Goal: Task Accomplishment & Management: Manage account settings

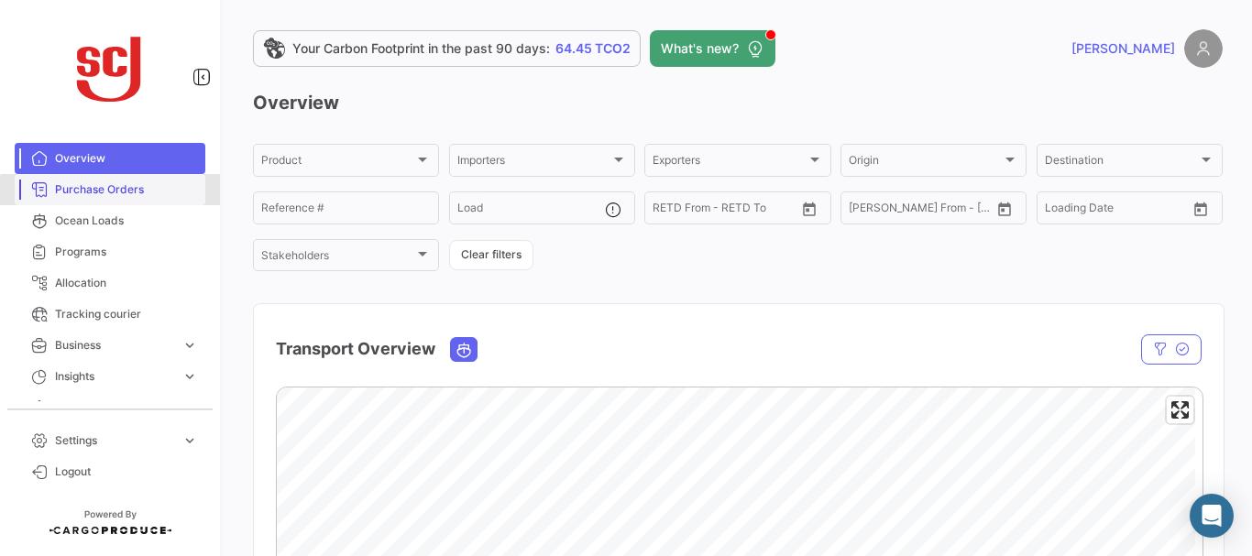
click at [114, 197] on span "Purchase Orders" at bounding box center [126, 190] width 143 height 17
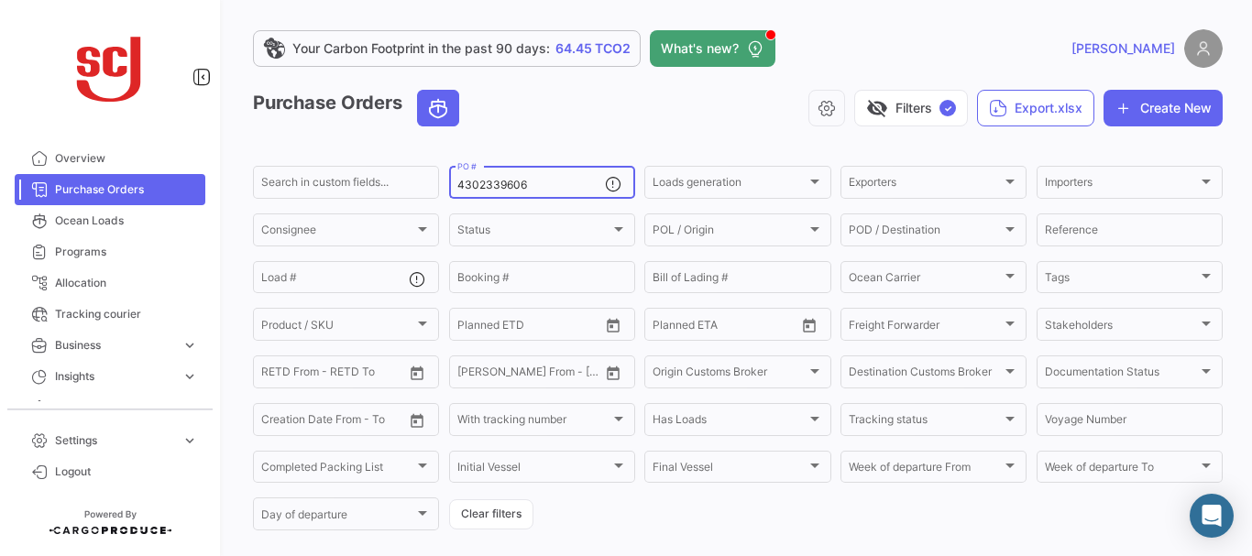
click at [533, 186] on input "4302339606" at bounding box center [531, 185] width 148 height 13
type input "4302343704"
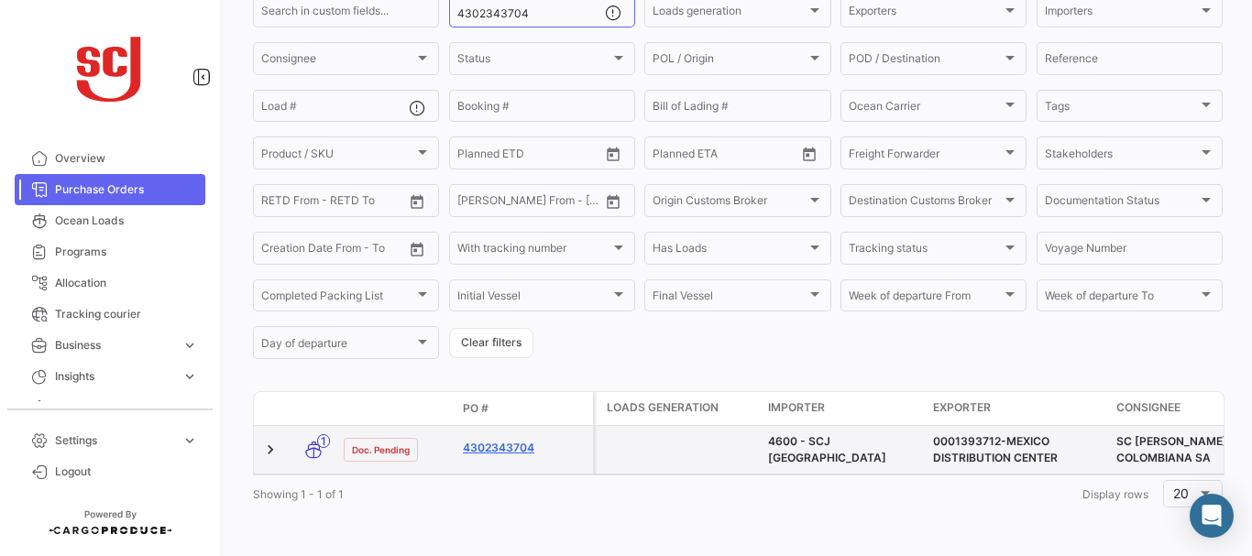
click at [516, 440] on link "4302343704" at bounding box center [524, 448] width 123 height 17
click at [512, 440] on link "4302343704" at bounding box center [524, 448] width 123 height 17
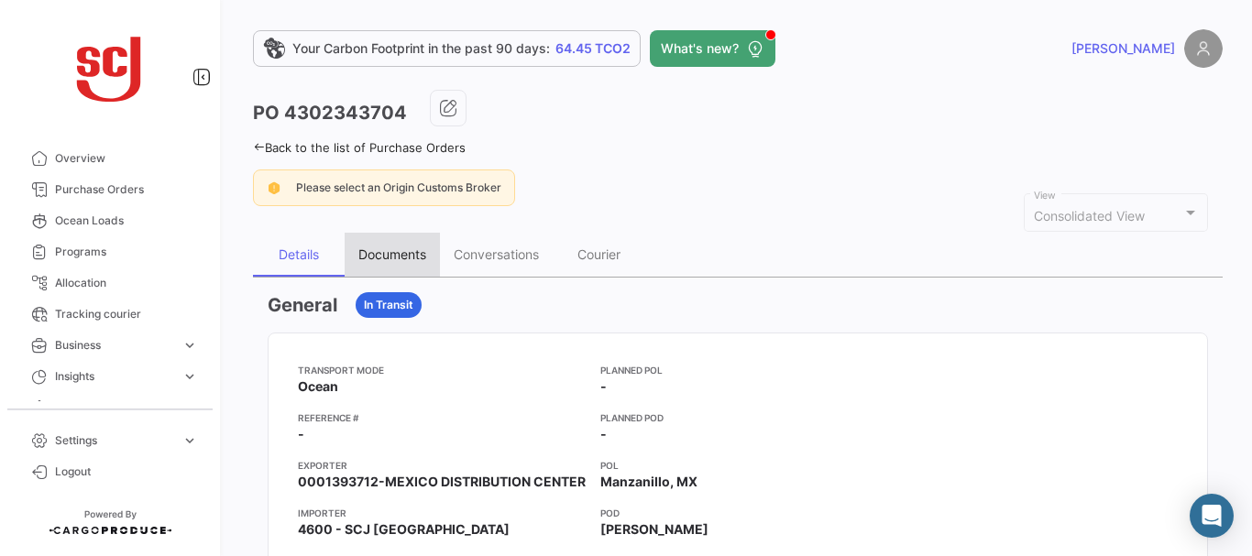
click at [390, 256] on div "Documents" at bounding box center [392, 255] width 68 height 16
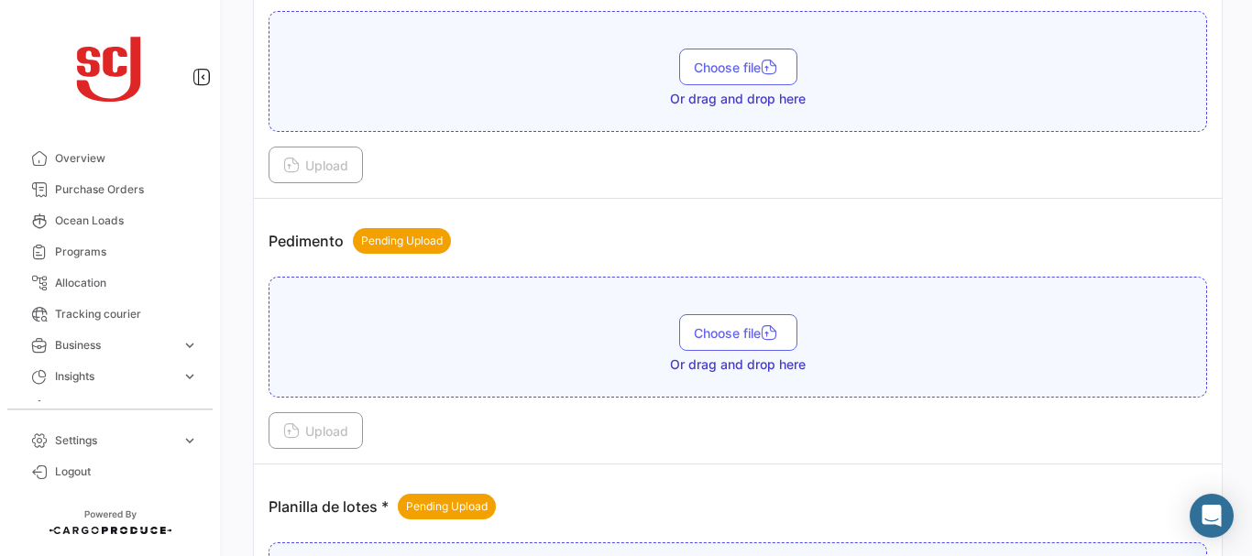
scroll to position [2439, 0]
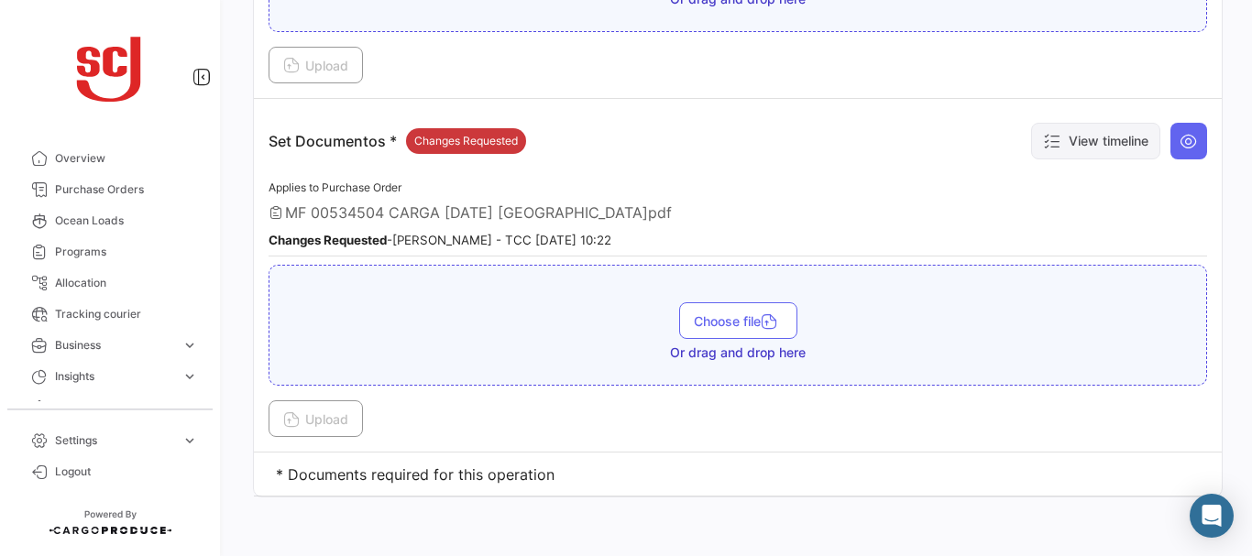
click at [1119, 130] on button "View timeline" at bounding box center [1095, 141] width 129 height 37
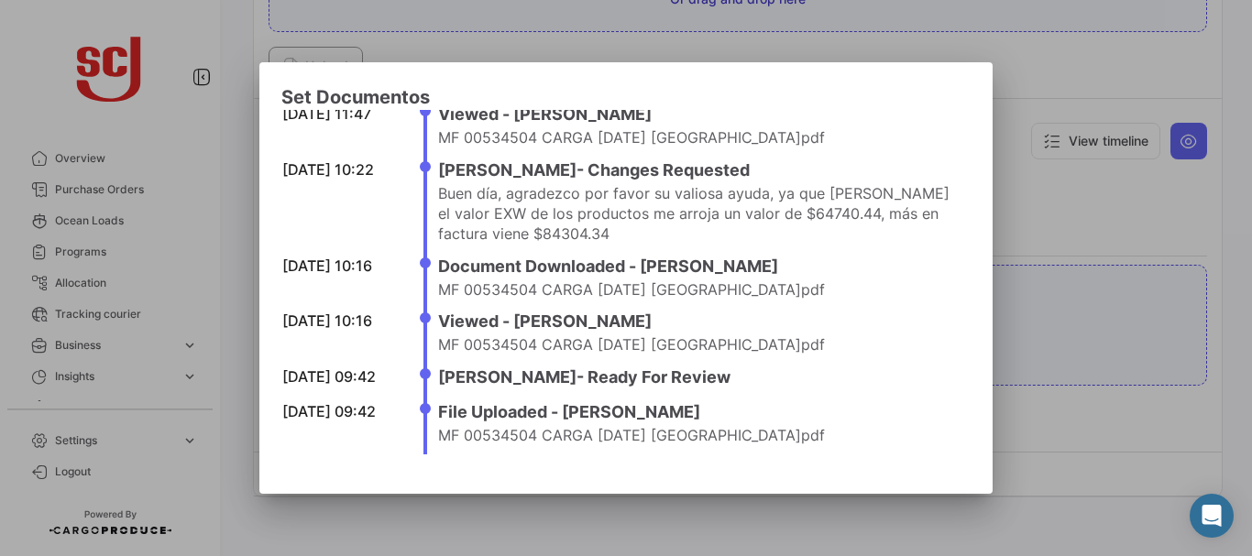
scroll to position [37, 0]
click at [1094, 224] on div at bounding box center [626, 278] width 1252 height 556
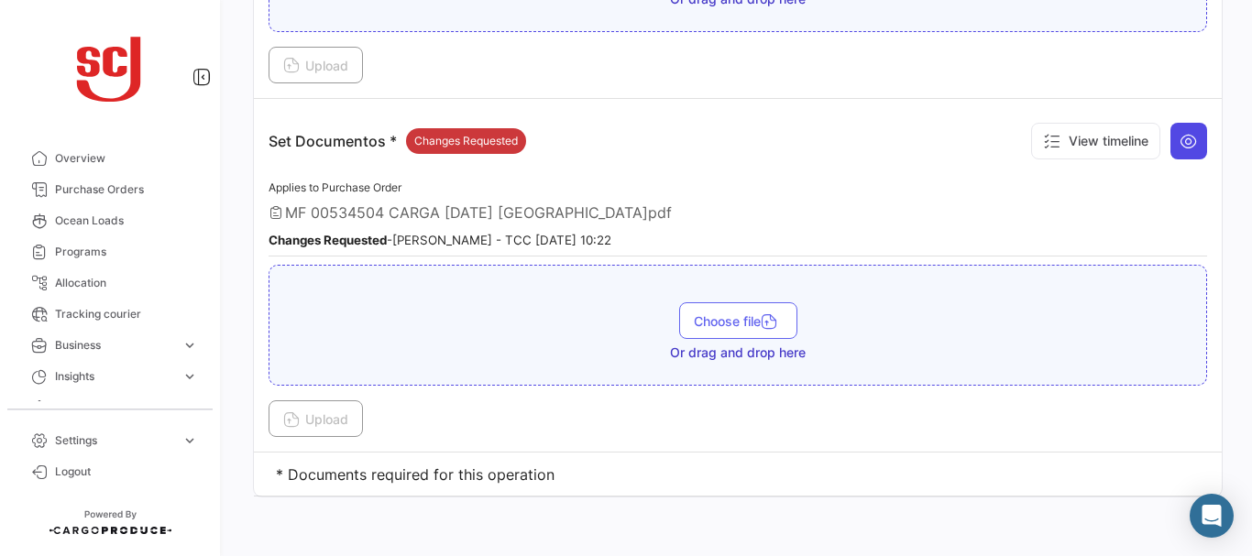
click at [1180, 132] on icon at bounding box center [1189, 141] width 18 height 18
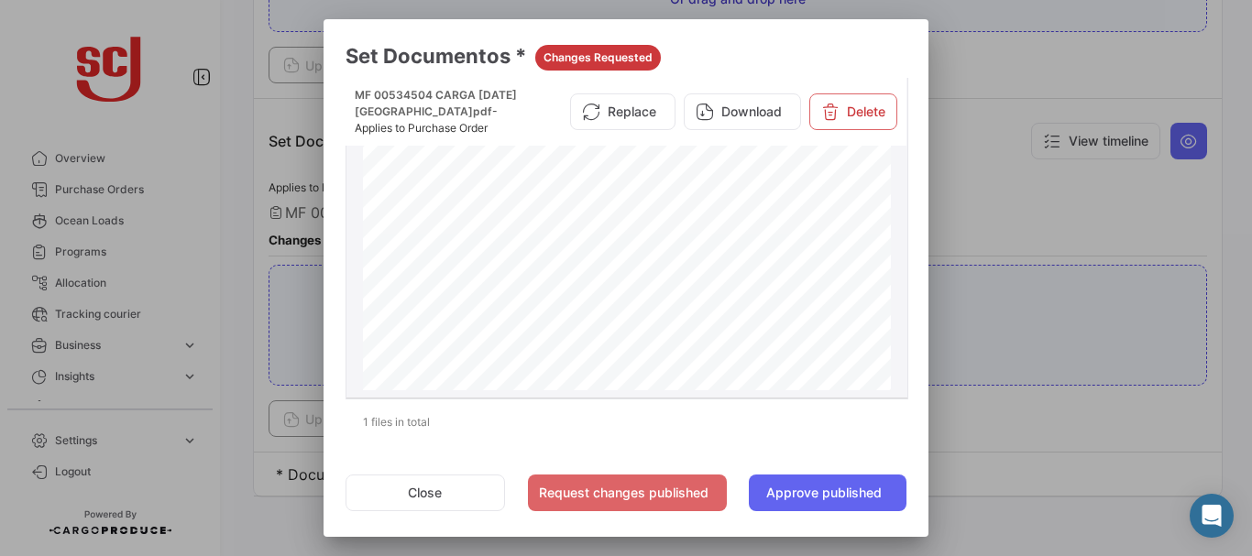
scroll to position [0, 0]
click at [1010, 217] on div at bounding box center [626, 278] width 1252 height 556
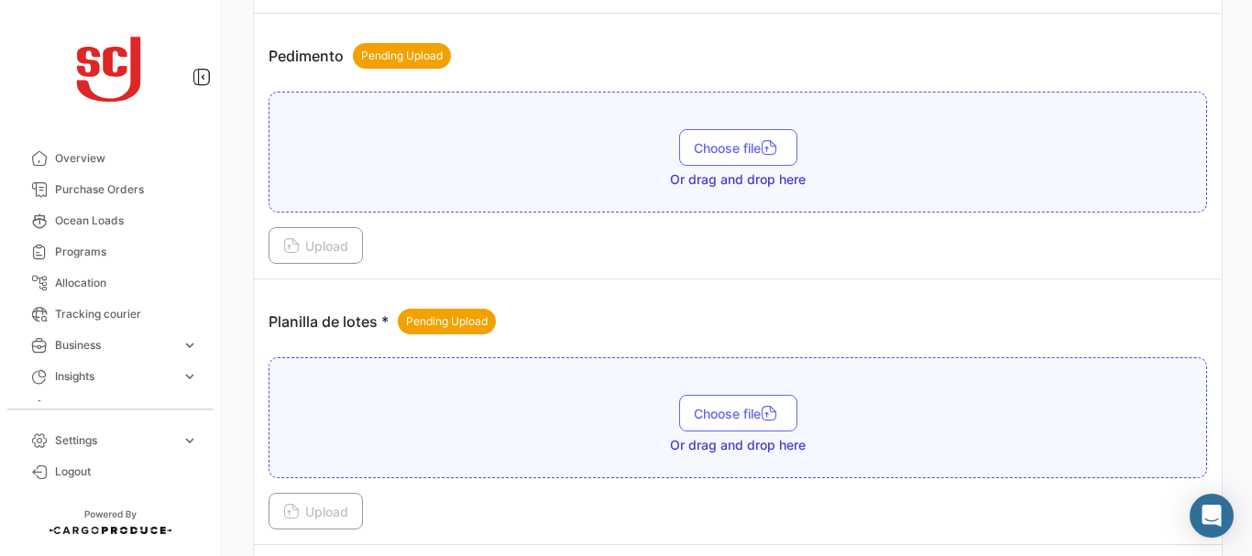
scroll to position [1971, 0]
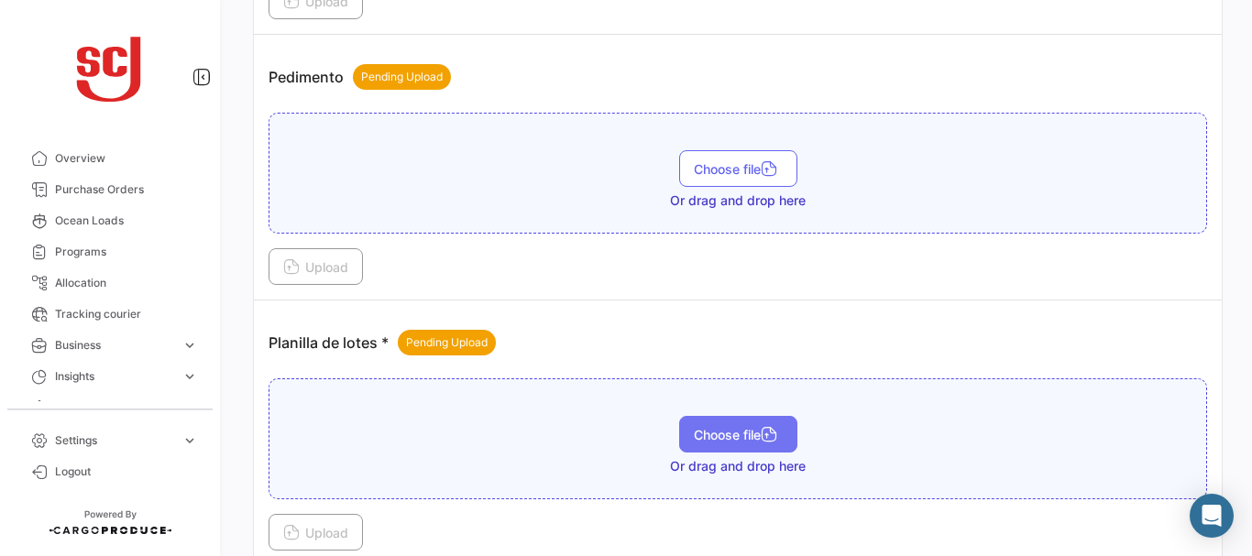
click at [723, 435] on span "Choose file" at bounding box center [738, 435] width 89 height 16
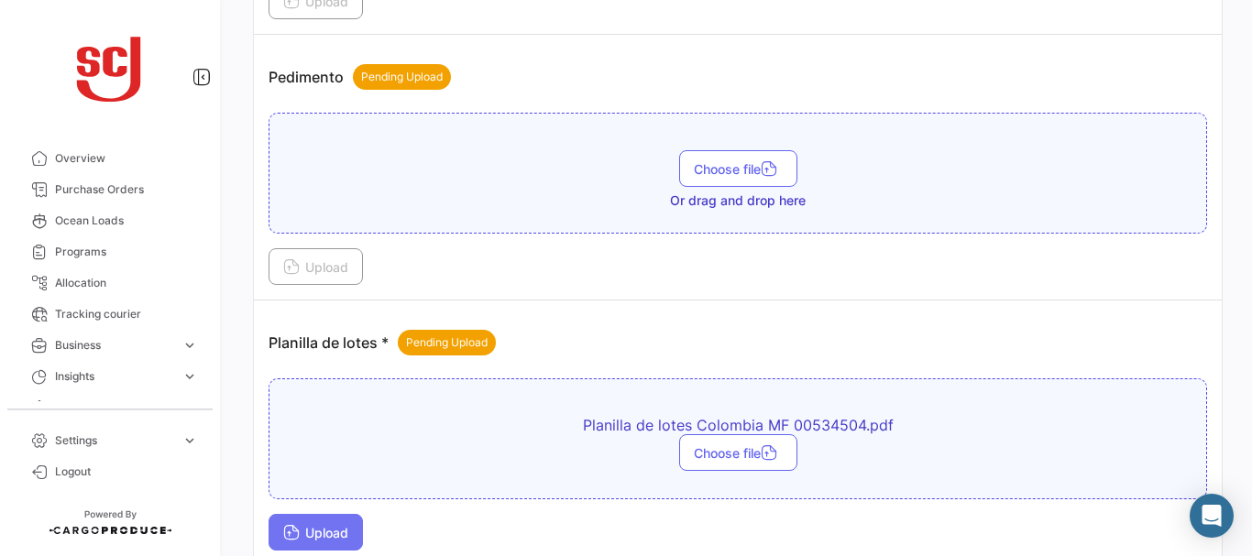
click at [330, 523] on button "Upload" at bounding box center [316, 532] width 94 height 37
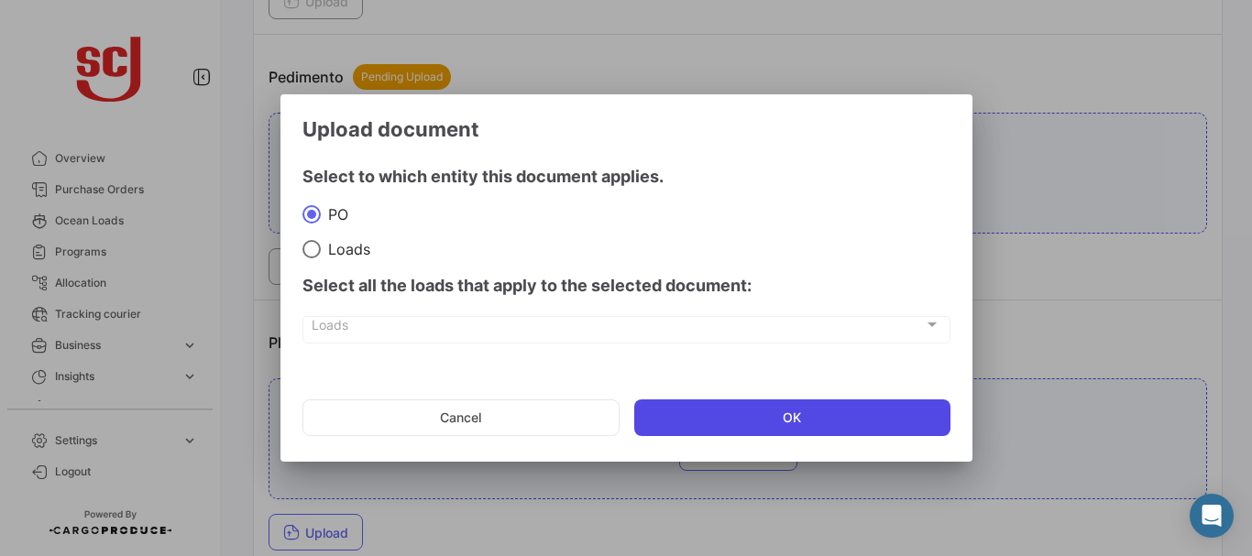
click at [724, 409] on button "OK" at bounding box center [792, 418] width 316 height 37
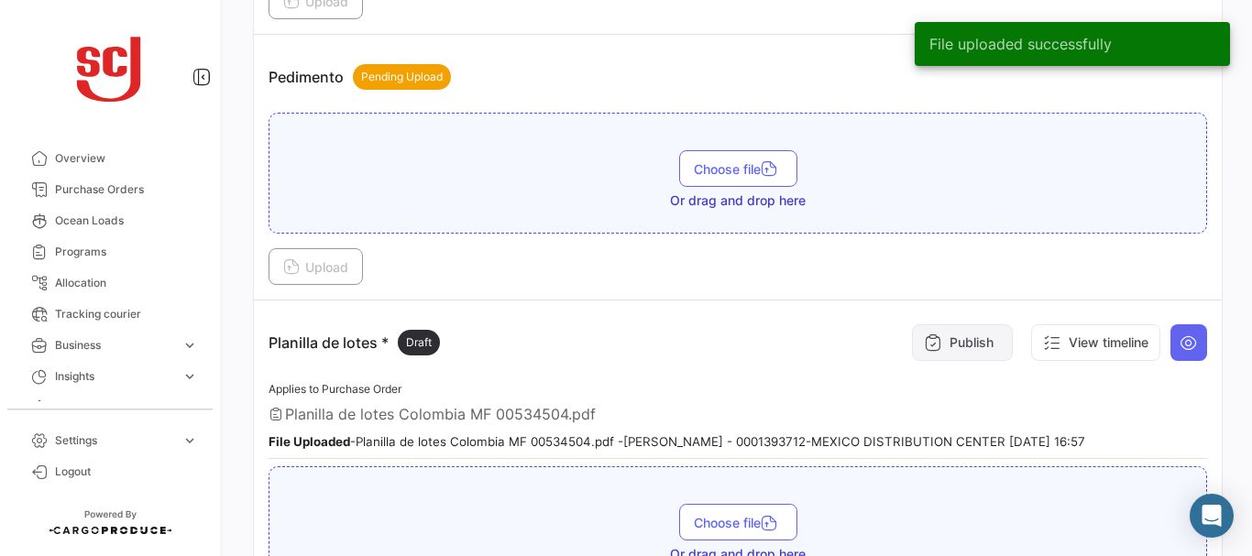
click at [966, 336] on button "Publish" at bounding box center [962, 343] width 101 height 37
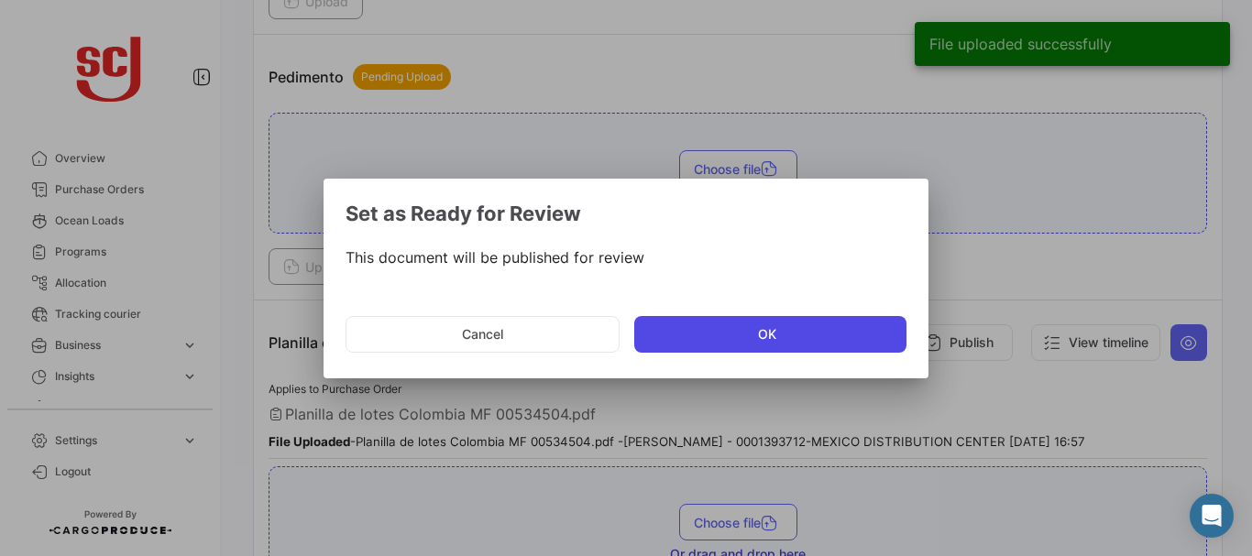
click at [722, 336] on button "OK" at bounding box center [770, 334] width 272 height 37
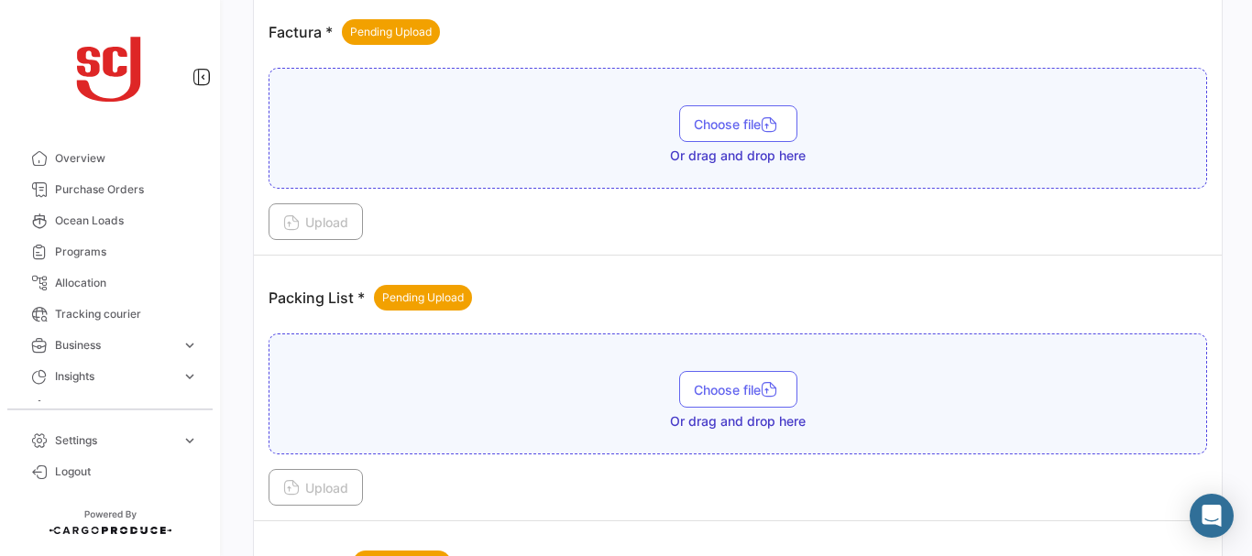
scroll to position [997, 0]
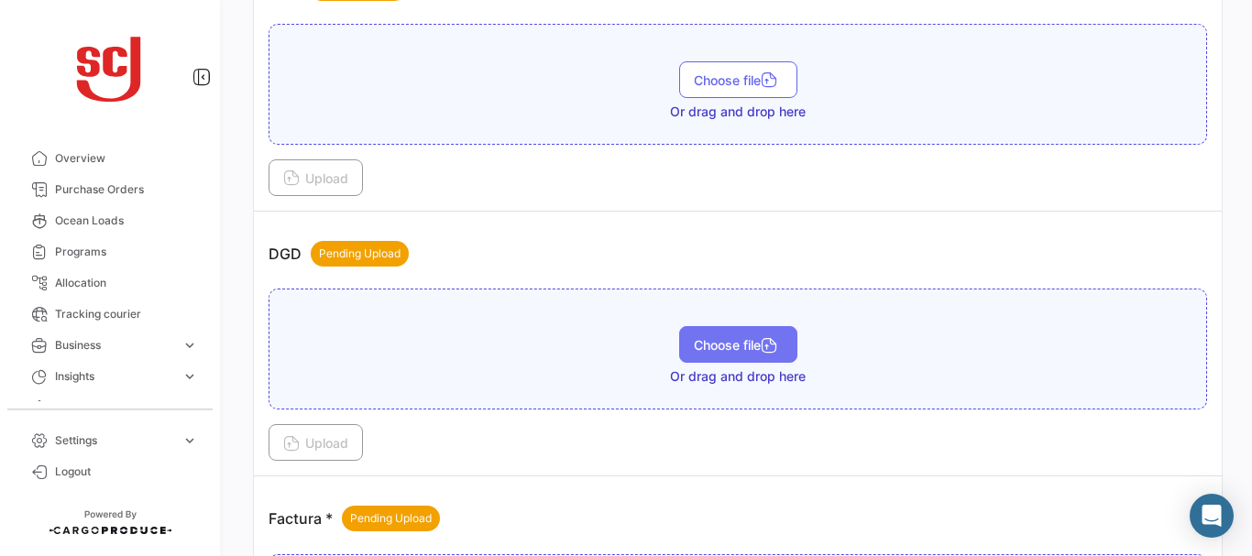
click at [691, 334] on button "Choose file" at bounding box center [738, 344] width 118 height 37
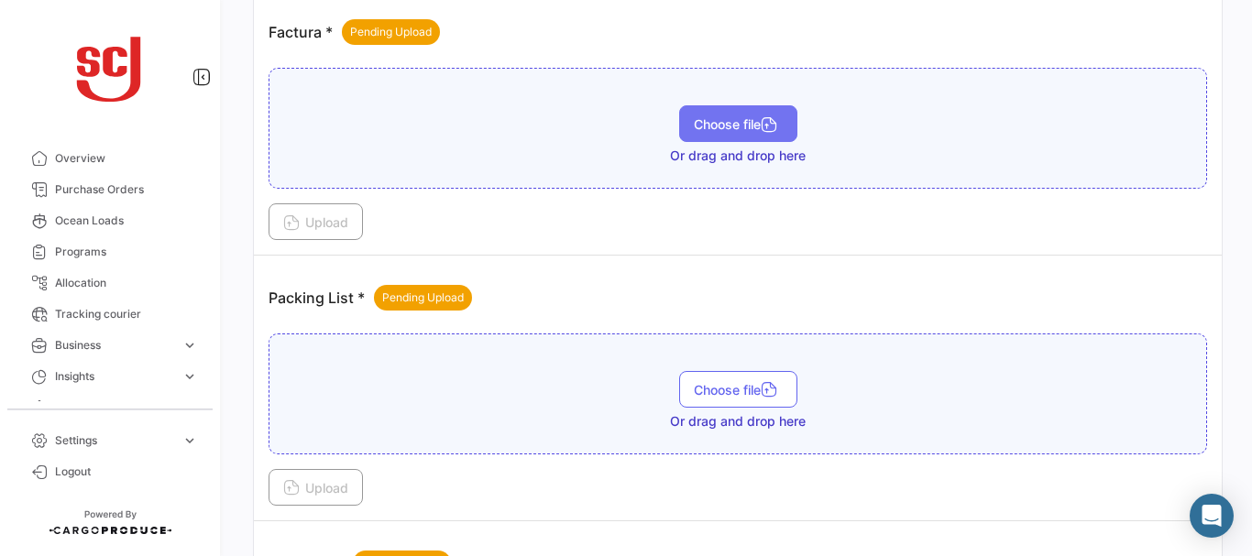
click at [704, 127] on span "Choose file" at bounding box center [738, 124] width 89 height 16
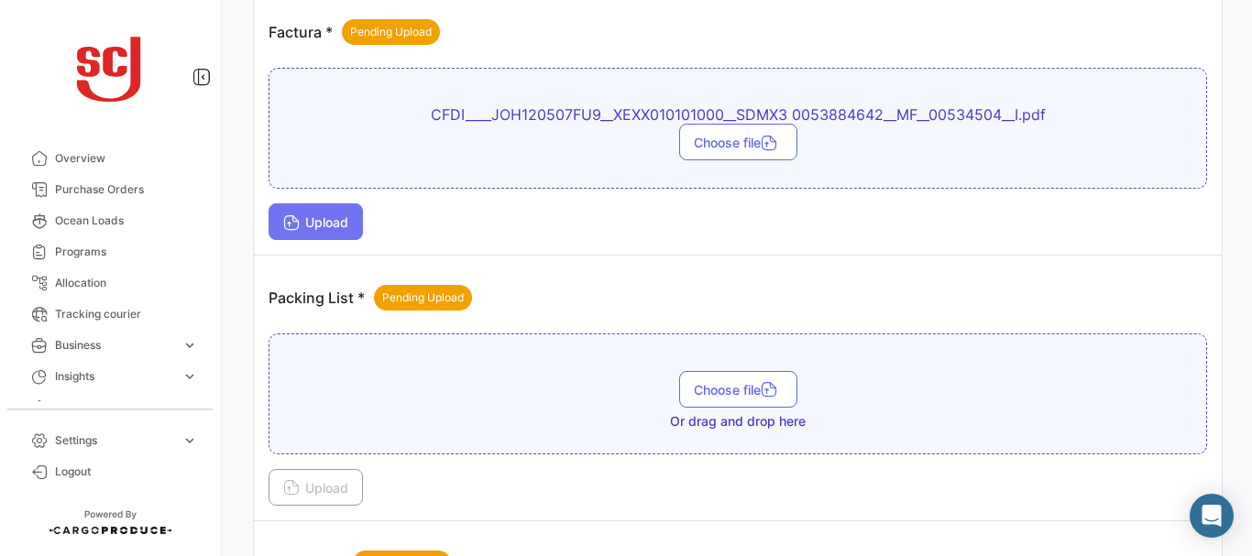
click at [324, 228] on span "Upload" at bounding box center [315, 223] width 65 height 16
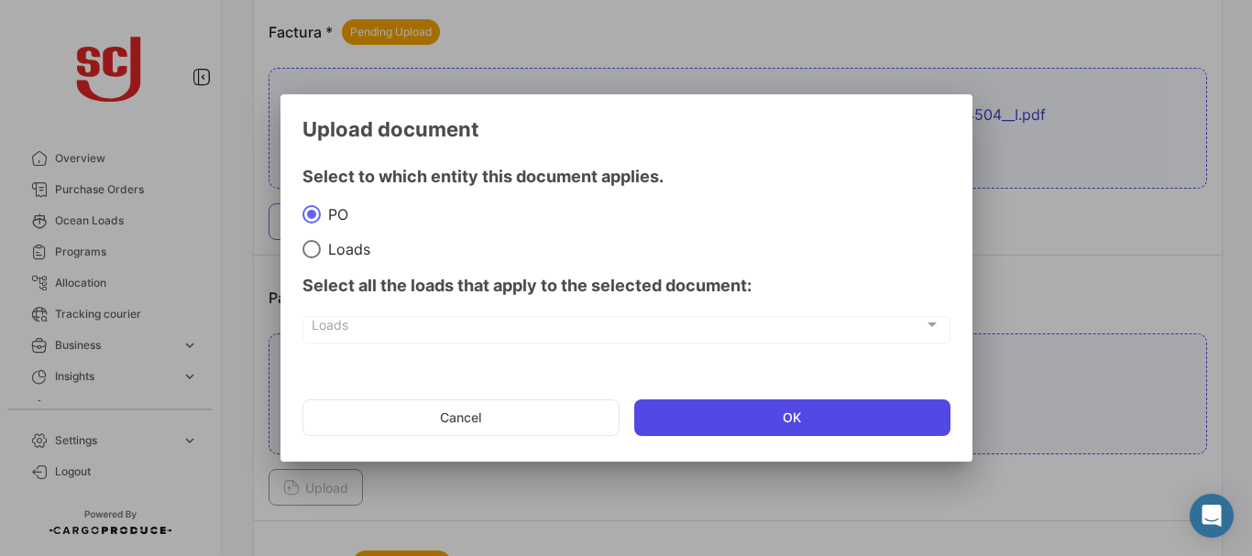
click at [703, 416] on button "OK" at bounding box center [792, 418] width 316 height 37
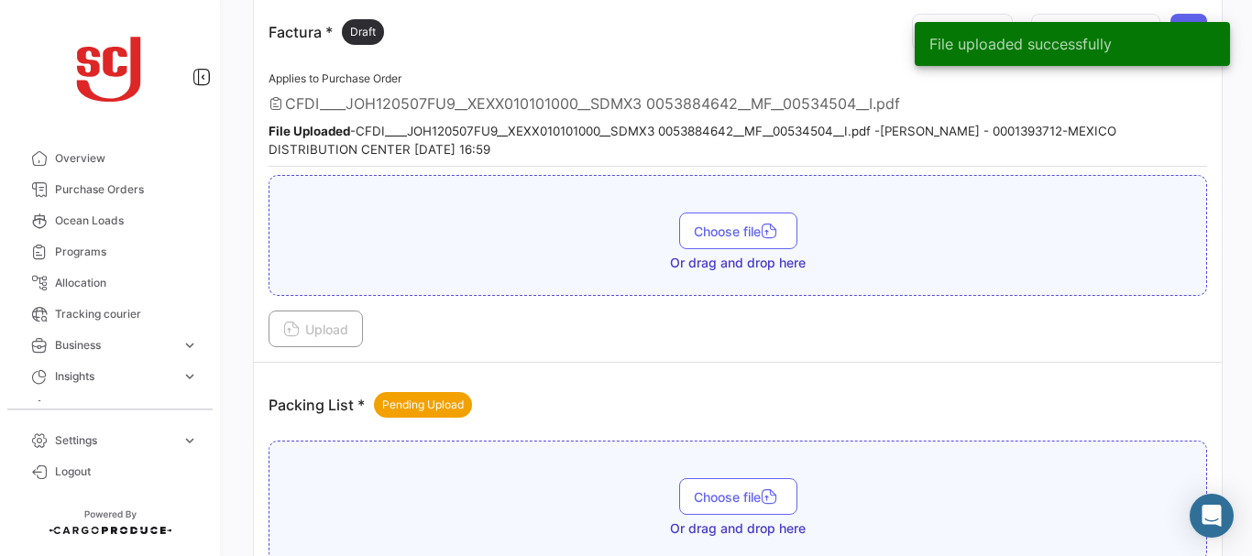
click at [1156, 116] on div "Applies to Purchase Order CFDI____JOH120507FU9__XEXX010101000__SDMX3 0053884642…" at bounding box center [738, 117] width 939 height 99
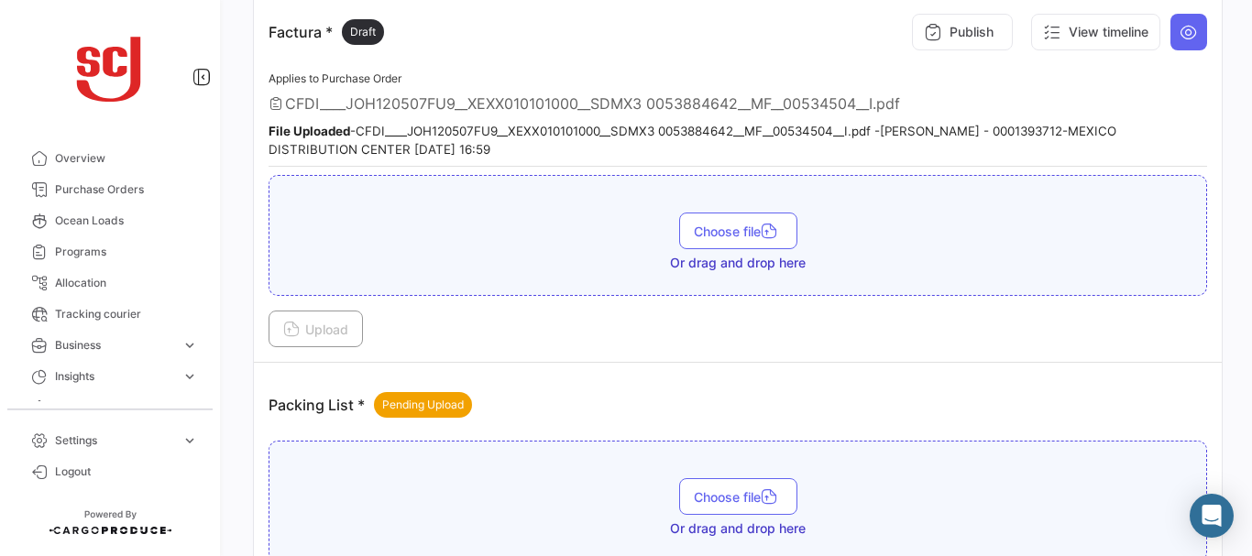
click at [912, 33] on button "Publish" at bounding box center [962, 32] width 101 height 37
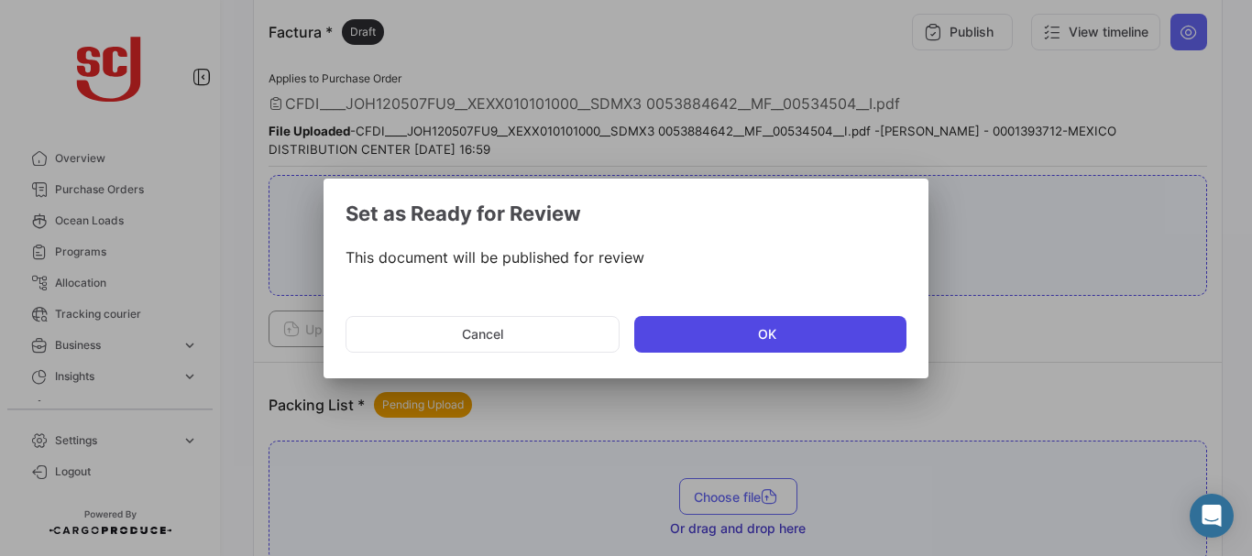
click at [719, 346] on button "OK" at bounding box center [770, 334] width 272 height 37
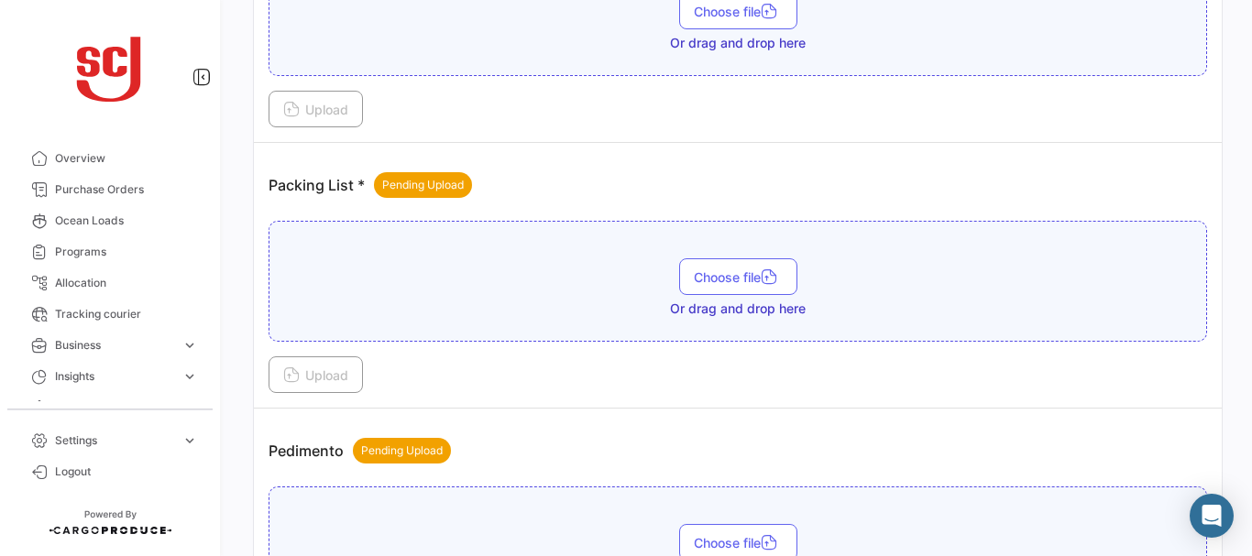
scroll to position [2616, 0]
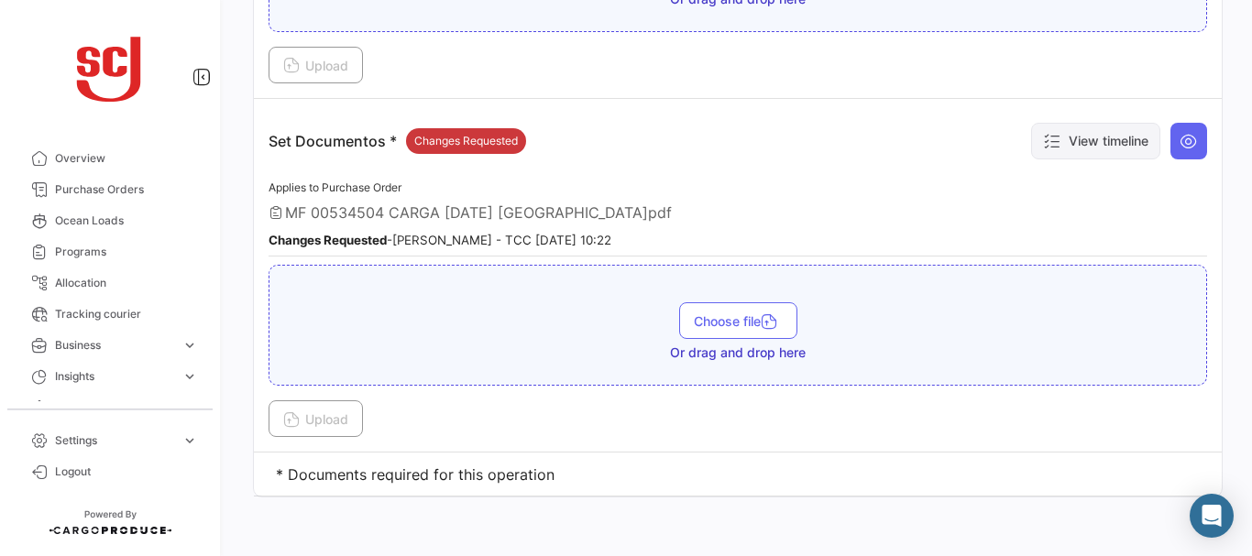
click at [1077, 132] on button "View timeline" at bounding box center [1095, 141] width 129 height 37
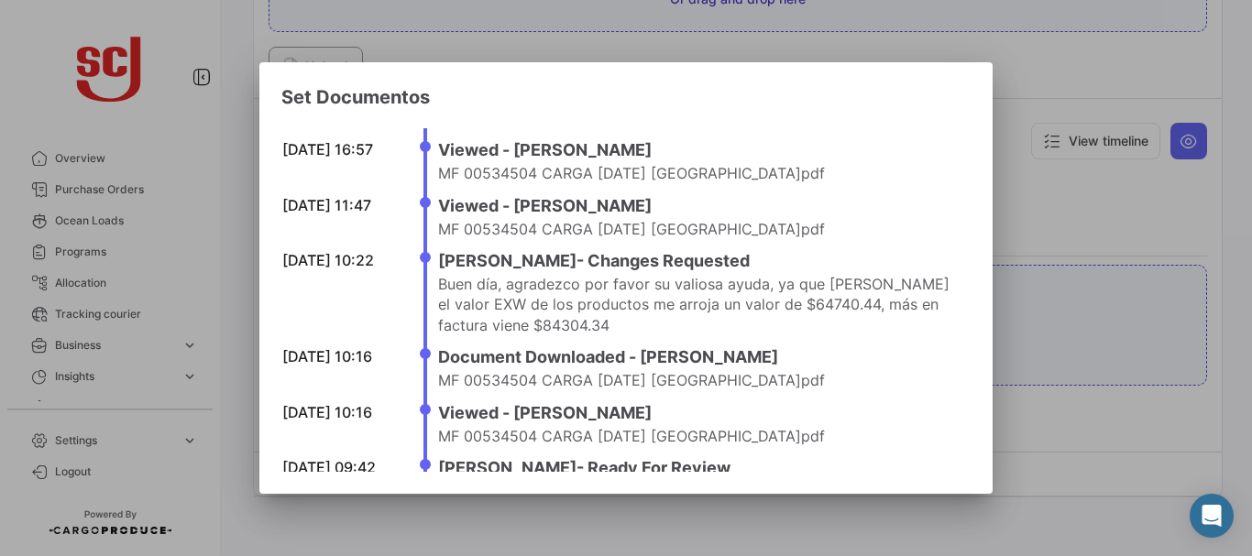
click at [1062, 215] on div at bounding box center [626, 278] width 1252 height 556
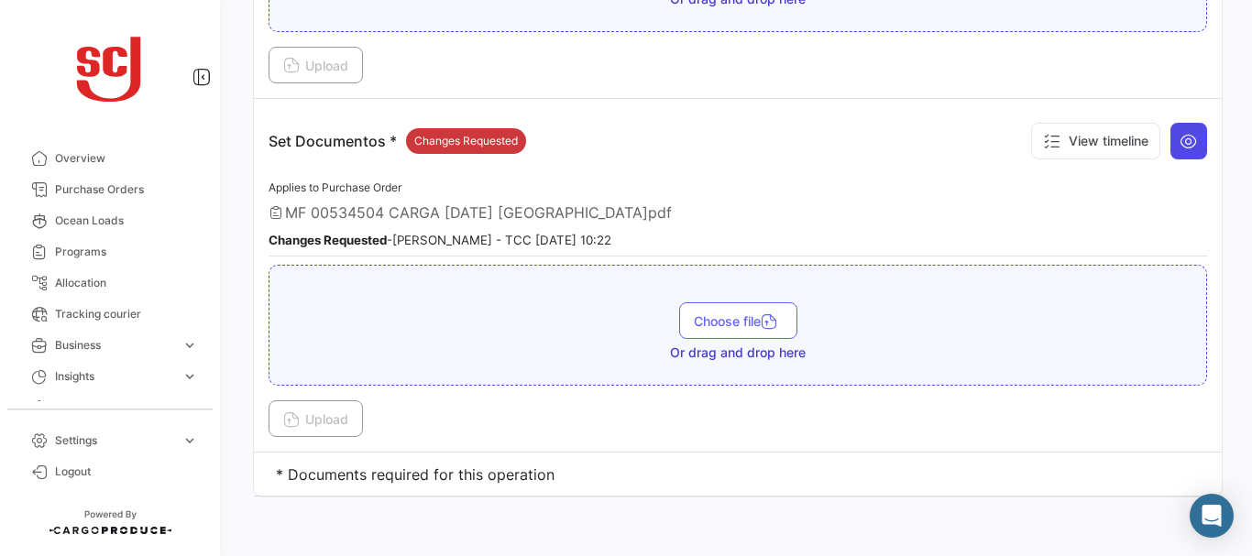
click at [1181, 132] on icon at bounding box center [1189, 141] width 18 height 18
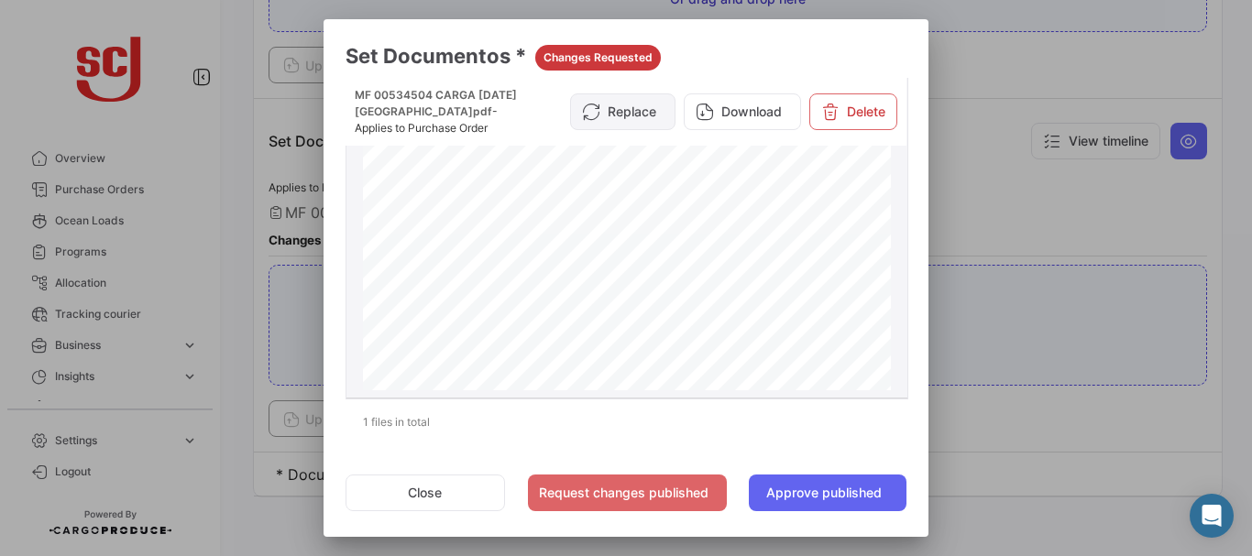
click at [623, 104] on button "Replace" at bounding box center [622, 112] width 105 height 37
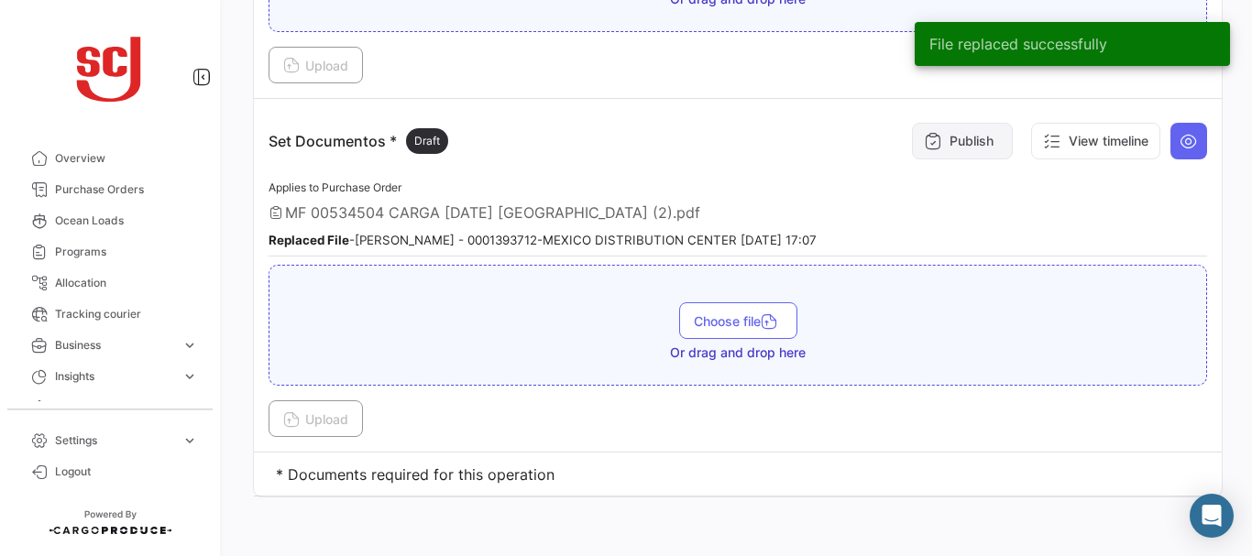
click at [928, 153] on button "Publish" at bounding box center [962, 141] width 101 height 37
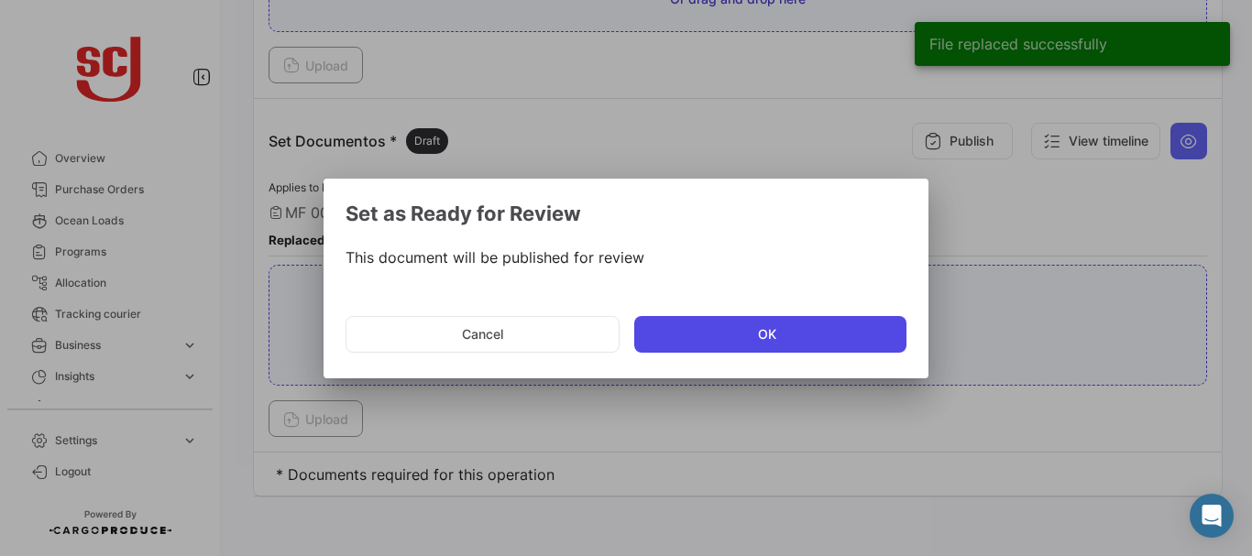
click at [694, 346] on button "OK" at bounding box center [770, 334] width 272 height 37
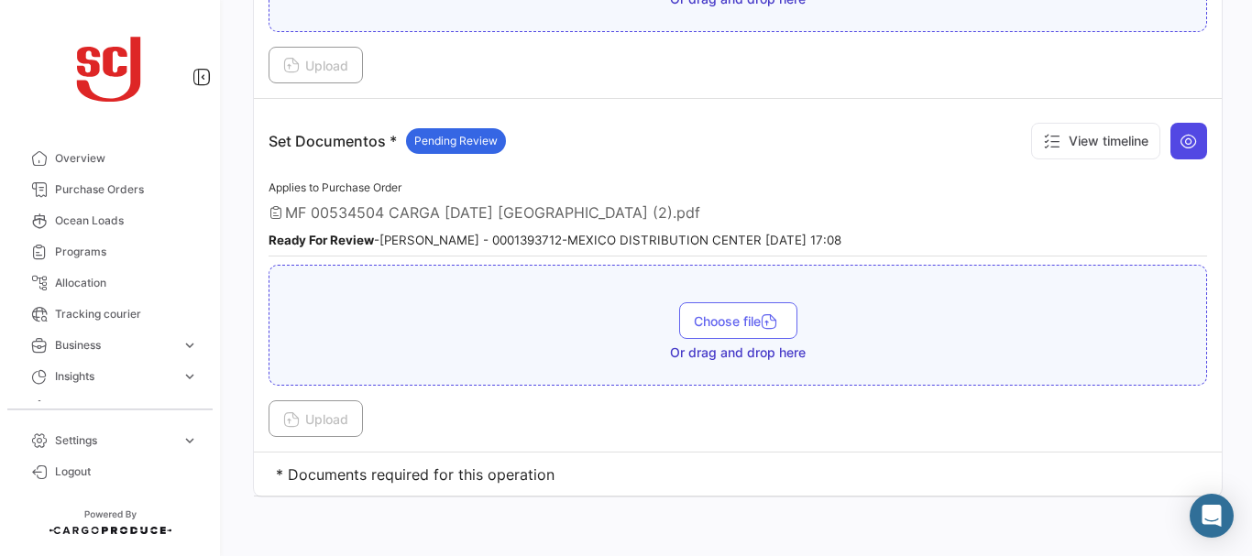
click at [1180, 136] on icon at bounding box center [1189, 141] width 18 height 18
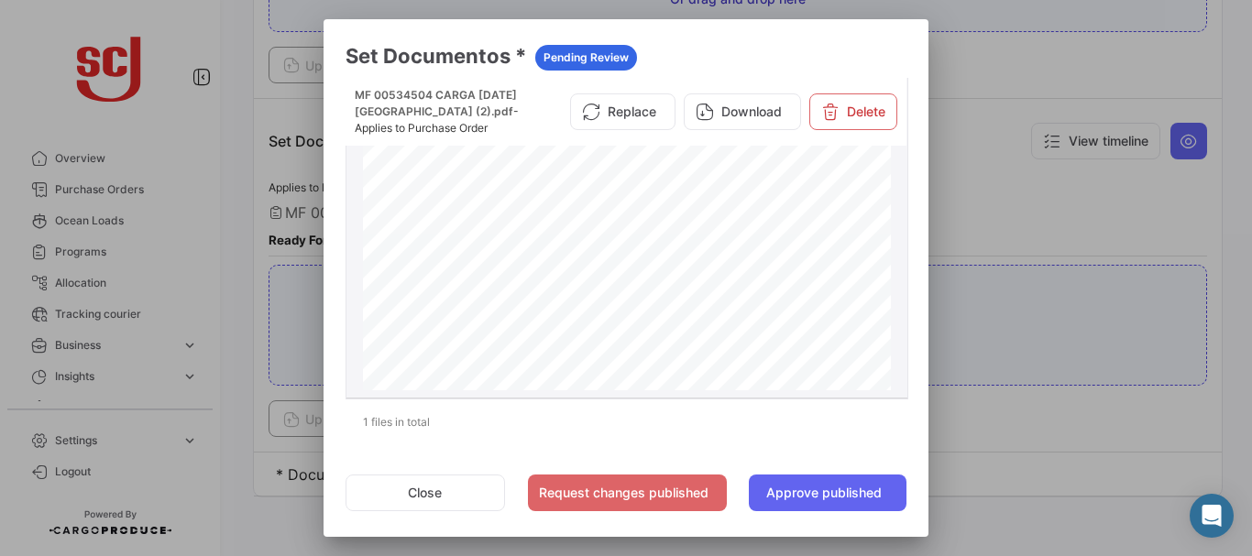
drag, startPoint x: 893, startPoint y: 190, endPoint x: 888, endPoint y: 229, distance: 39.7
click at [888, 229] on datatable-body-cell "MF 00534504 CARGA [DATE] [GEOGRAPHIC_DATA] (2).pdf - Applies to Purchase Order …" at bounding box center [627, 238] width 561 height 320
click at [1050, 206] on div at bounding box center [626, 278] width 1252 height 556
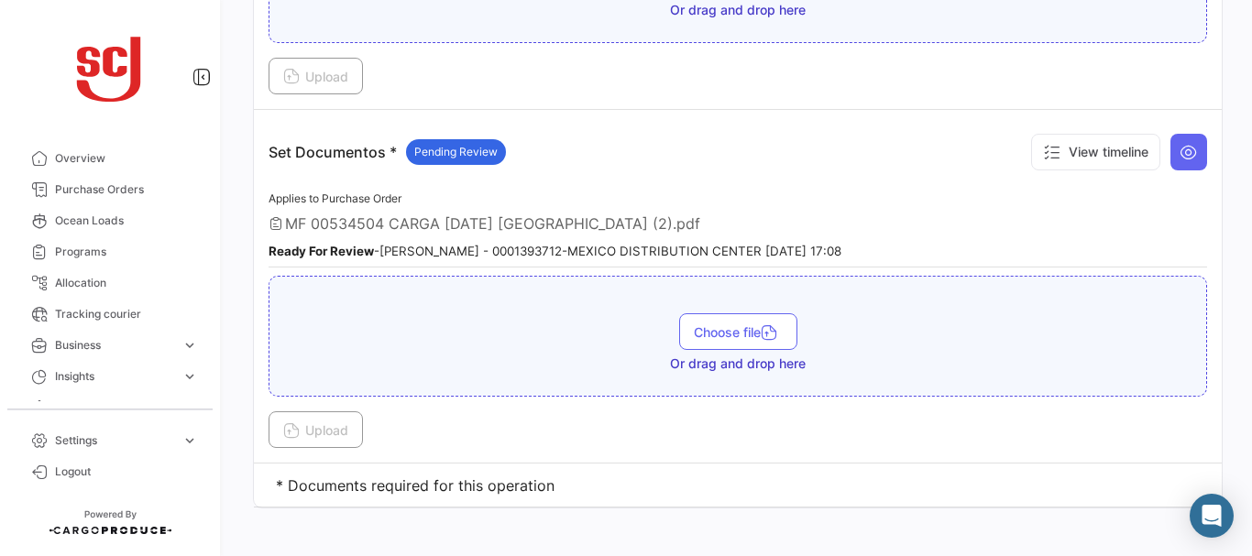
scroll to position [2616, 0]
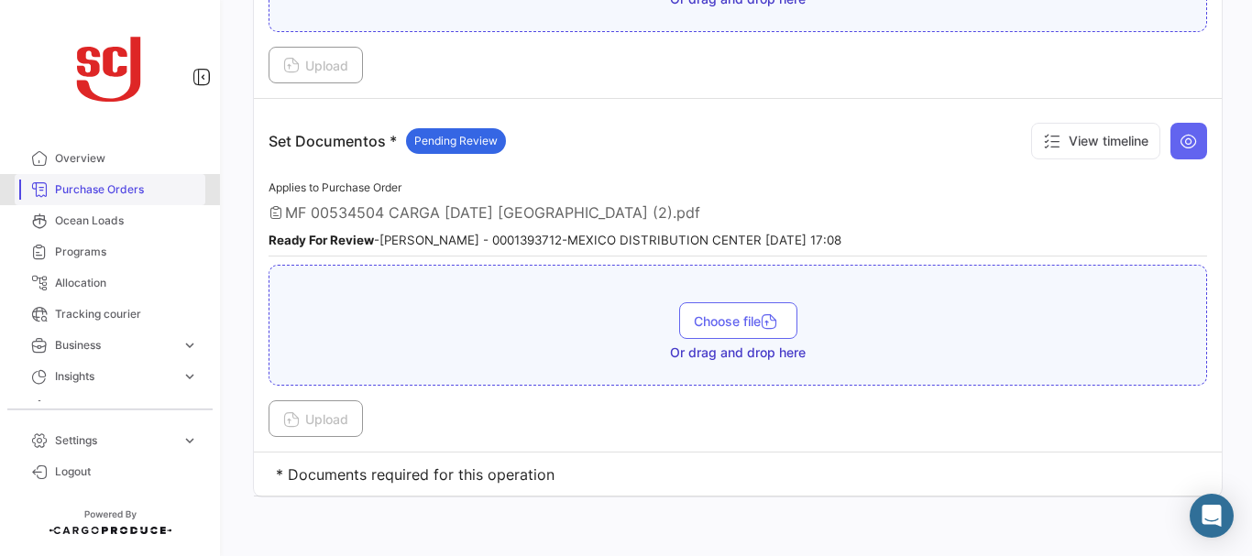
click at [145, 190] on span "Purchase Orders" at bounding box center [126, 190] width 143 height 17
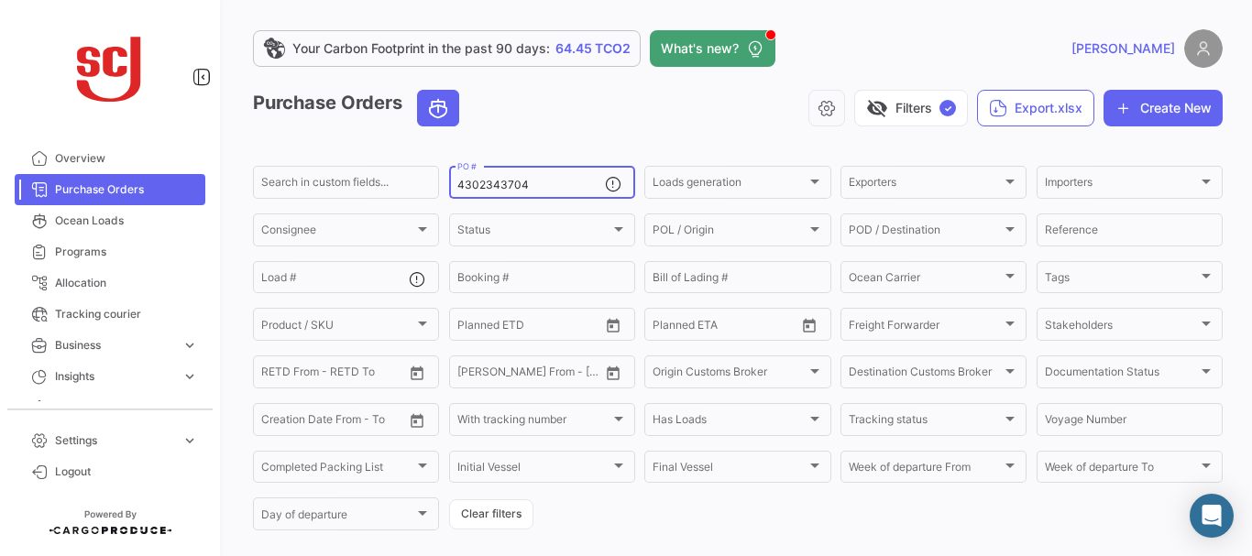
click at [540, 184] on input "4302343704" at bounding box center [531, 185] width 148 height 13
type input "4302343706"
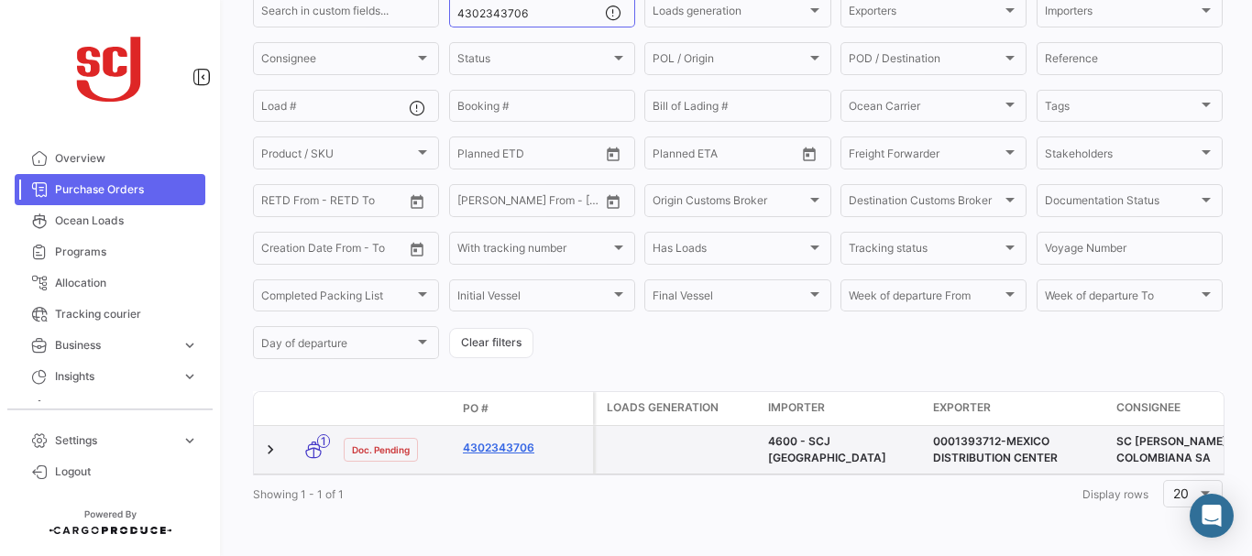
click at [502, 440] on link "4302343706" at bounding box center [524, 448] width 123 height 17
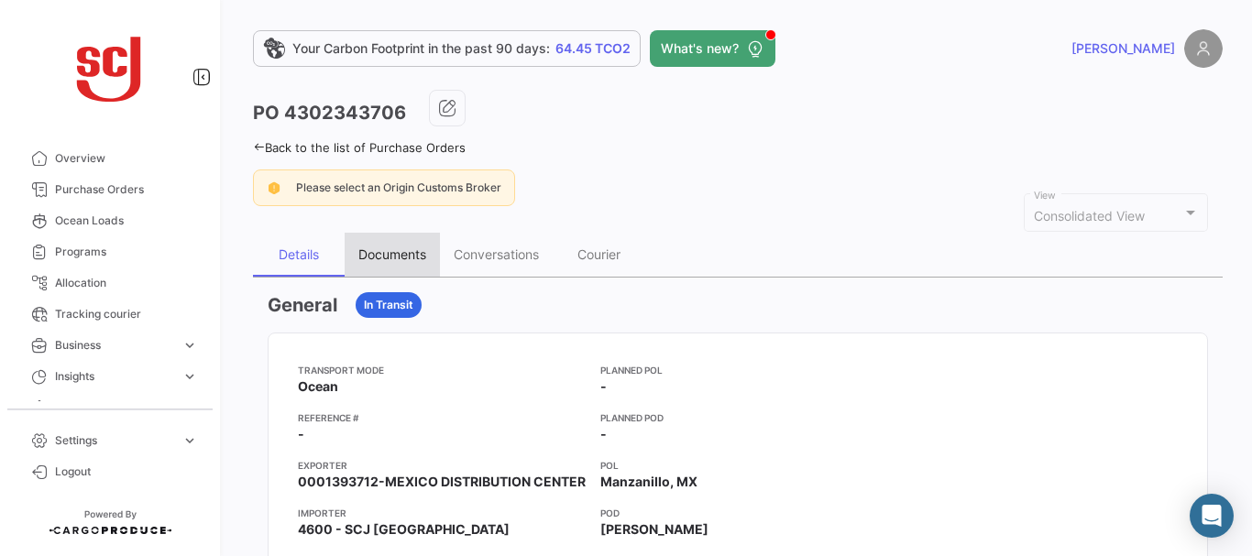
click at [405, 254] on div "Documents" at bounding box center [392, 255] width 68 height 16
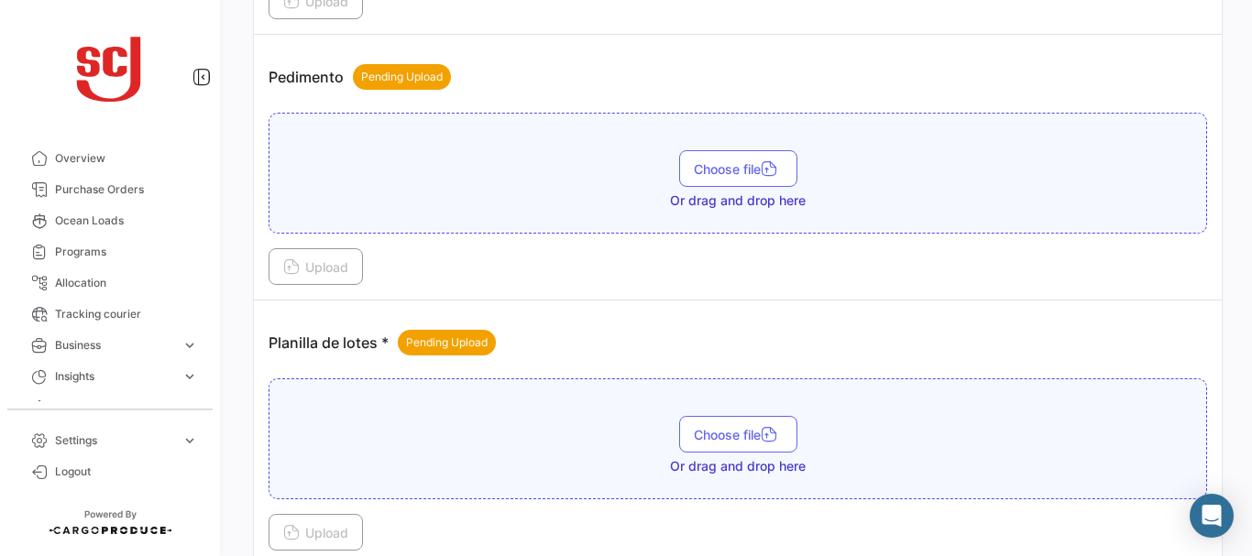
scroll to position [1967, 0]
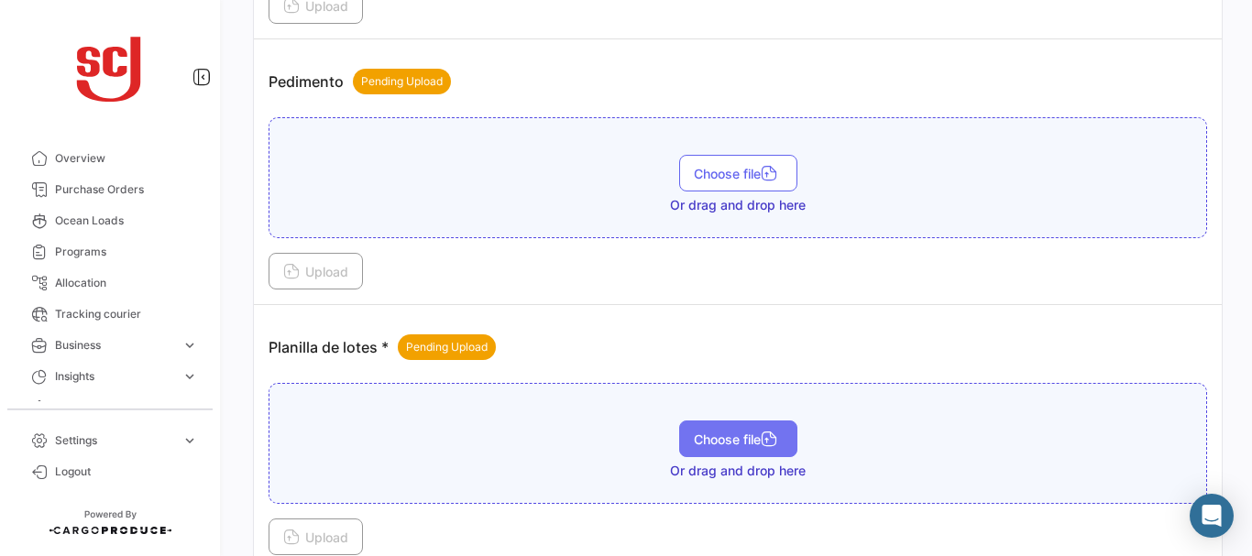
click at [697, 437] on span "Choose file" at bounding box center [738, 440] width 89 height 16
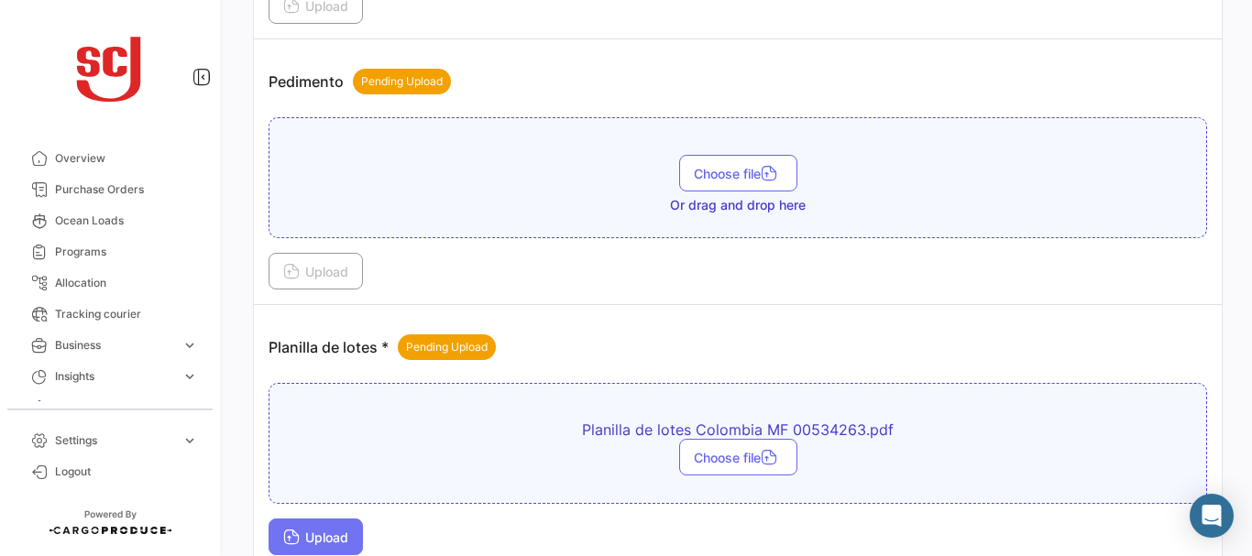
click at [325, 540] on span "Upload" at bounding box center [315, 538] width 65 height 16
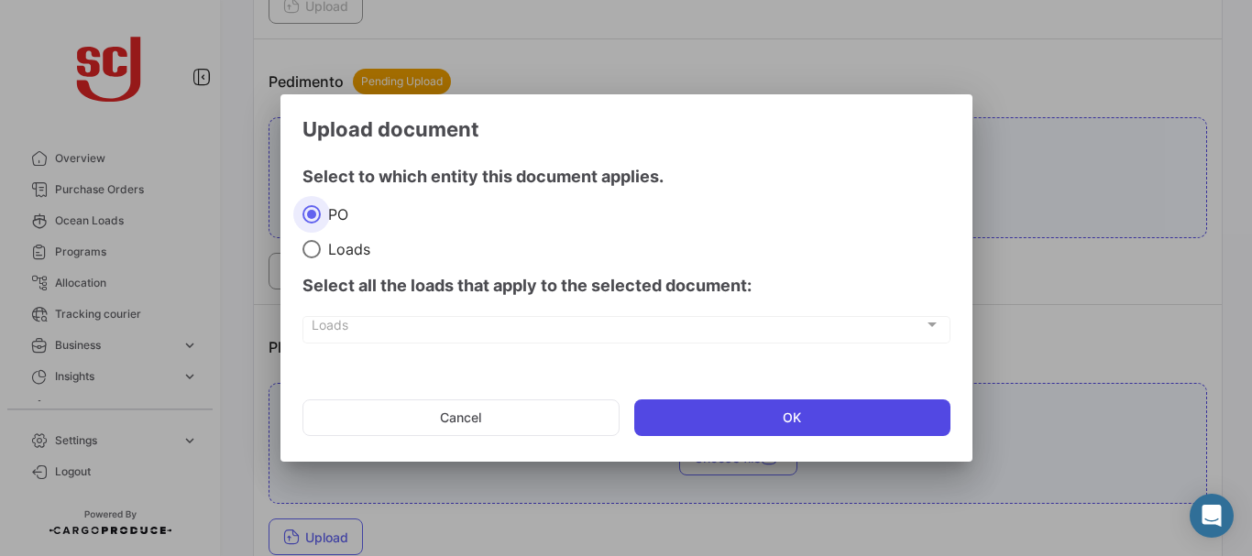
click at [719, 408] on button "OK" at bounding box center [792, 418] width 316 height 37
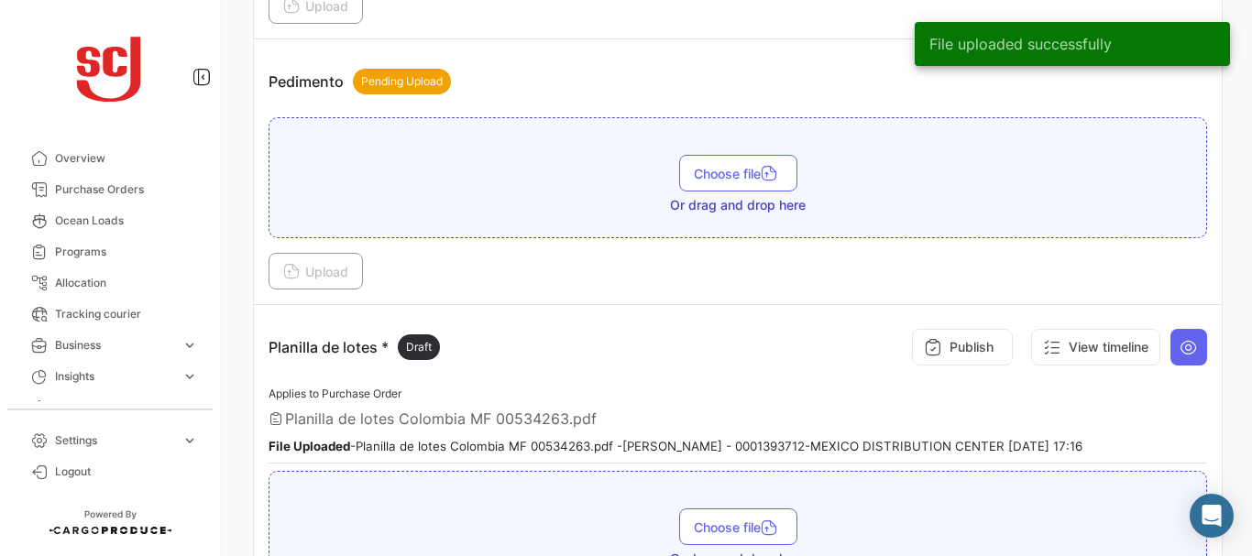
click at [986, 329] on button "Publish" at bounding box center [962, 347] width 101 height 37
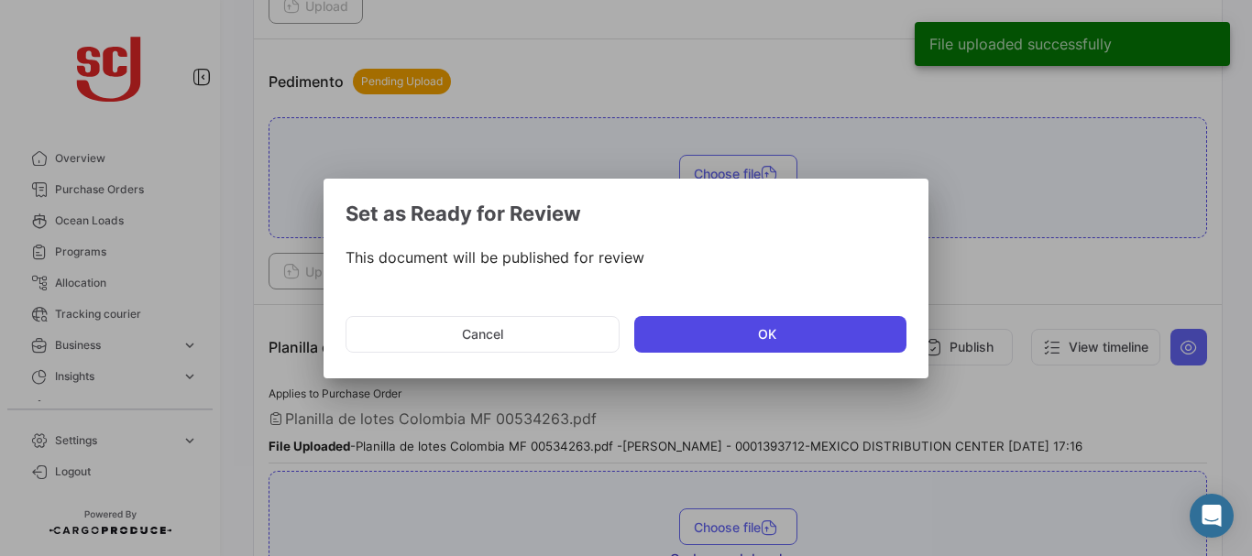
click at [745, 323] on button "OK" at bounding box center [770, 334] width 272 height 37
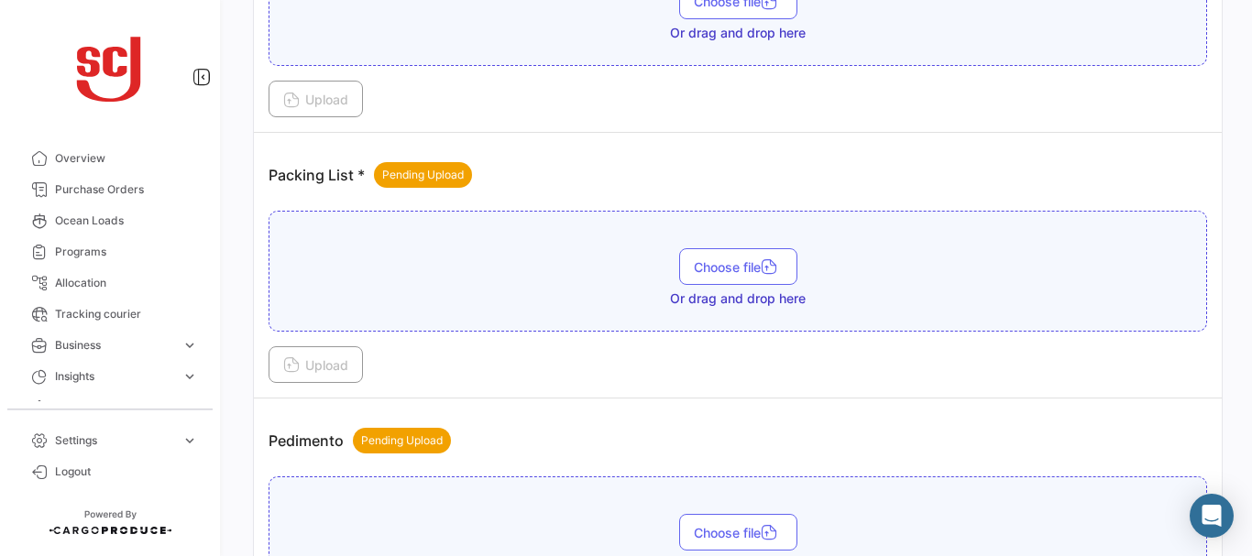
scroll to position [1581, 0]
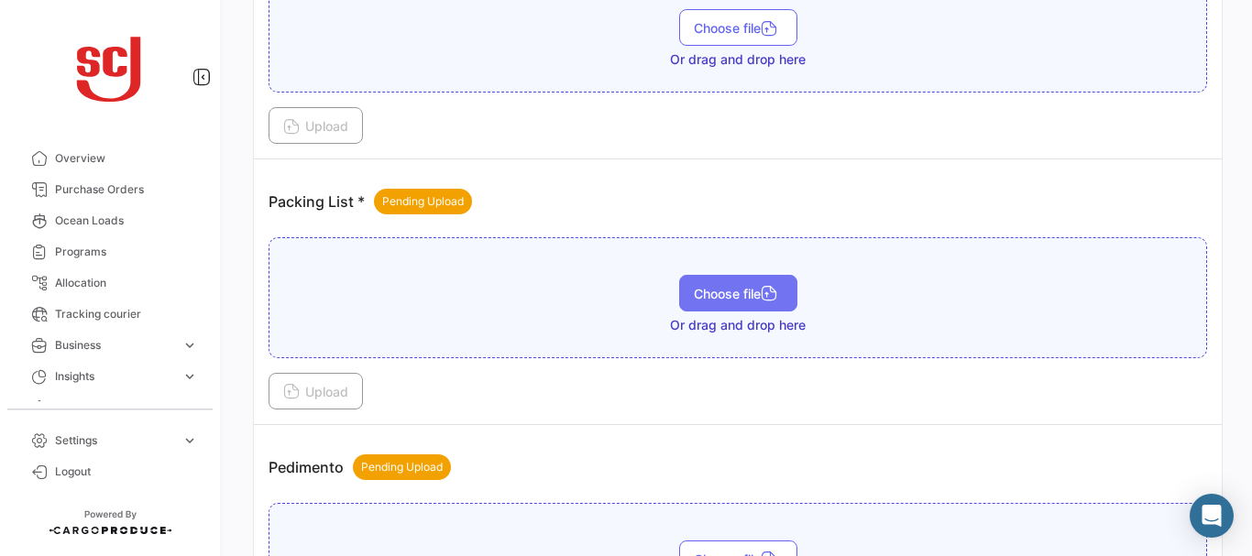
click at [729, 296] on span "Choose file" at bounding box center [738, 294] width 89 height 16
click at [280, 88] on div "Choose file Or drag and drop here" at bounding box center [738, 32] width 939 height 121
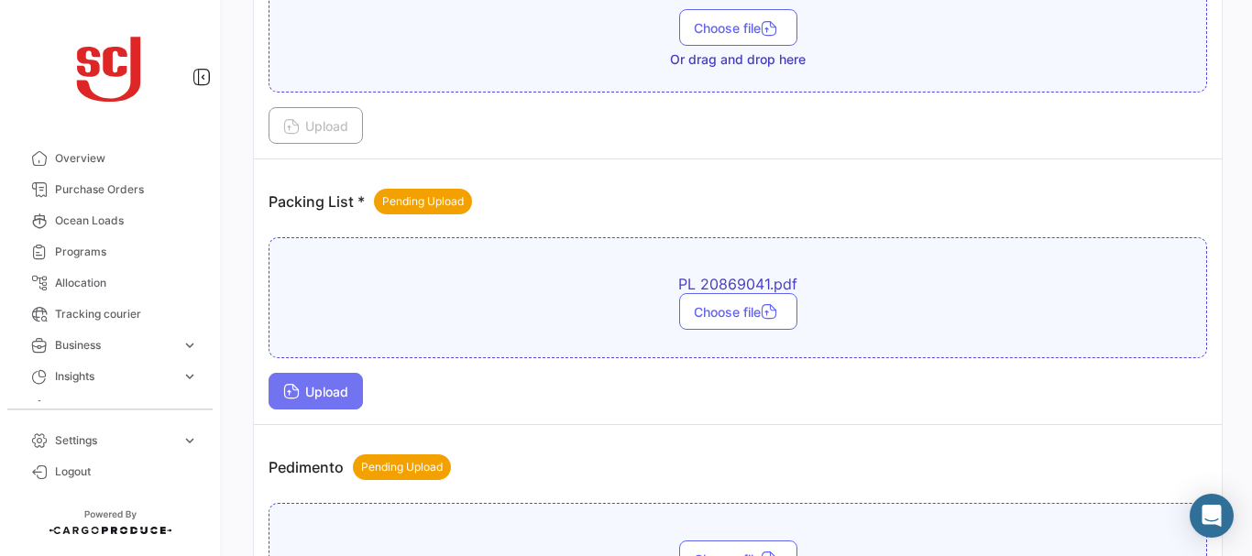
click at [311, 389] on span "Upload" at bounding box center [315, 392] width 65 height 16
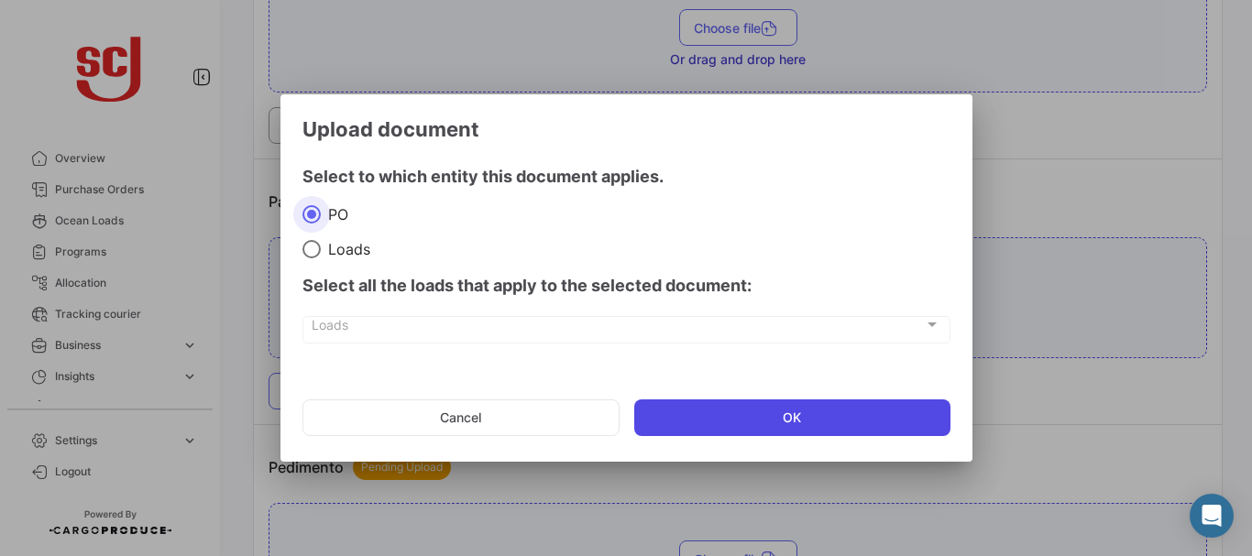
click at [681, 423] on button "OK" at bounding box center [792, 418] width 316 height 37
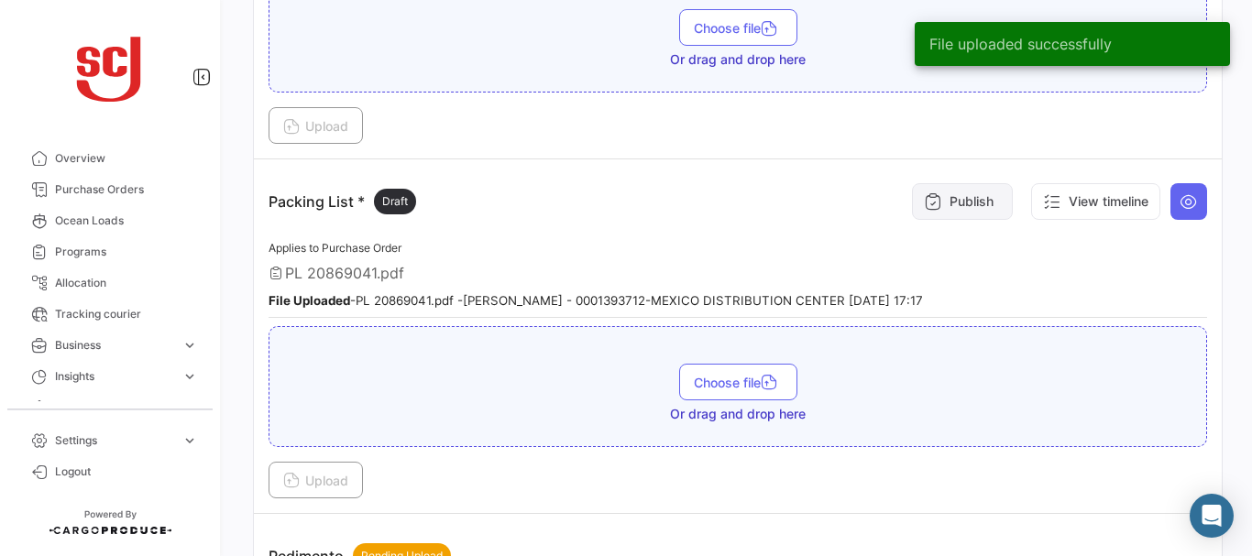
click at [945, 198] on button "Publish" at bounding box center [962, 201] width 101 height 37
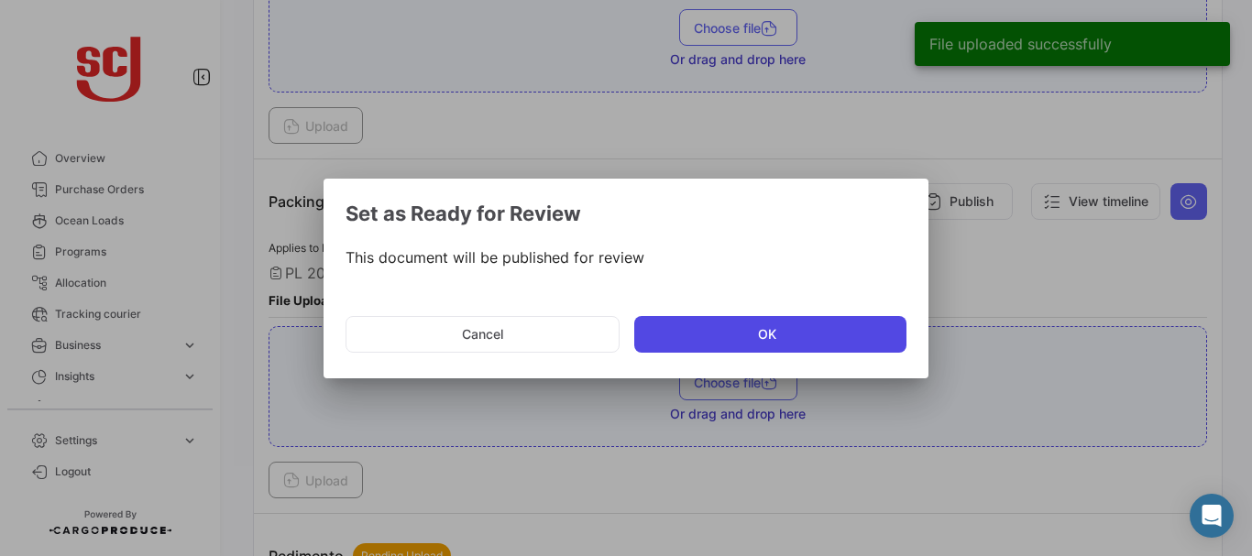
click at [770, 350] on button "OK" at bounding box center [770, 334] width 272 height 37
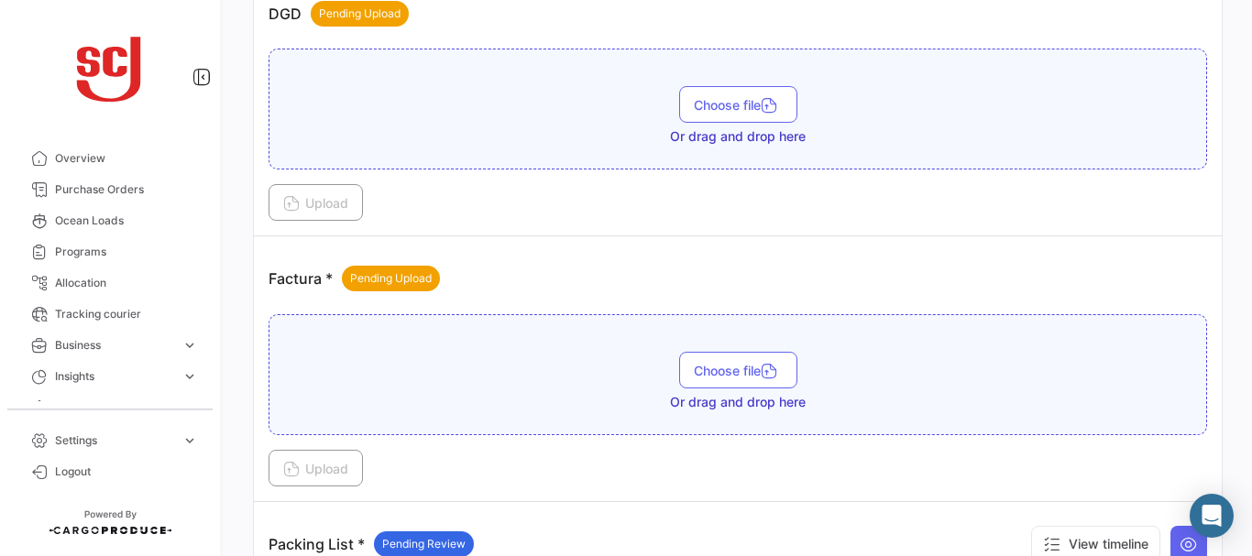
scroll to position [1210, 0]
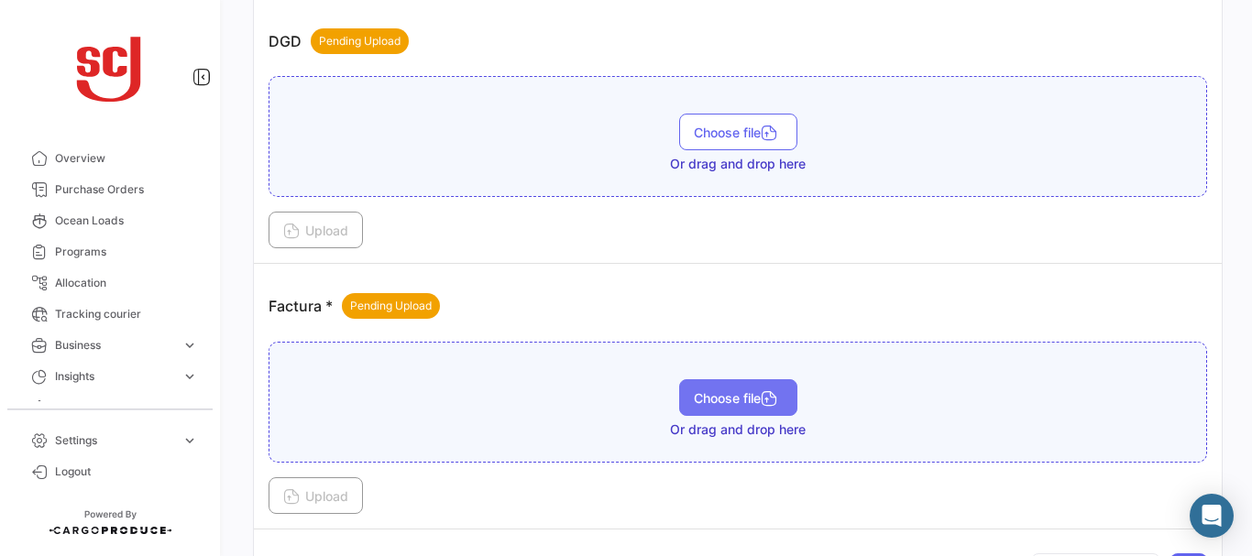
click at [722, 398] on span "Choose file" at bounding box center [738, 399] width 89 height 16
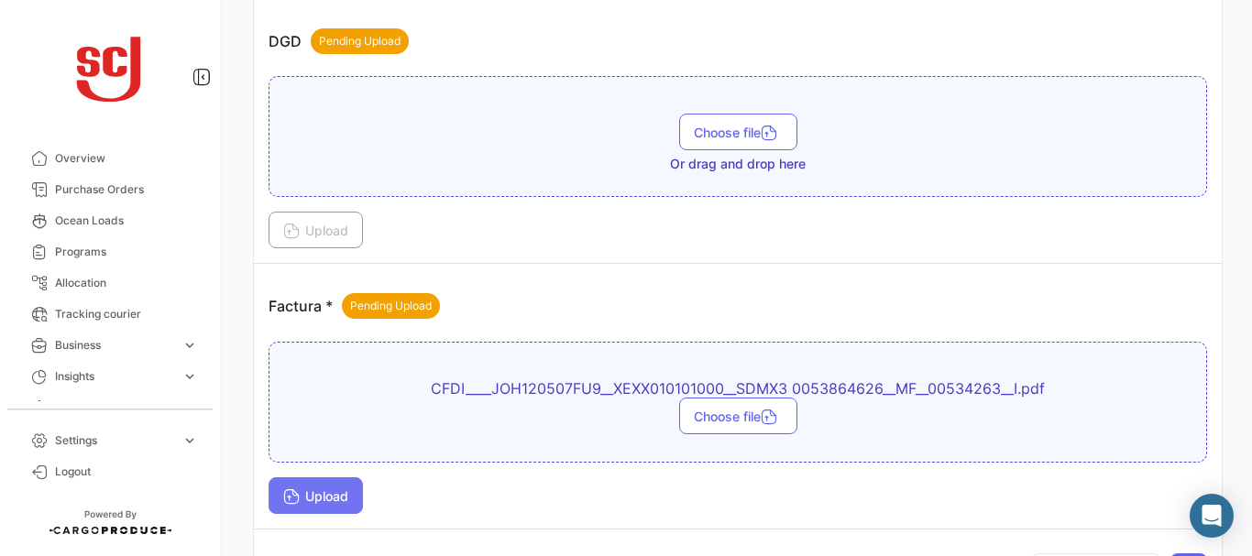
click at [313, 486] on button "Upload" at bounding box center [316, 496] width 94 height 37
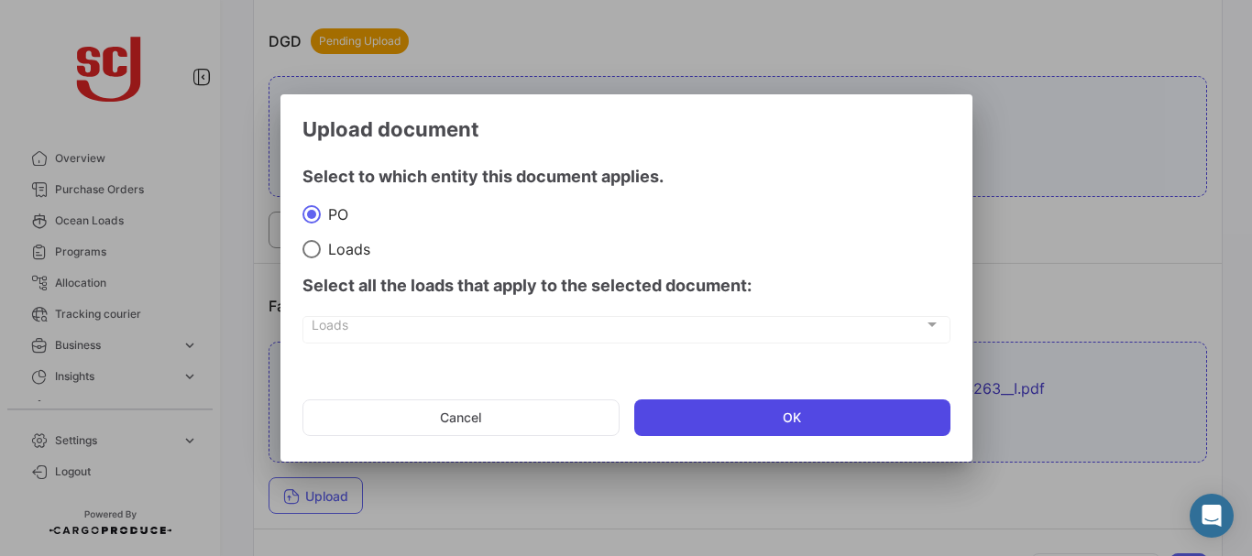
click at [716, 414] on button "OK" at bounding box center [792, 418] width 316 height 37
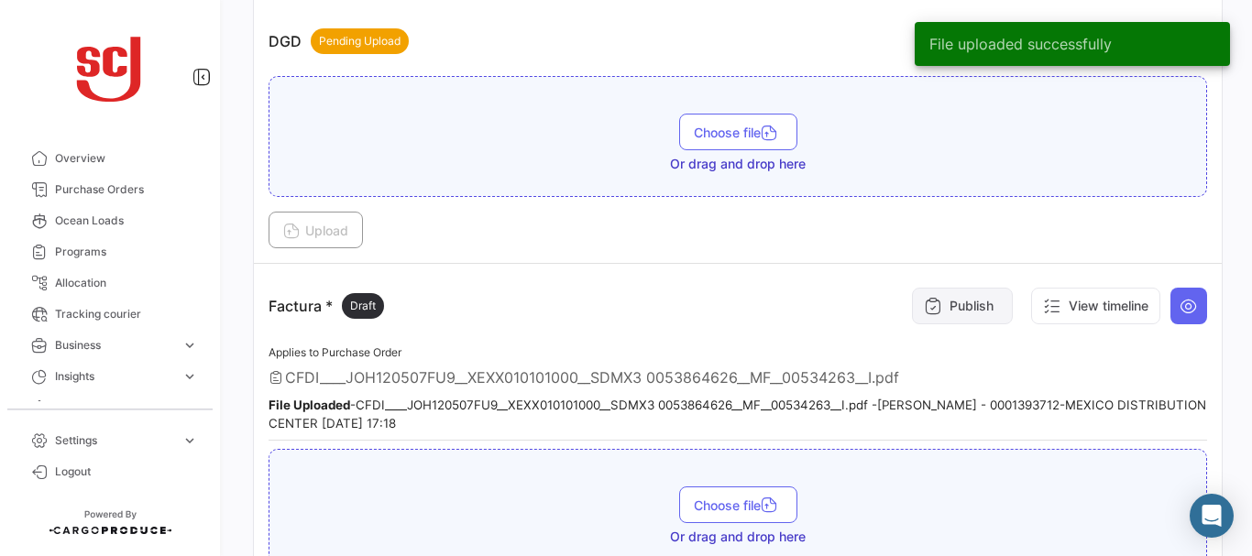
click at [974, 309] on button "Publish" at bounding box center [962, 306] width 101 height 37
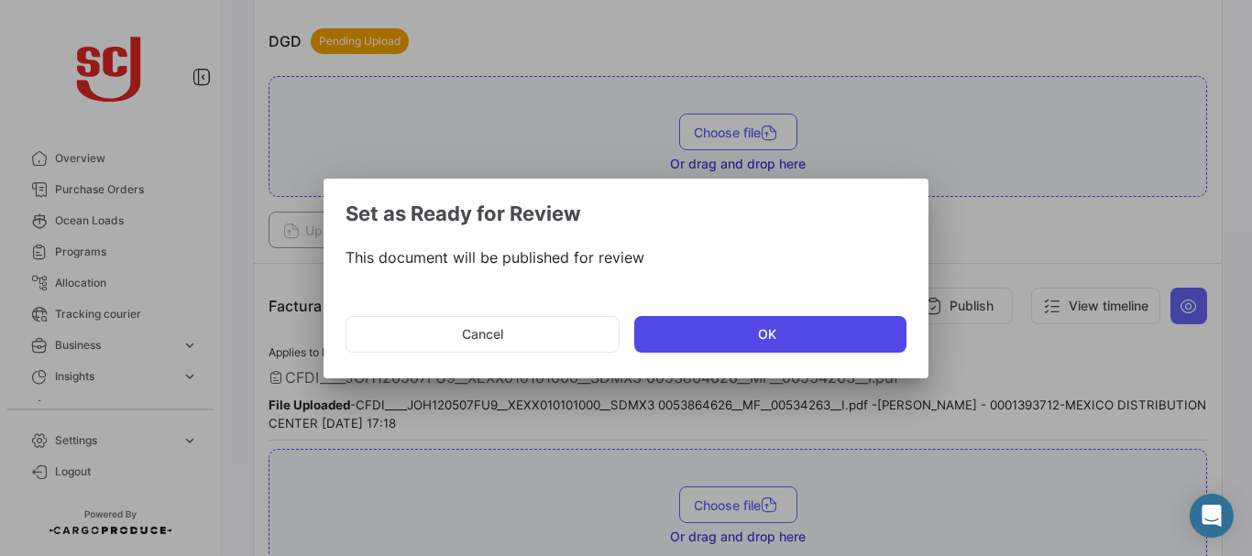
click at [770, 321] on button "OK" at bounding box center [770, 334] width 272 height 37
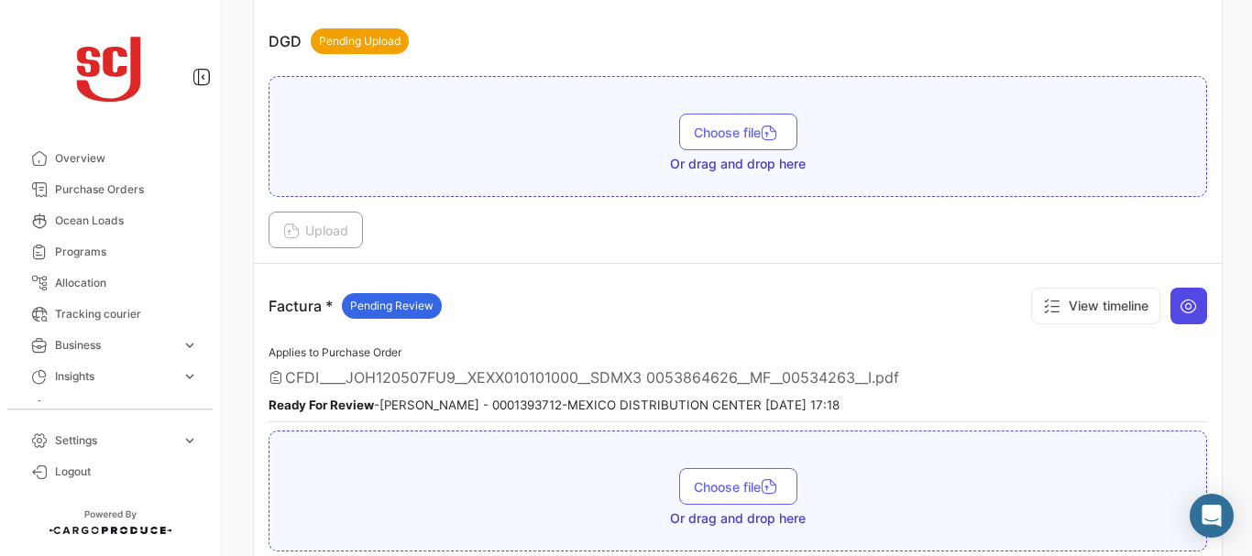
click at [1171, 316] on button at bounding box center [1189, 306] width 37 height 37
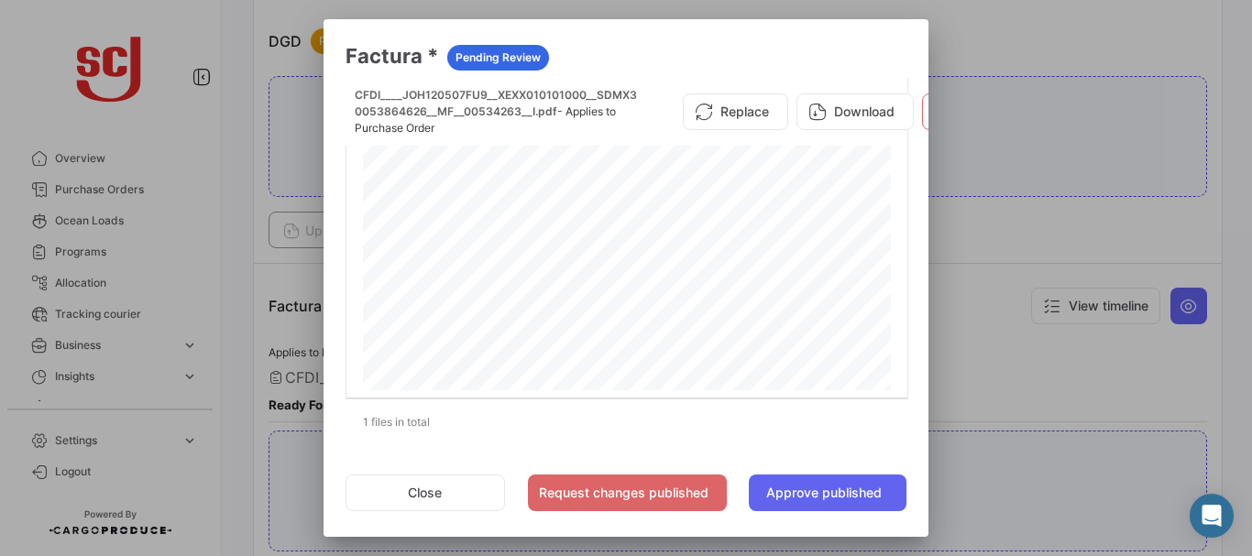
scroll to position [167, 0]
click at [1011, 237] on div at bounding box center [626, 278] width 1252 height 556
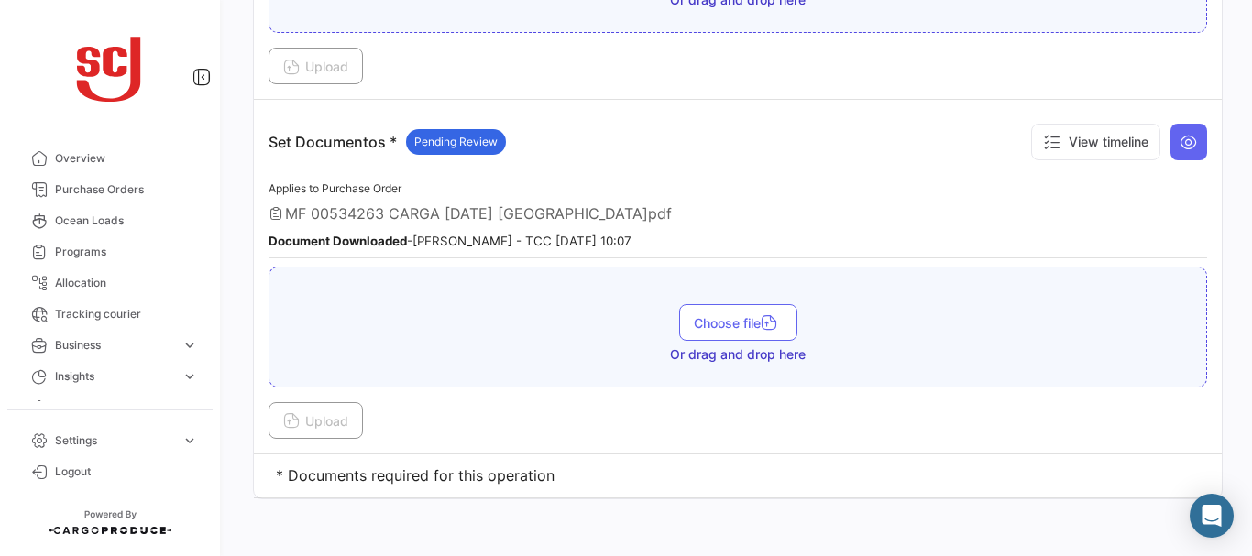
scroll to position [2705, 0]
click at [1082, 142] on button "View timeline" at bounding box center [1095, 140] width 129 height 37
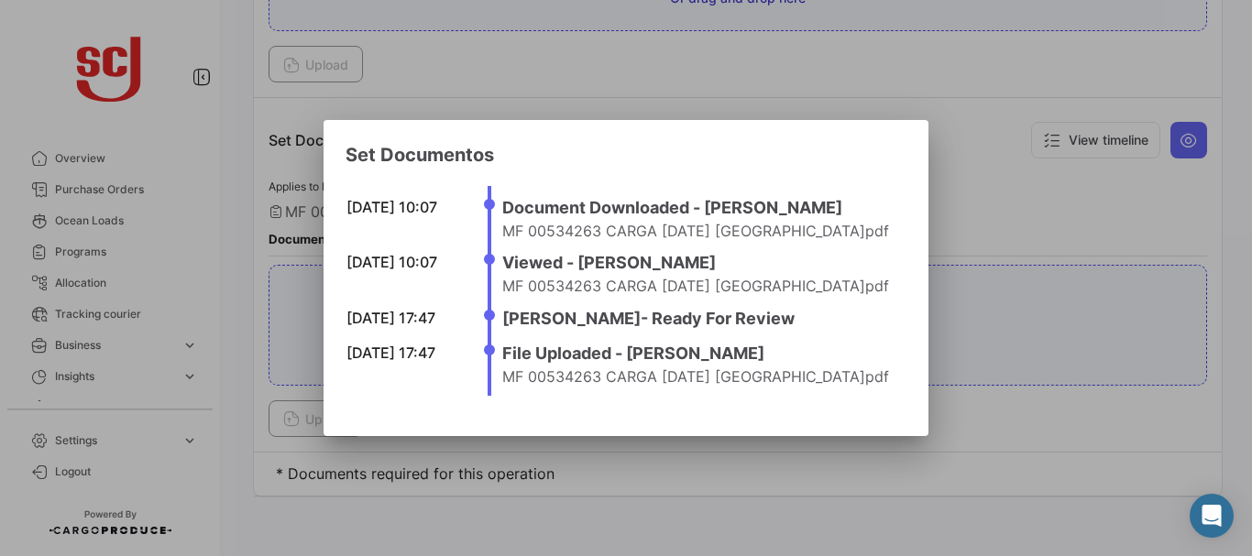
click at [1016, 226] on div at bounding box center [626, 278] width 1252 height 556
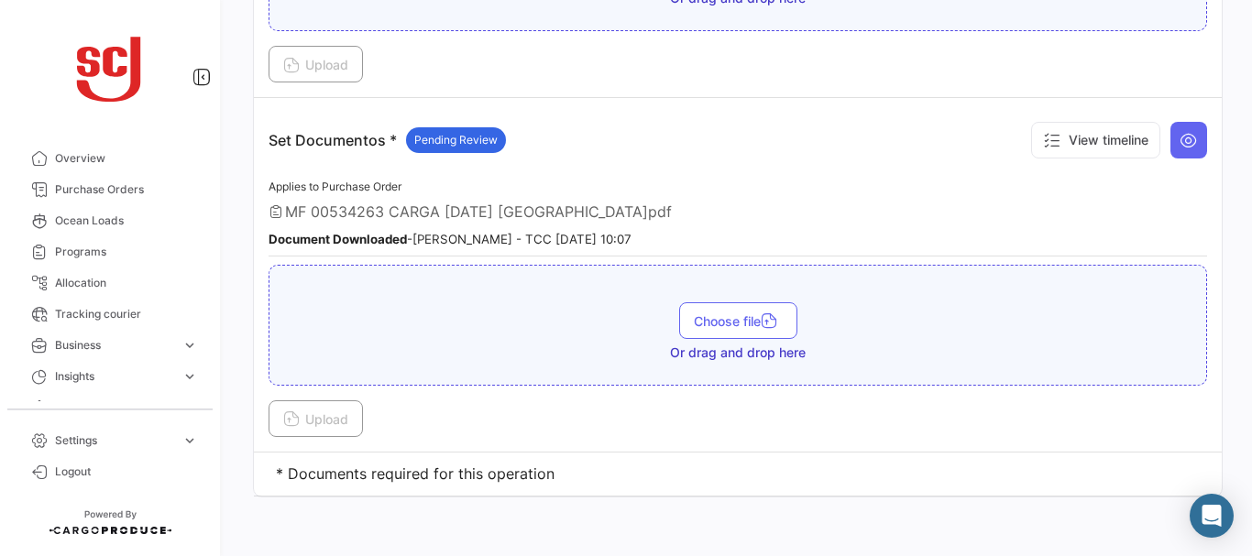
drag, startPoint x: 1242, startPoint y: 479, endPoint x: 1251, endPoint y: 398, distance: 81.2
click at [1251, 398] on div "Your Carbon Footprint in the past 90 days: 64.45 TCO2 What's new? [PERSON_NAME]…" at bounding box center [738, 278] width 1029 height 556
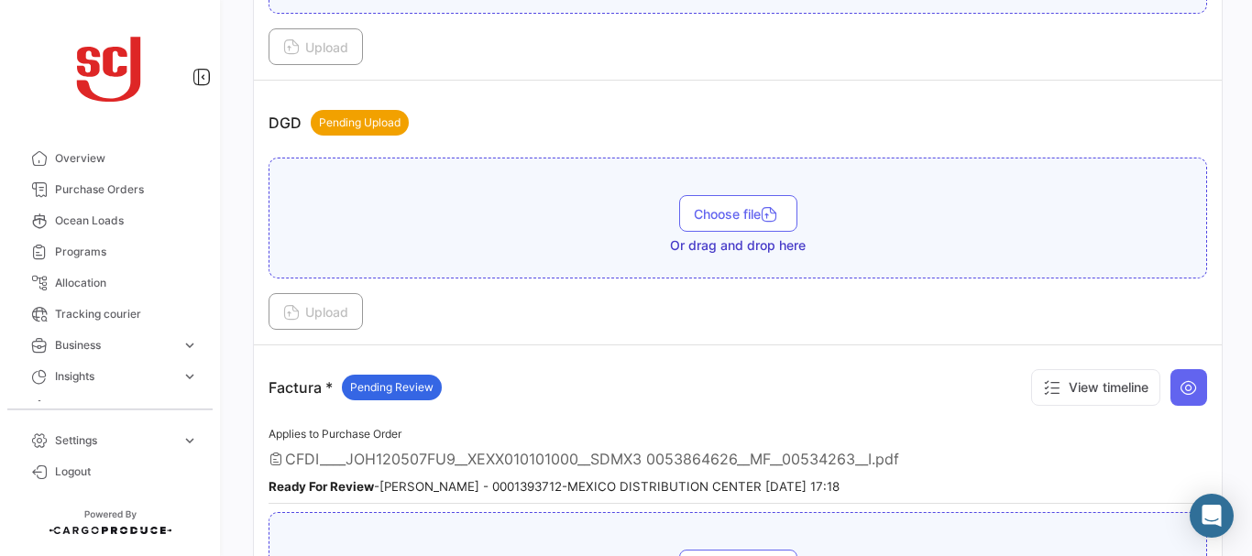
scroll to position [1123, 0]
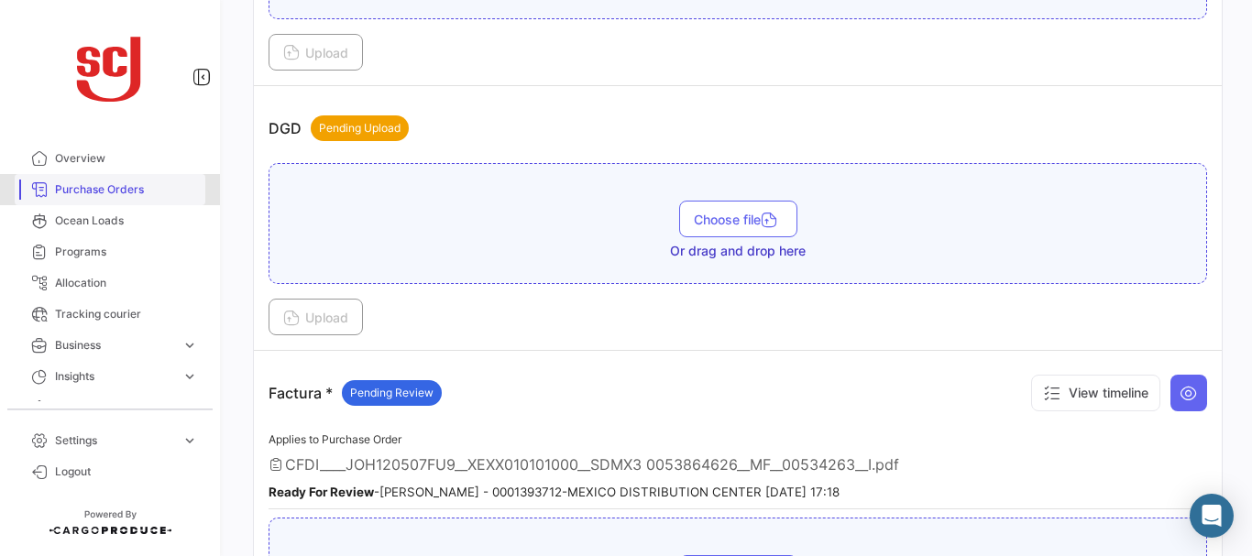
click at [140, 190] on span "Purchase Orders" at bounding box center [126, 190] width 143 height 17
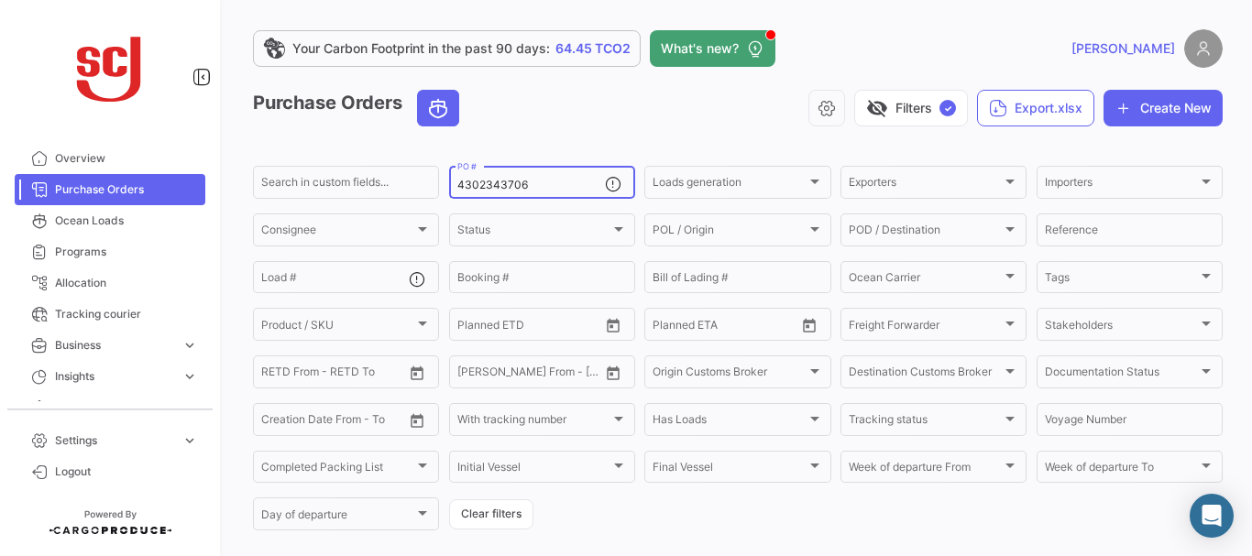
click at [536, 182] on input "4302343706" at bounding box center [531, 185] width 148 height 13
type input "4302343954"
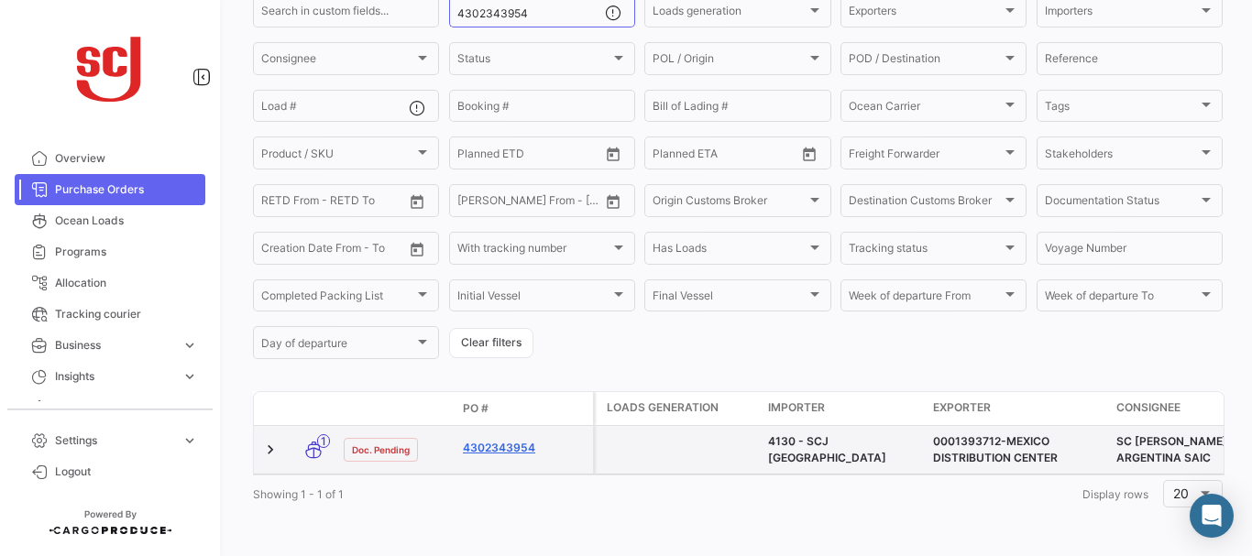
click at [519, 440] on link "4302343954" at bounding box center [524, 448] width 123 height 17
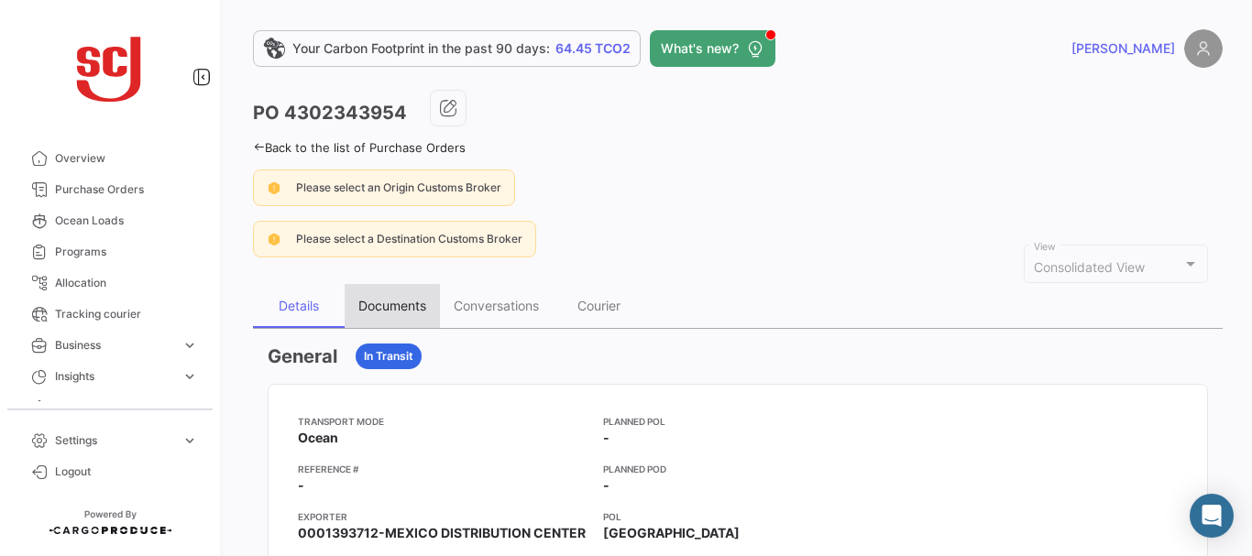
click at [413, 305] on div "Documents" at bounding box center [392, 306] width 68 height 16
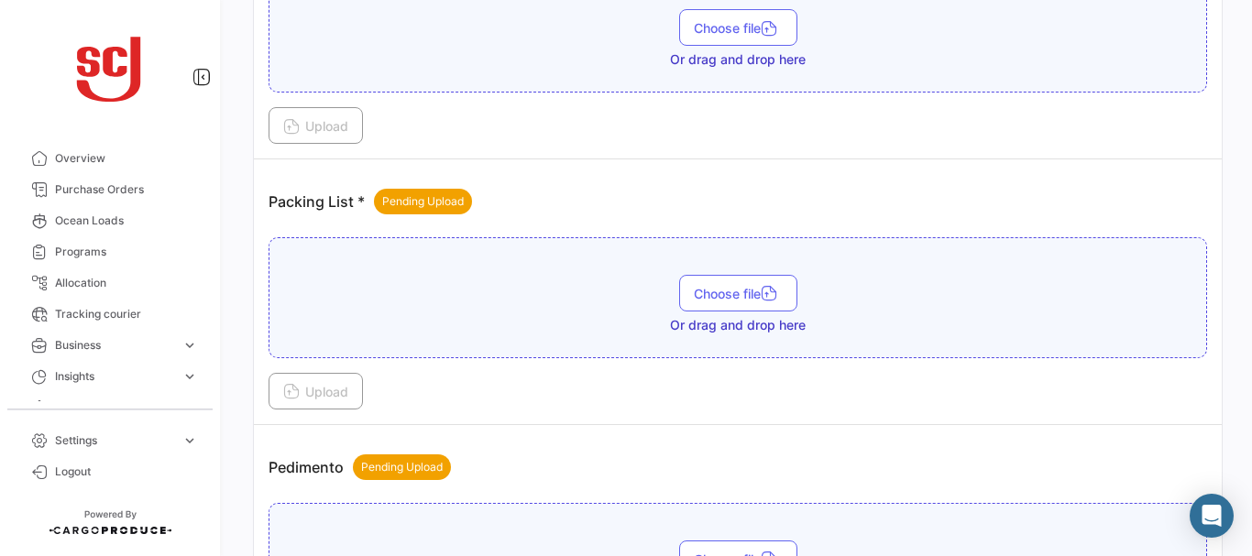
scroll to position [1627, 0]
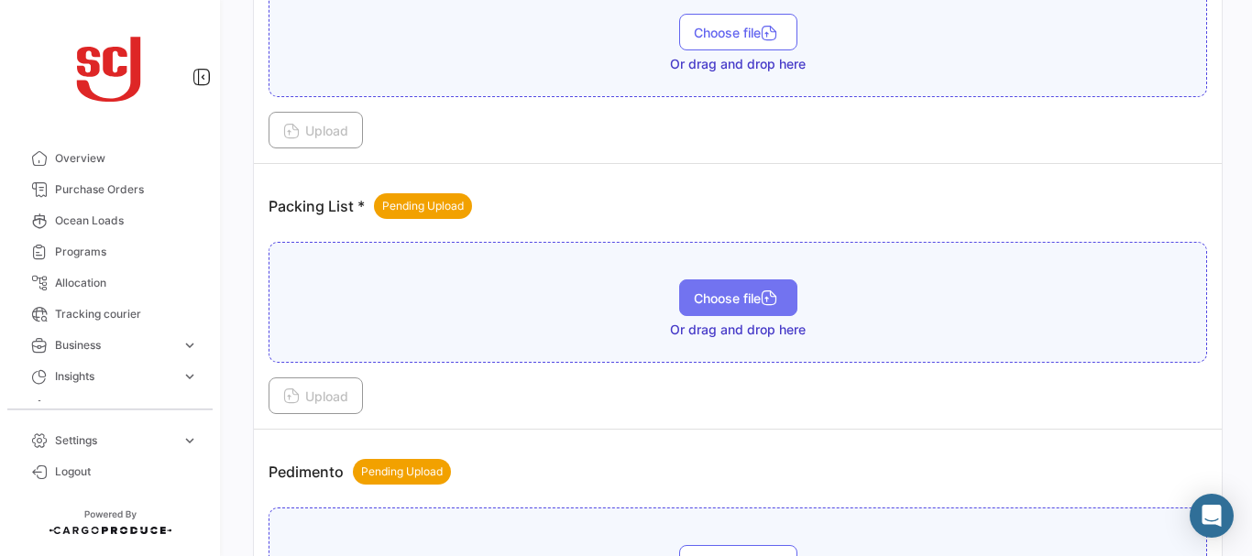
click at [711, 288] on button "Choose file" at bounding box center [738, 298] width 118 height 37
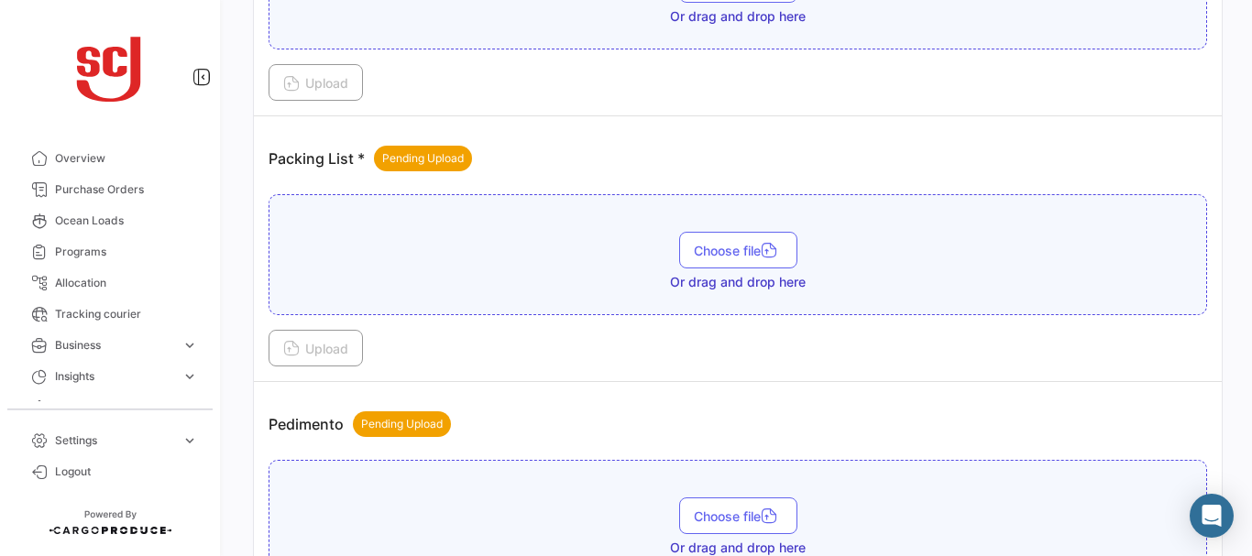
scroll to position [1680, 0]
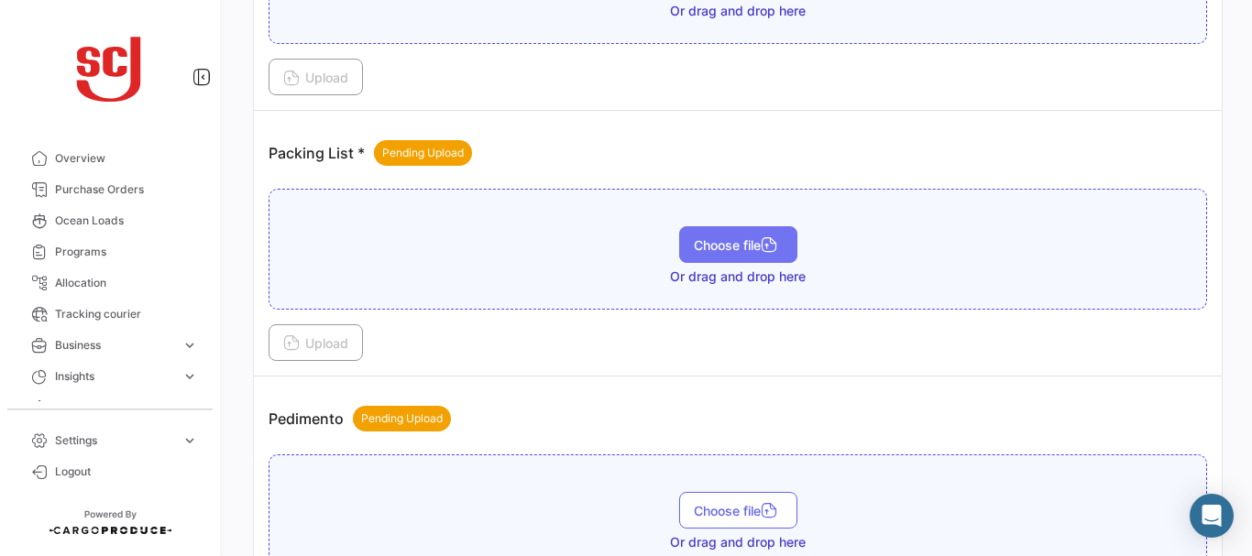
click at [728, 239] on span "Choose file" at bounding box center [738, 245] width 89 height 16
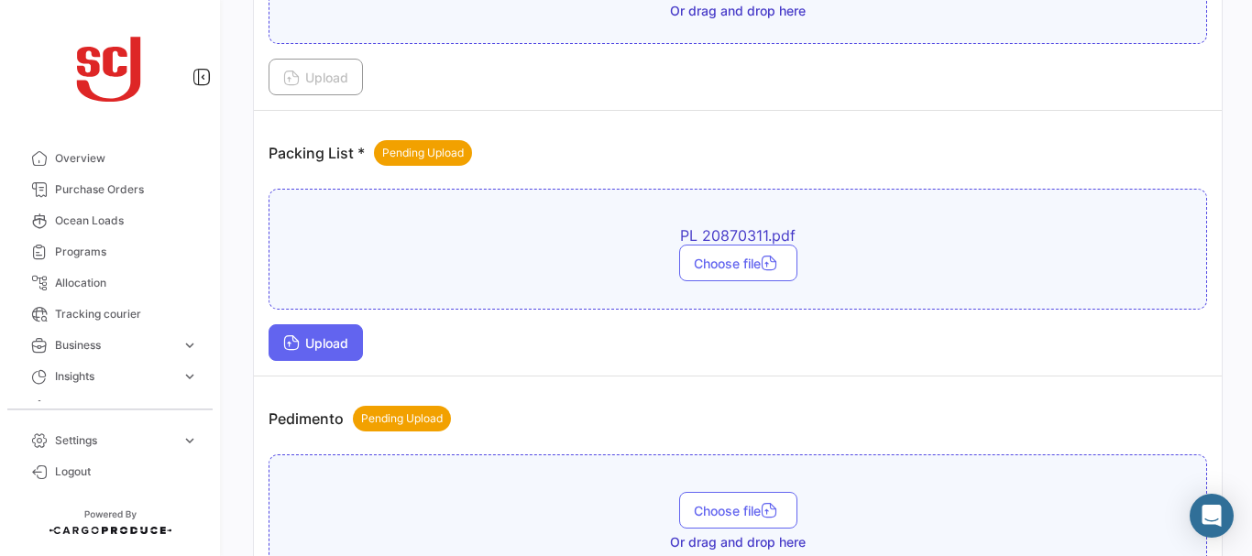
click at [309, 335] on button "Upload" at bounding box center [316, 343] width 94 height 37
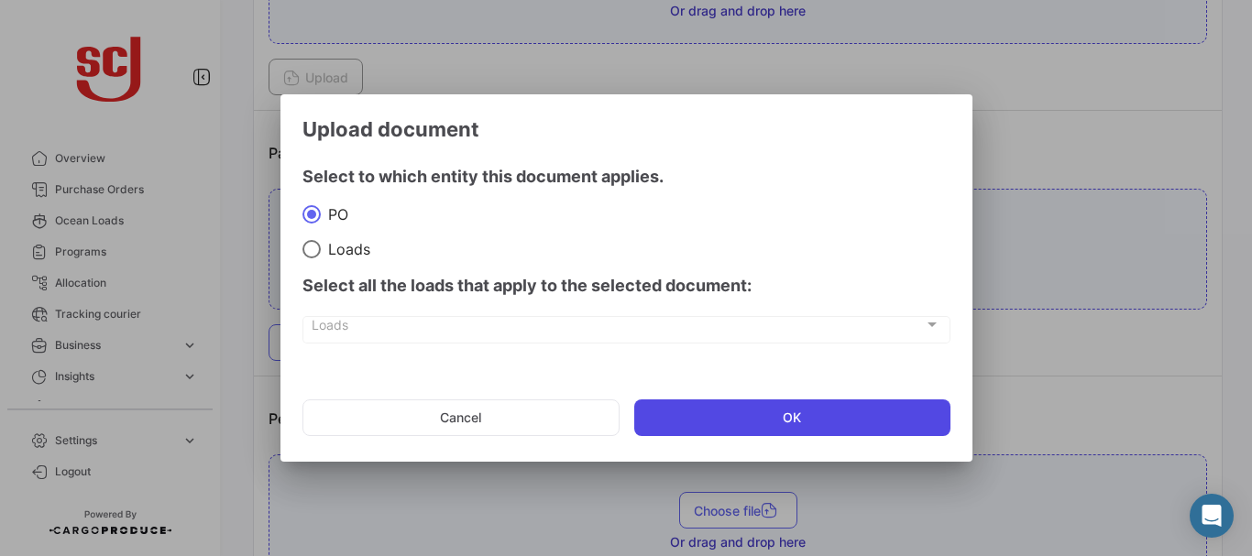
click at [697, 421] on button "OK" at bounding box center [792, 418] width 316 height 37
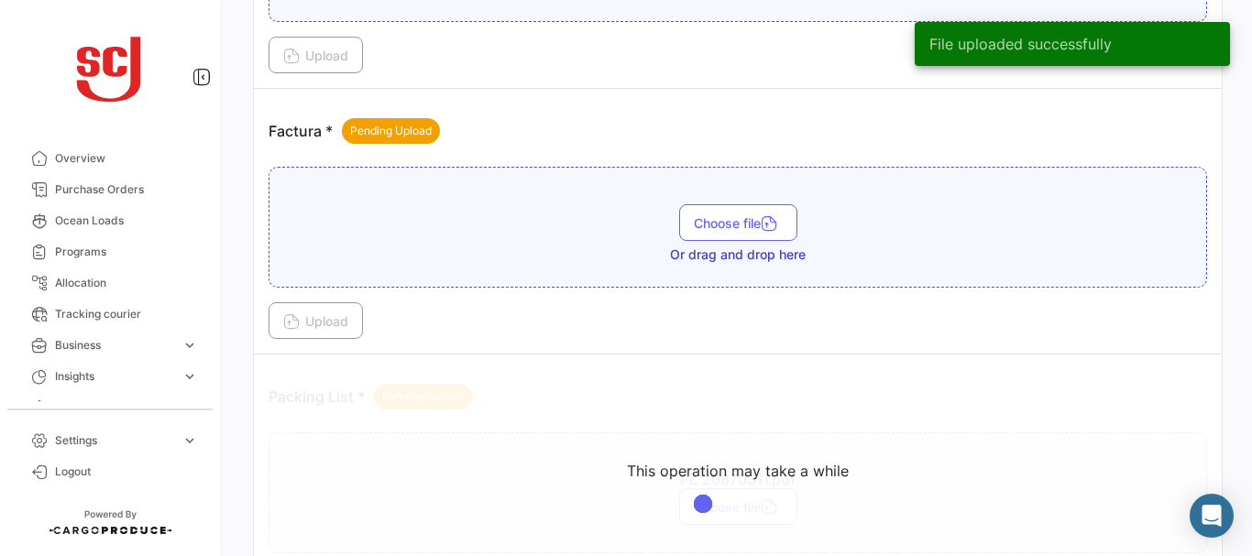
scroll to position [1475, 0]
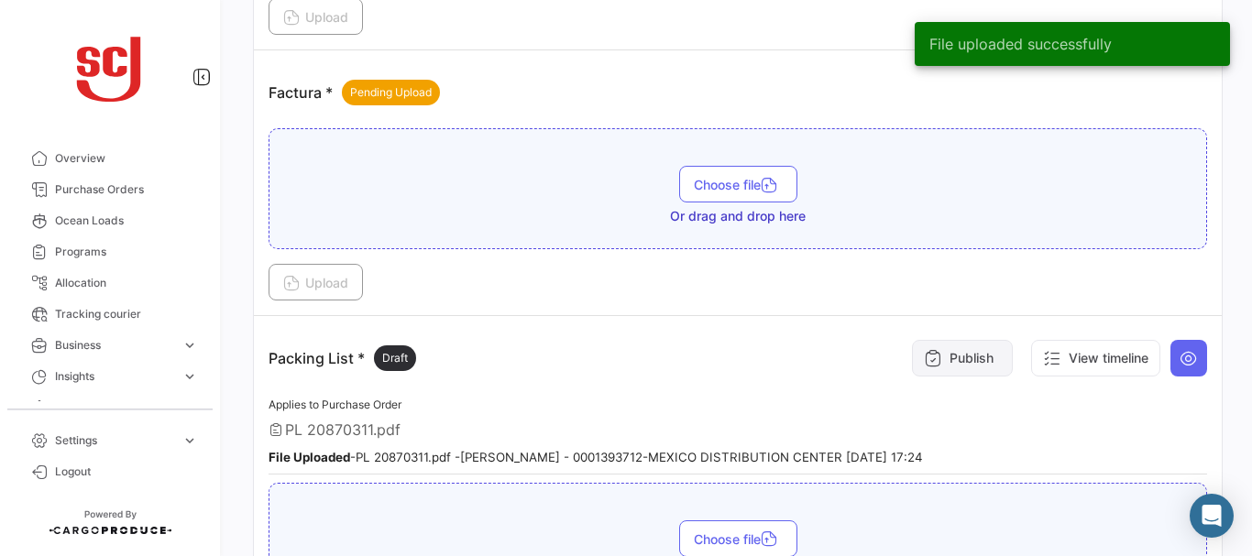
click at [969, 354] on button "Publish" at bounding box center [962, 358] width 101 height 37
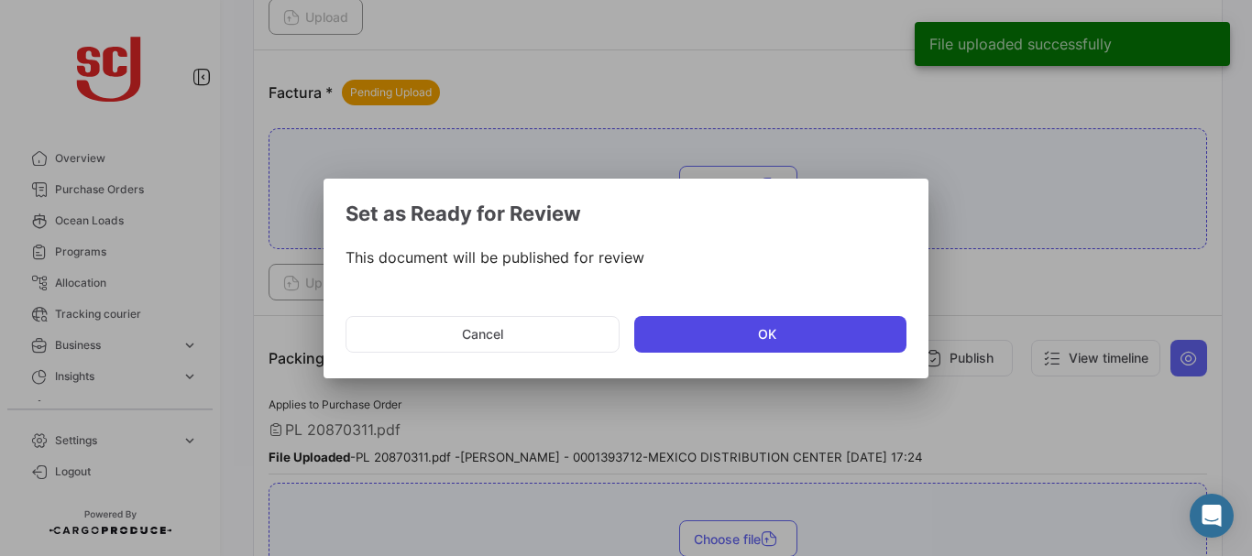
click at [737, 331] on button "OK" at bounding box center [770, 334] width 272 height 37
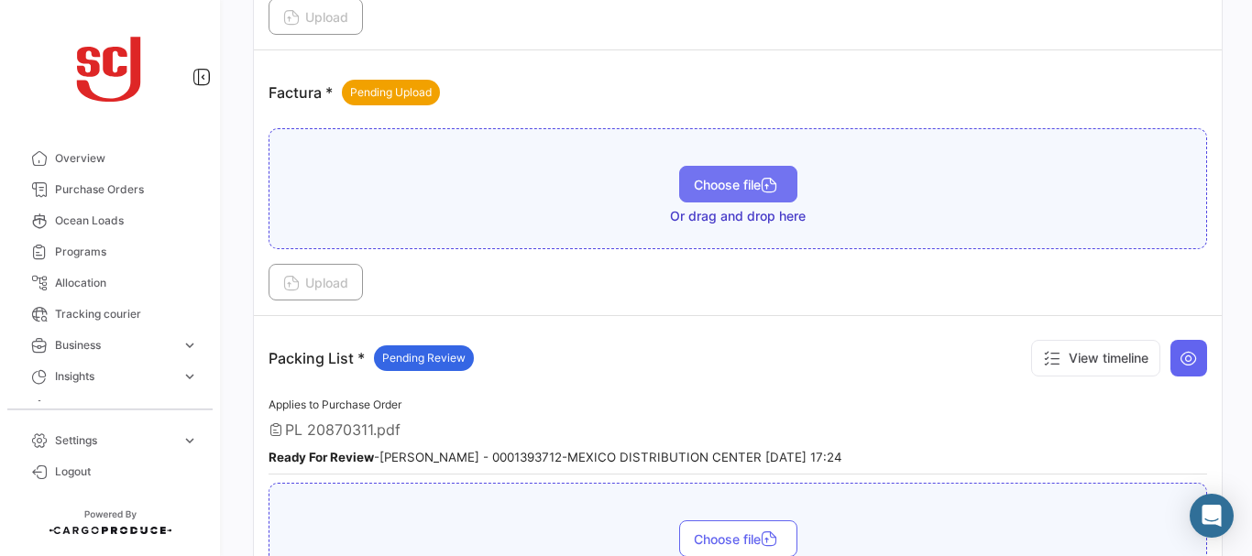
click at [712, 190] on span "Choose file" at bounding box center [738, 185] width 89 height 16
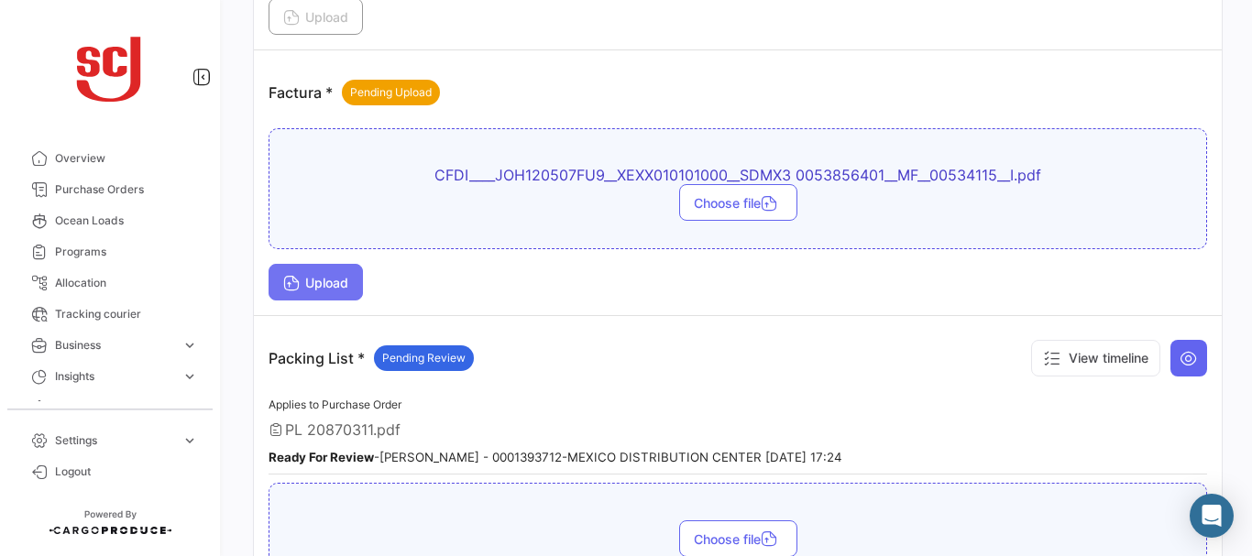
click at [323, 264] on button "Upload" at bounding box center [316, 282] width 94 height 37
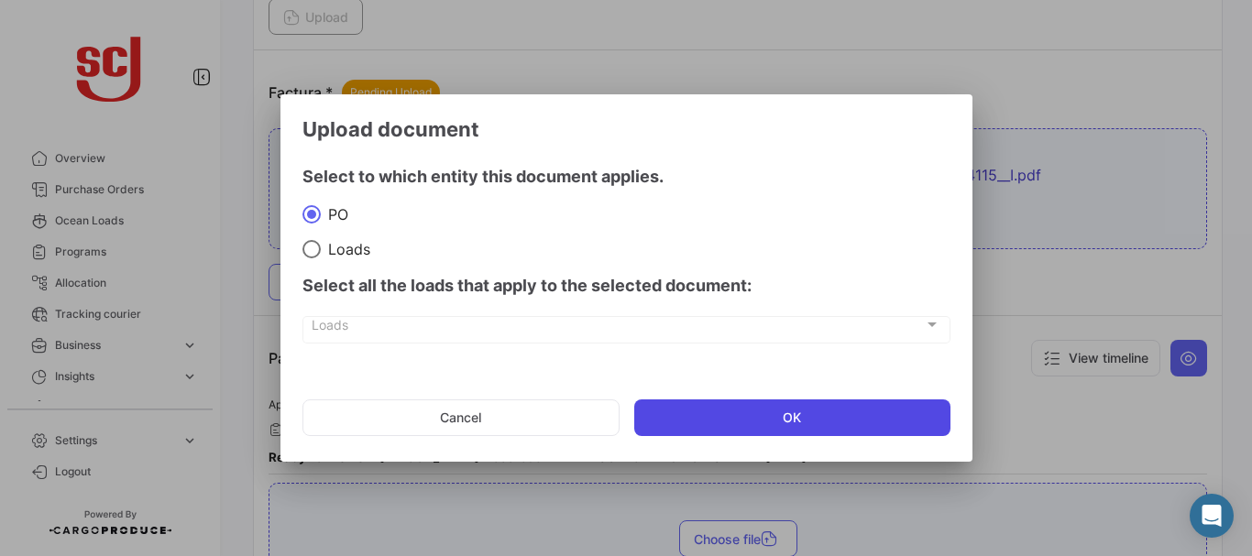
click at [699, 414] on button "OK" at bounding box center [792, 418] width 316 height 37
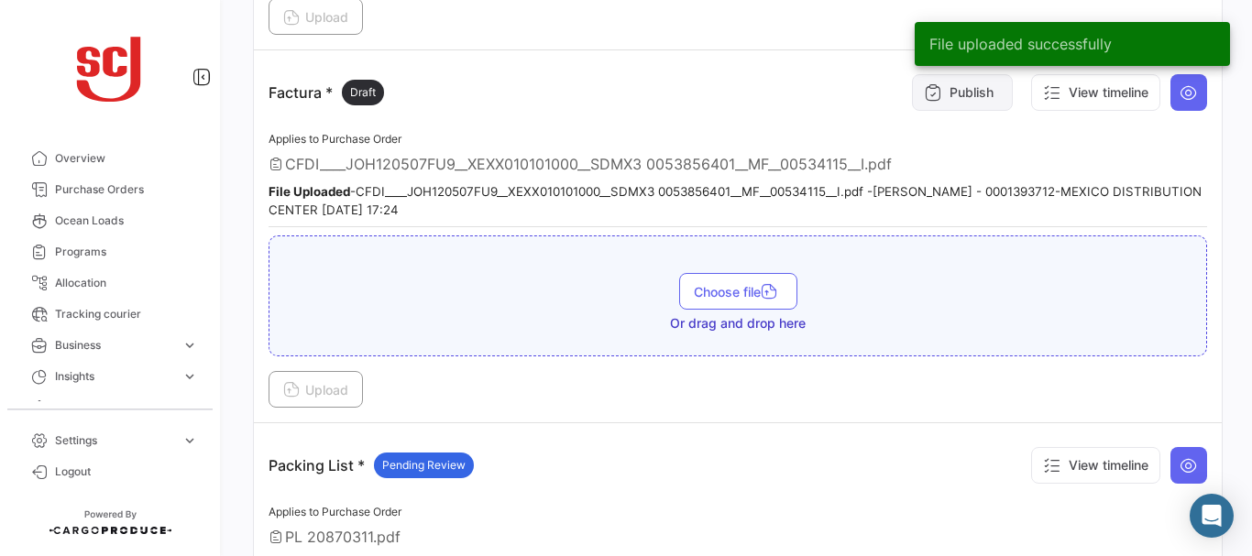
click at [942, 89] on button "Publish" at bounding box center [962, 92] width 101 height 37
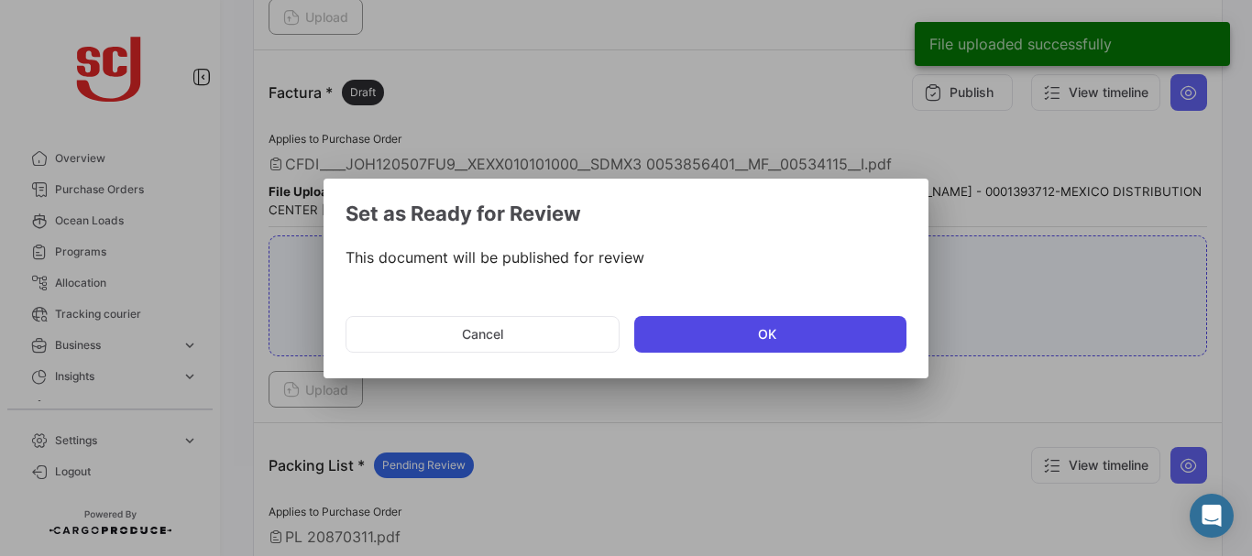
click at [693, 340] on button "OK" at bounding box center [770, 334] width 272 height 37
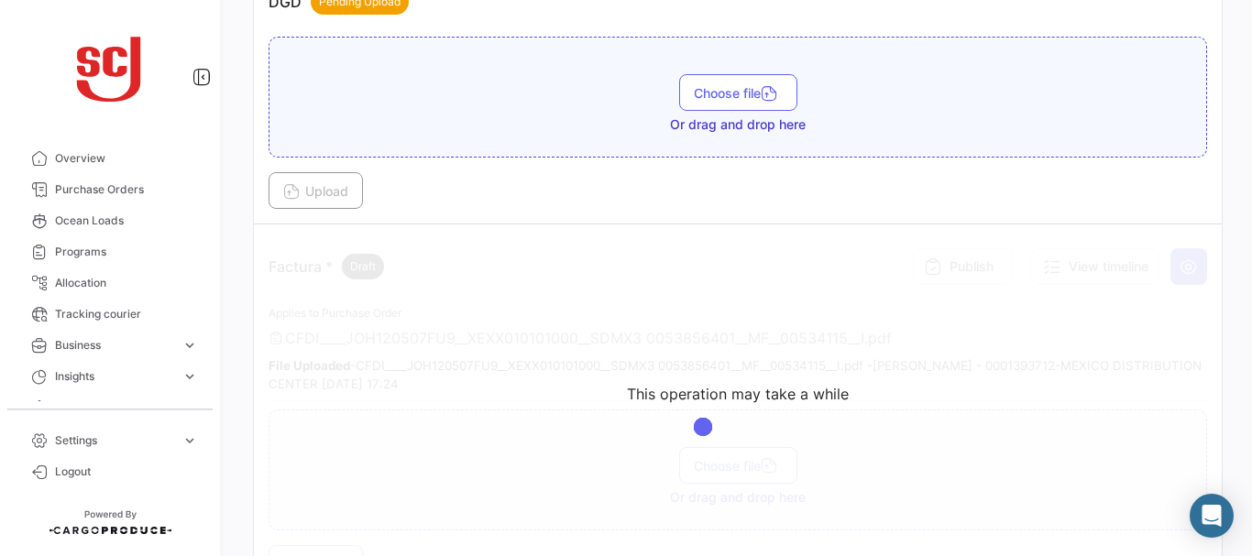
scroll to position [1296, 0]
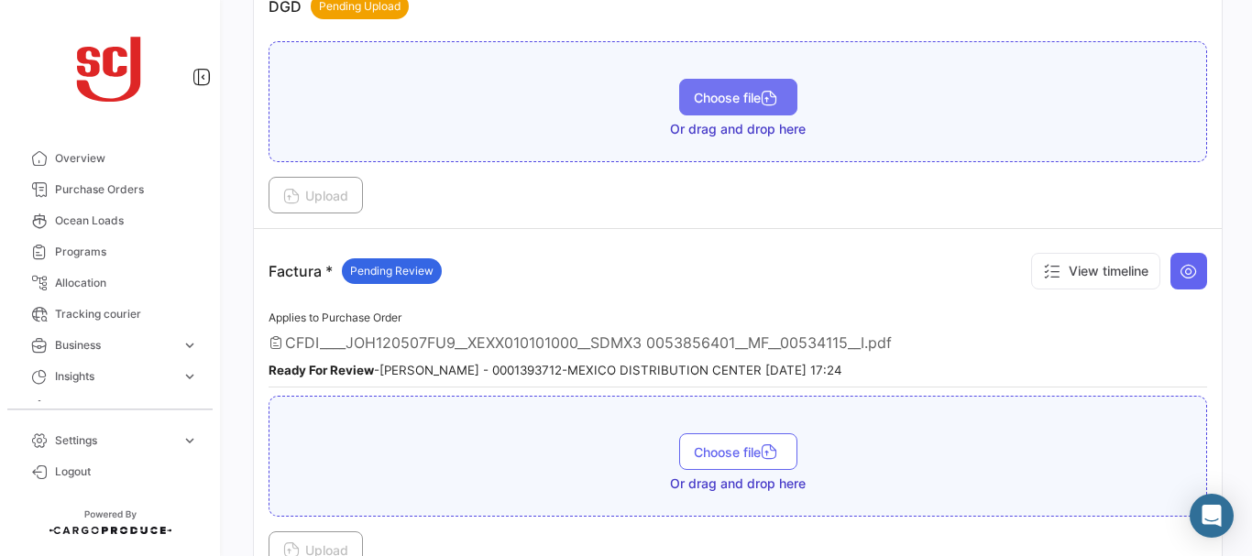
click at [748, 110] on button "Choose file" at bounding box center [738, 97] width 118 height 37
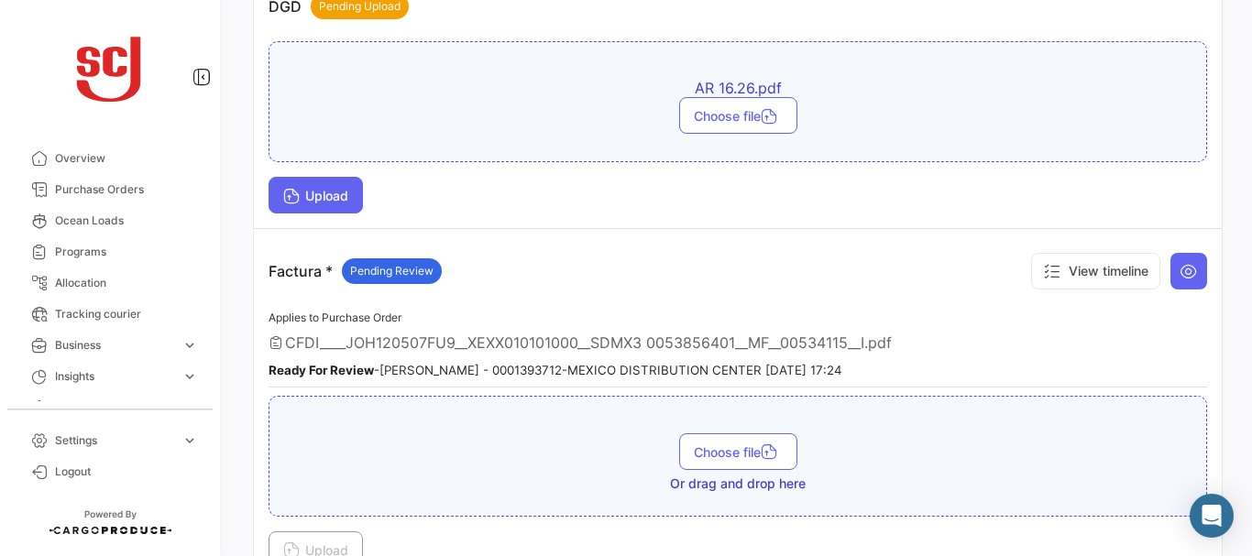
click at [318, 186] on button "Upload" at bounding box center [316, 195] width 94 height 37
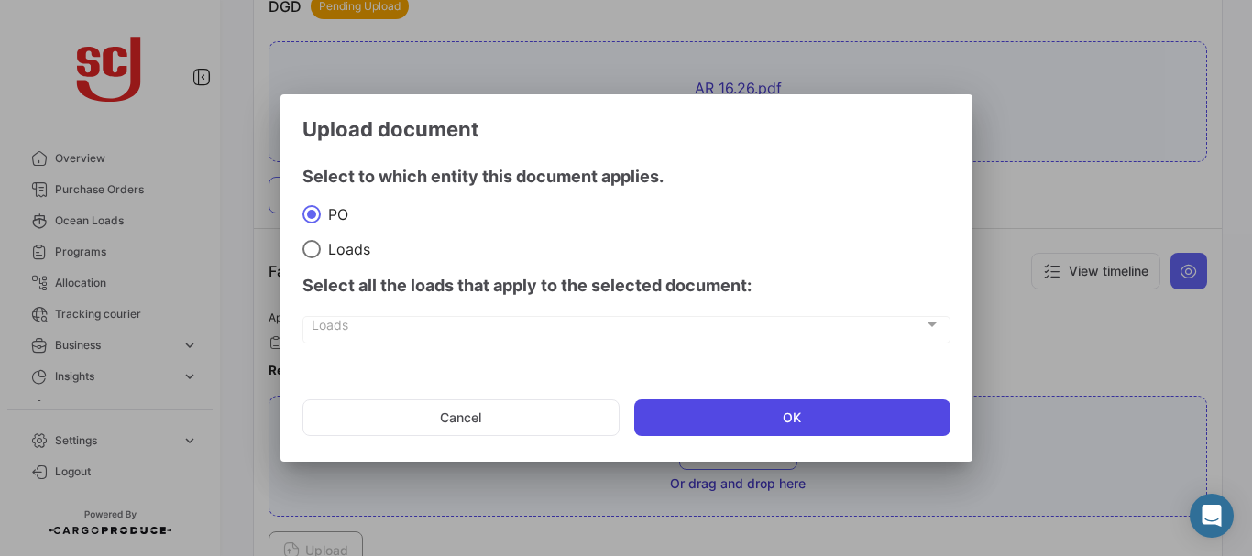
click at [756, 418] on button "OK" at bounding box center [792, 418] width 316 height 37
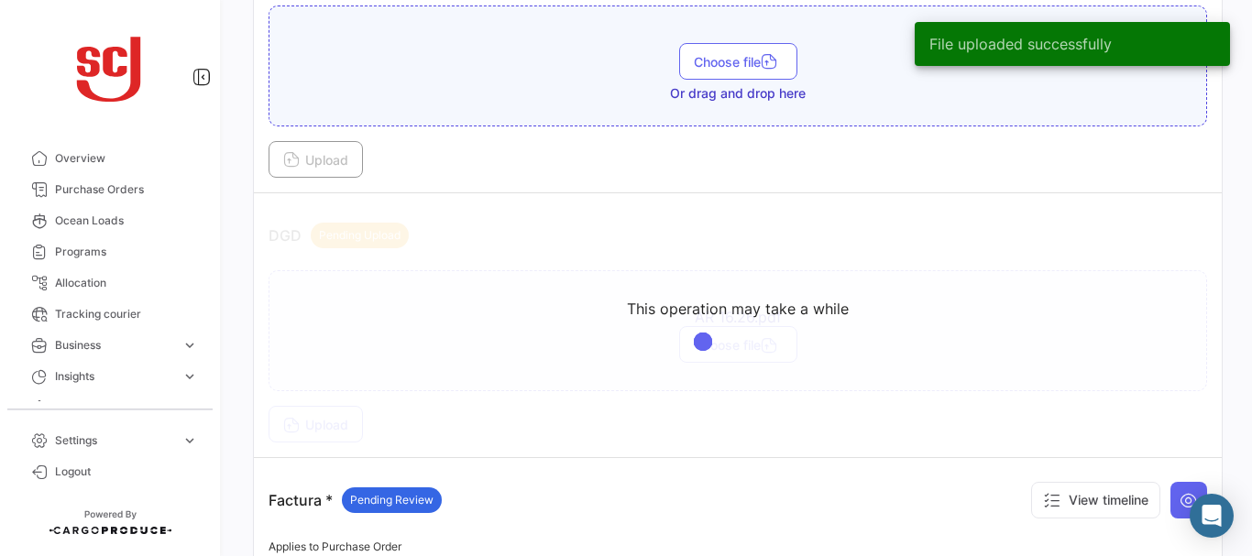
scroll to position [1063, 0]
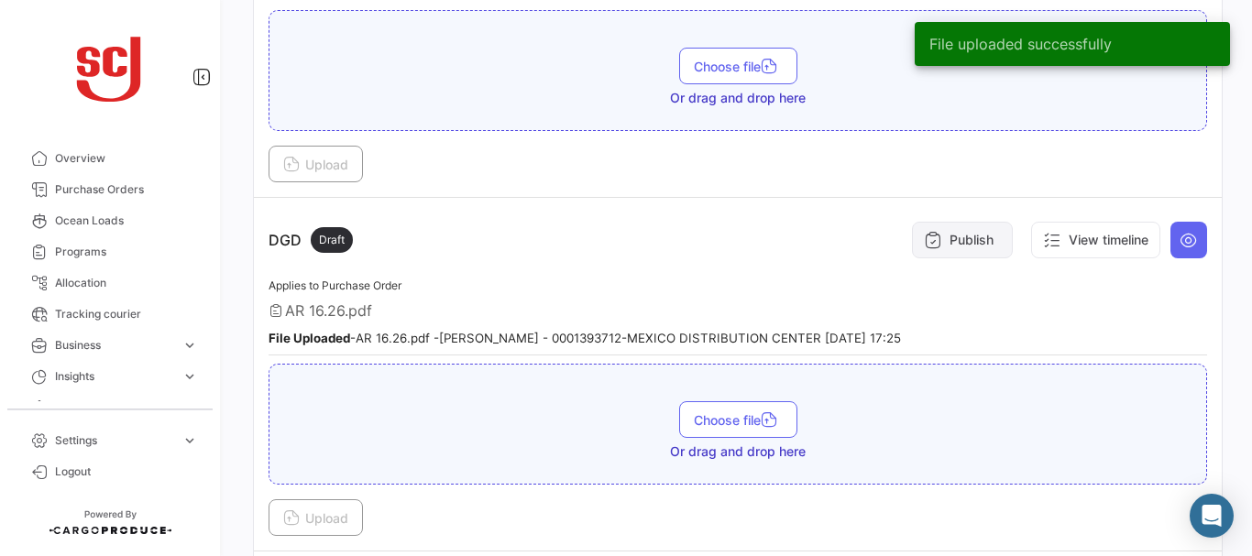
click at [963, 235] on button "Publish" at bounding box center [962, 240] width 101 height 37
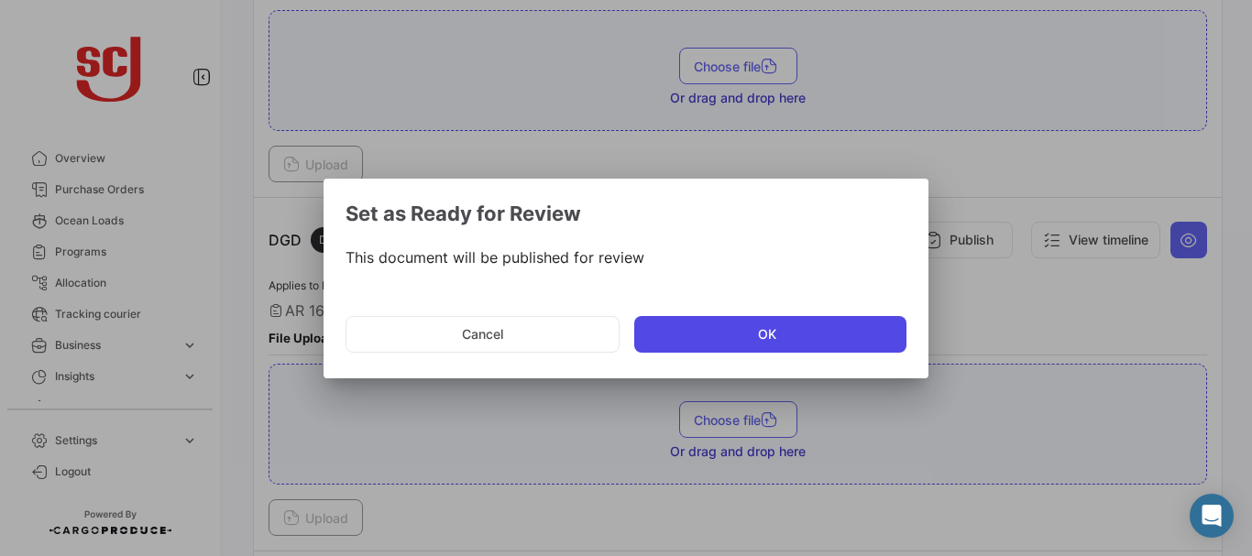
click at [718, 348] on button "OK" at bounding box center [770, 334] width 272 height 37
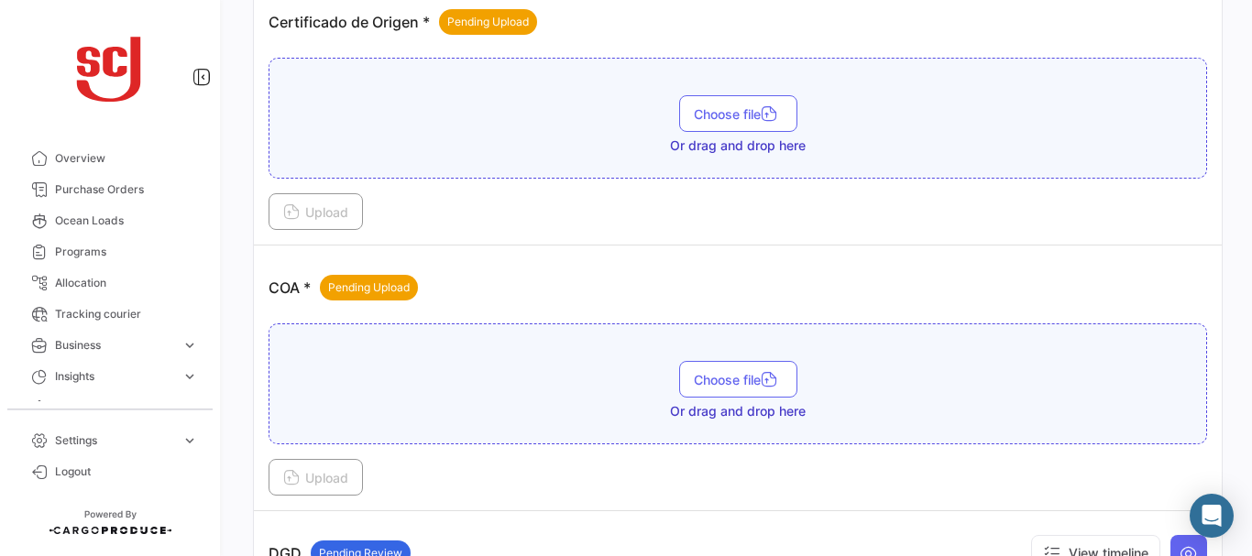
scroll to position [728, 0]
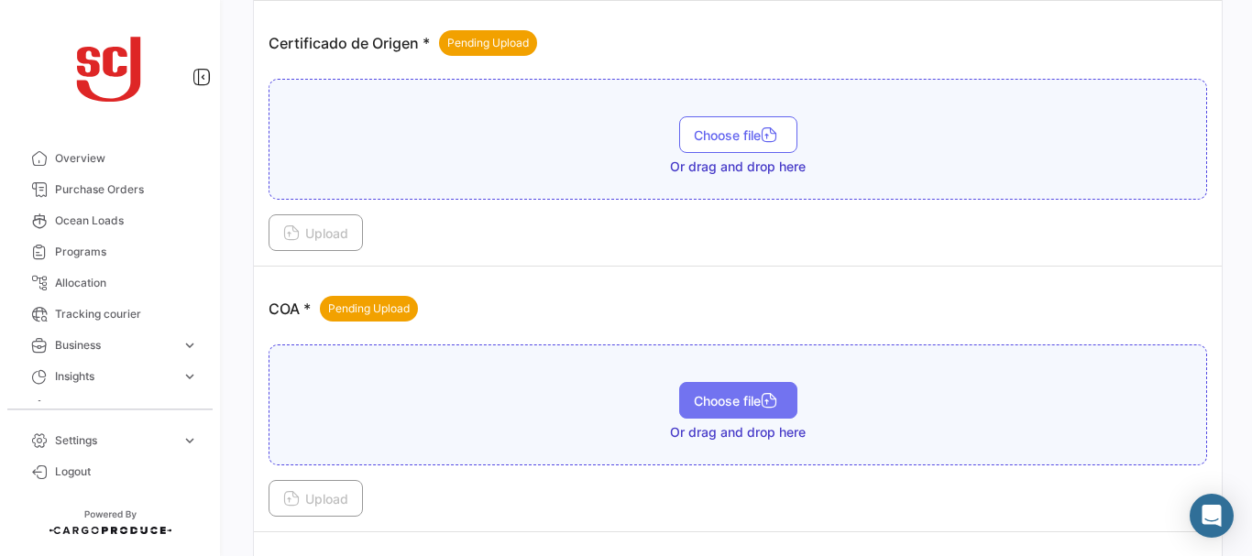
click at [745, 393] on span "Choose file" at bounding box center [738, 401] width 89 height 16
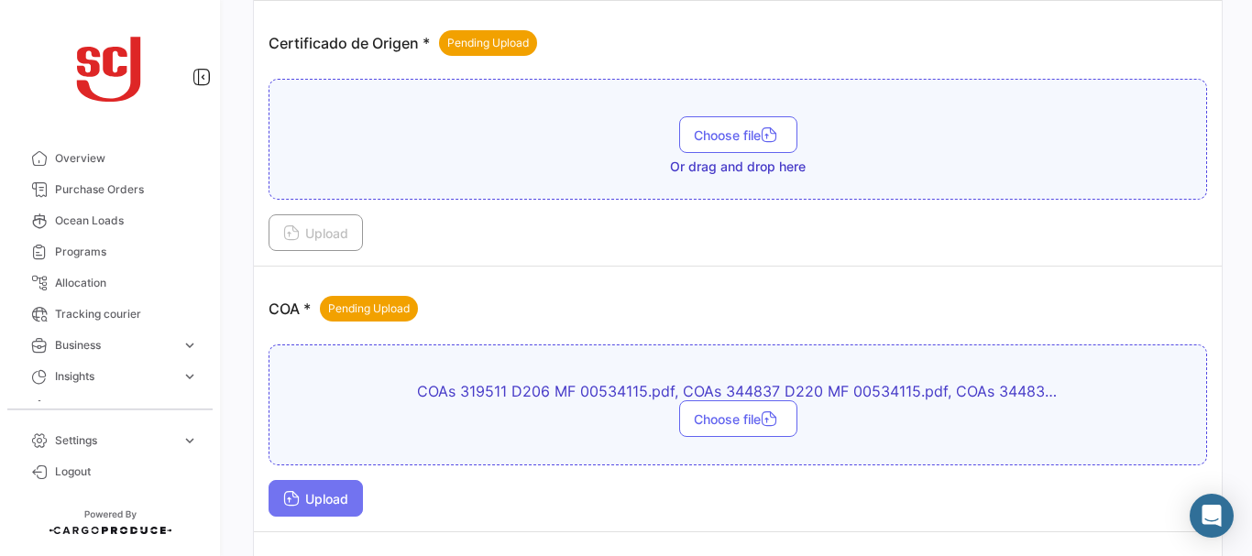
click at [321, 495] on span "Upload" at bounding box center [315, 499] width 65 height 16
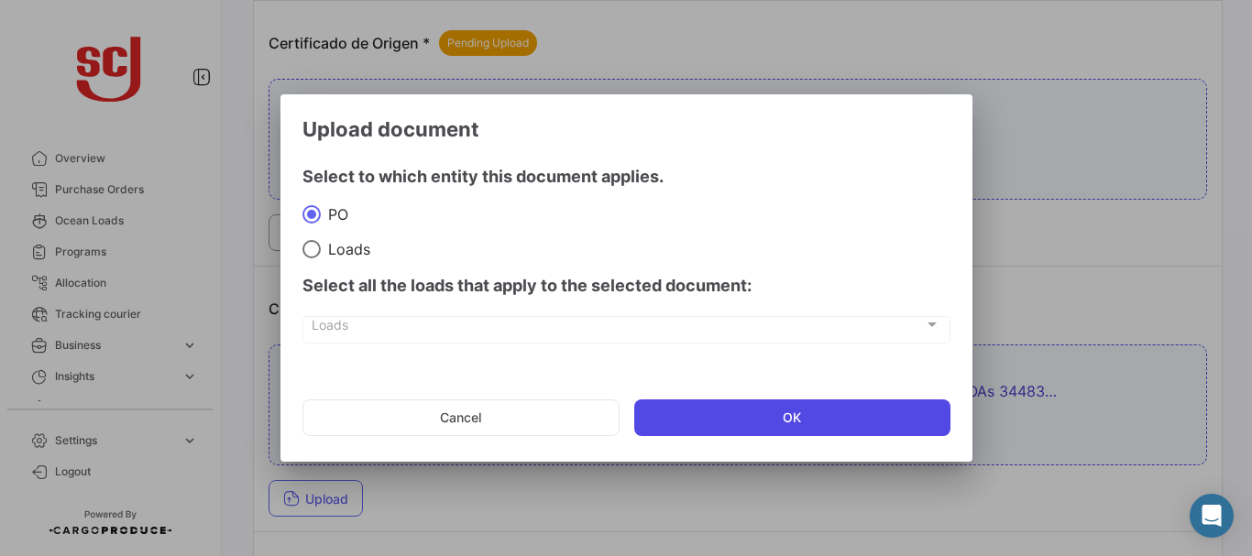
click at [763, 415] on button "OK" at bounding box center [792, 418] width 316 height 37
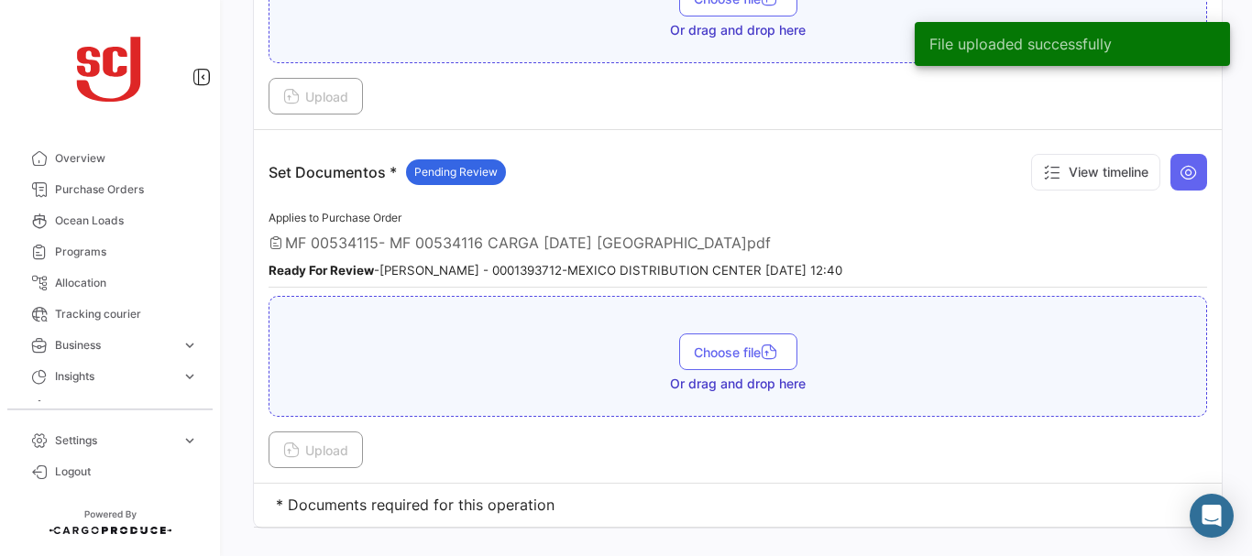
scroll to position [2469, 0]
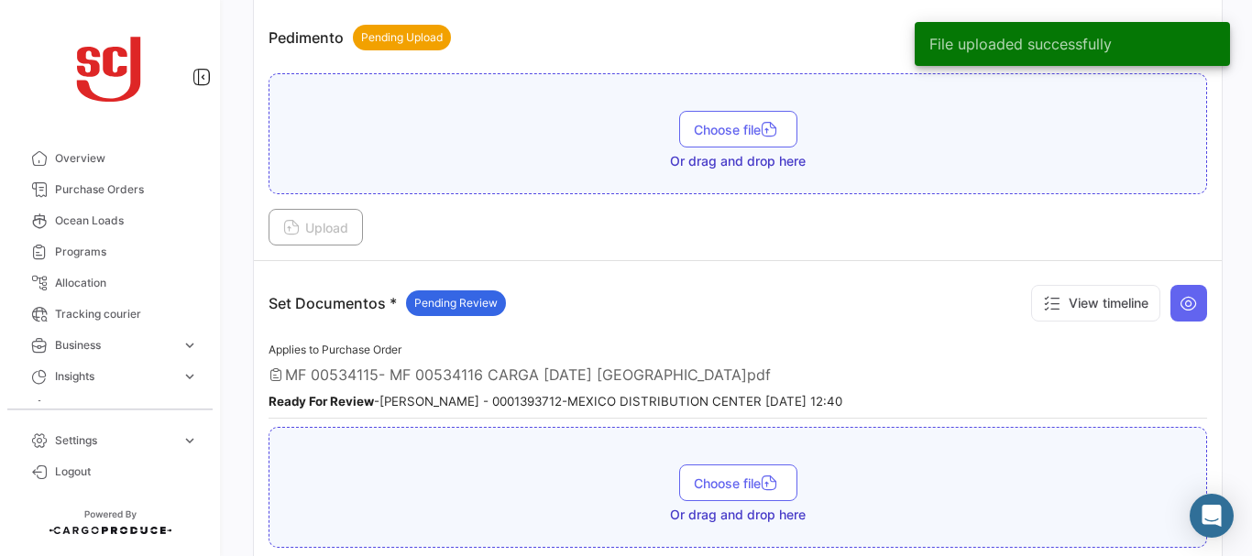
drag, startPoint x: 1218, startPoint y: 512, endPoint x: 1219, endPoint y: 458, distance: 53.2
click at [1219, 458] on body "Overview Purchase Orders Ocean Loads Programs Allocation Tracking courier Busin…" at bounding box center [626, 278] width 1252 height 556
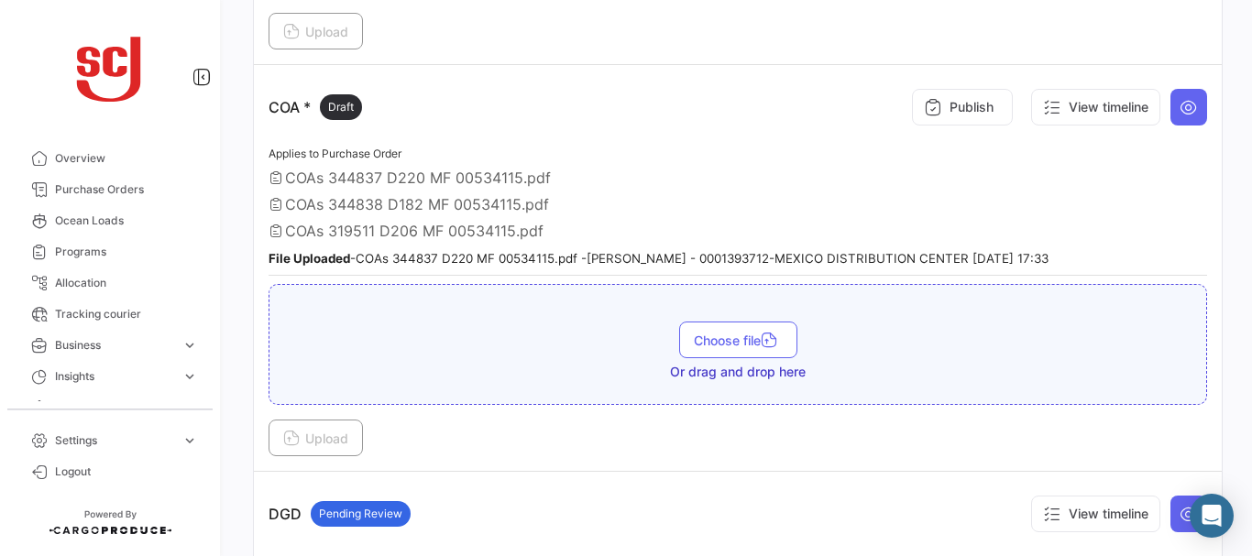
scroll to position [913, 0]
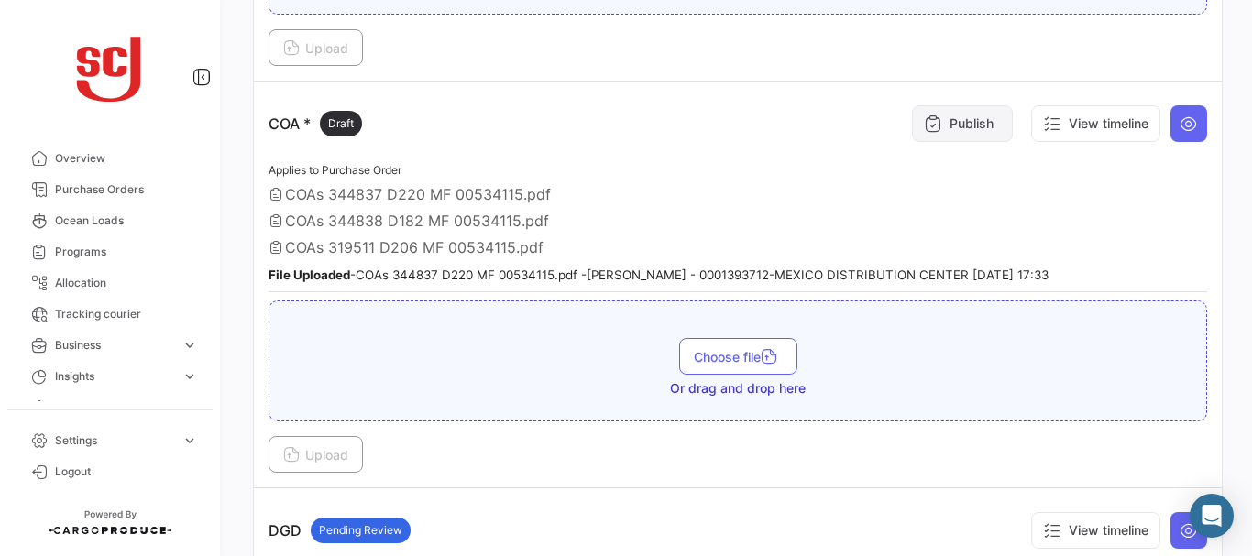
click at [950, 118] on button "Publish" at bounding box center [962, 123] width 101 height 37
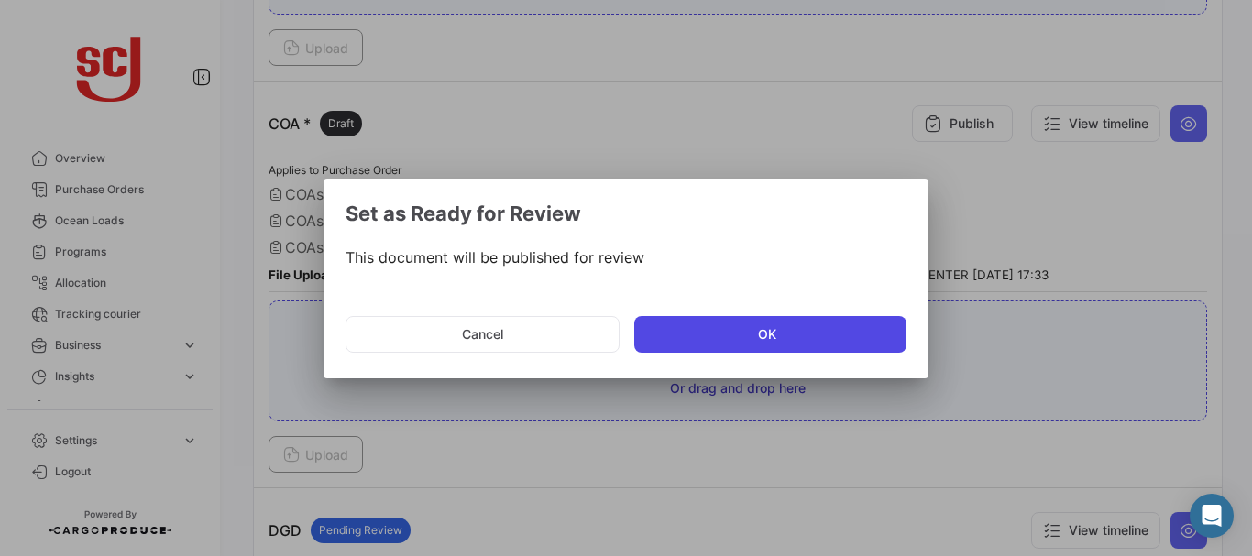
click at [668, 329] on button "OK" at bounding box center [770, 334] width 272 height 37
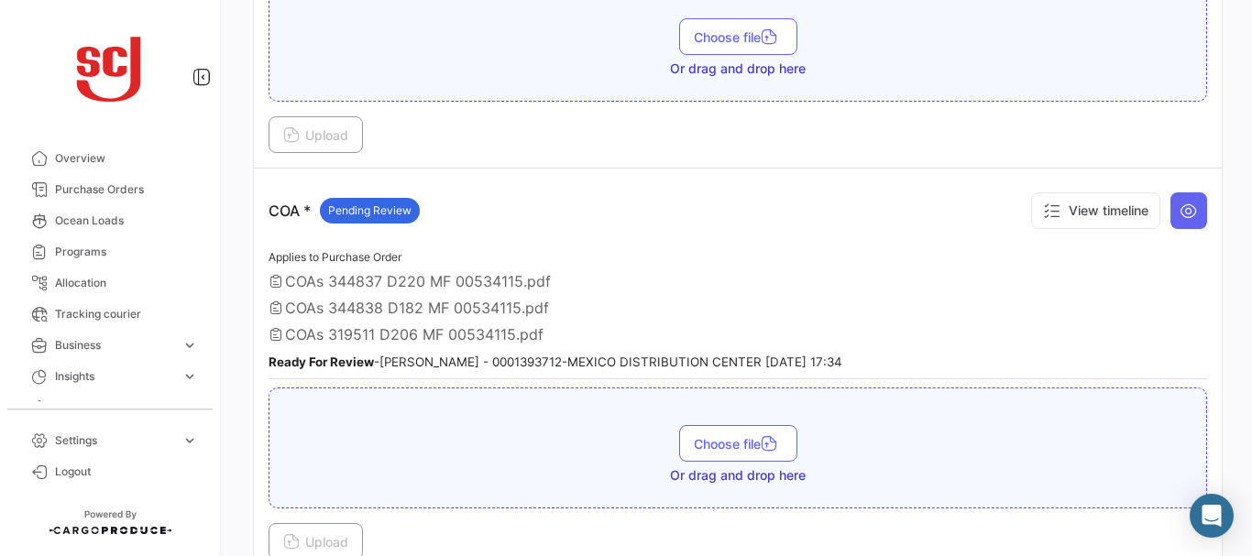
scroll to position [821, 0]
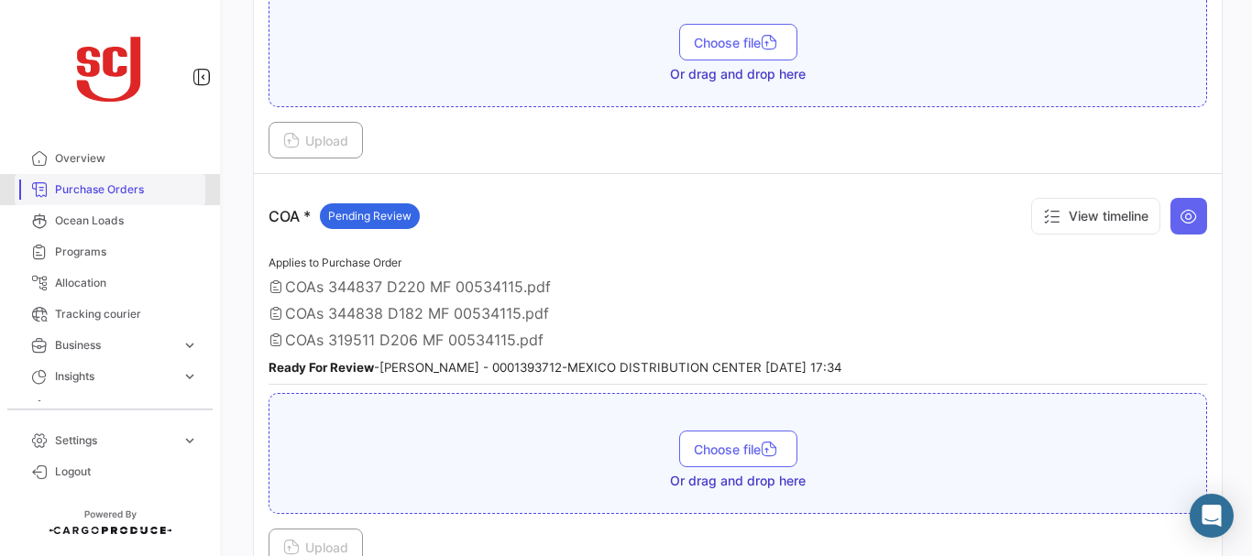
click at [134, 190] on span "Purchase Orders" at bounding box center [126, 190] width 143 height 17
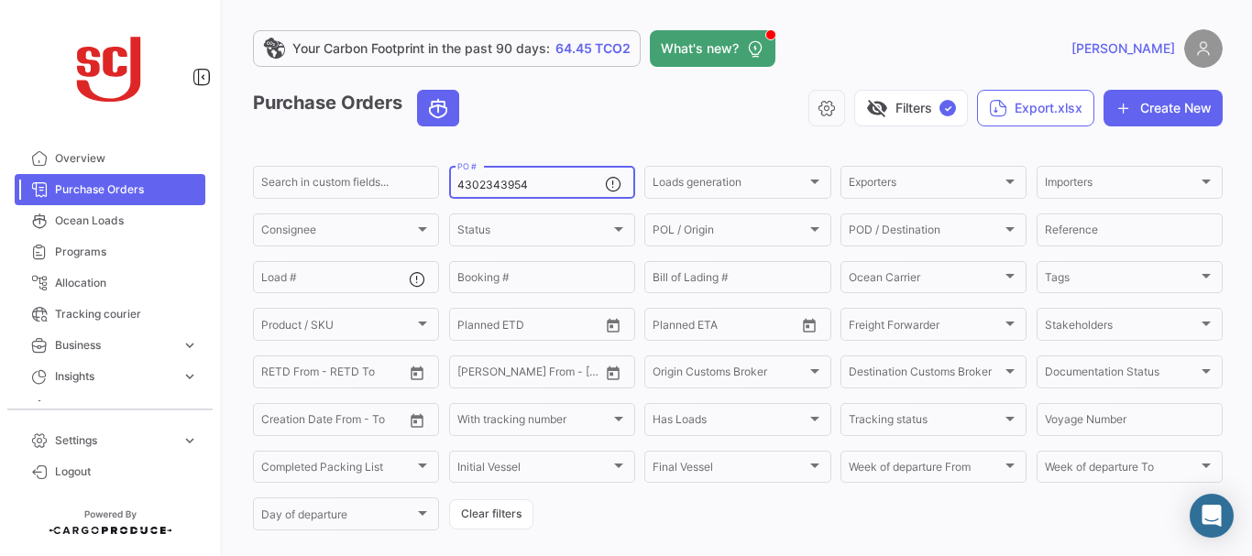
click at [537, 187] on input "4302343954" at bounding box center [531, 185] width 148 height 13
type input "4302343957"
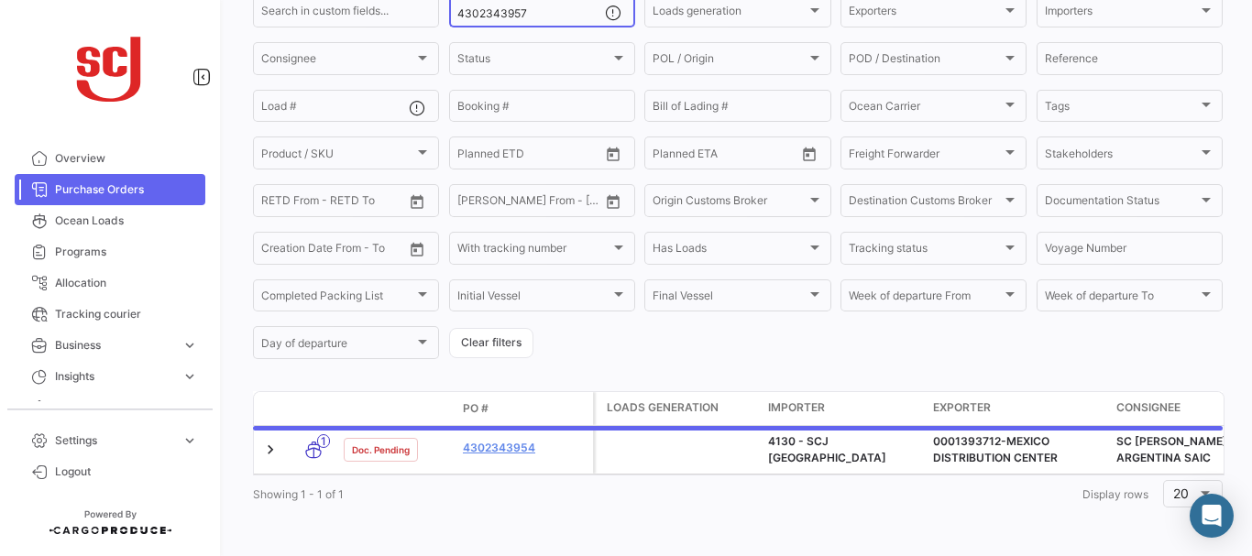
scroll to position [185, 0]
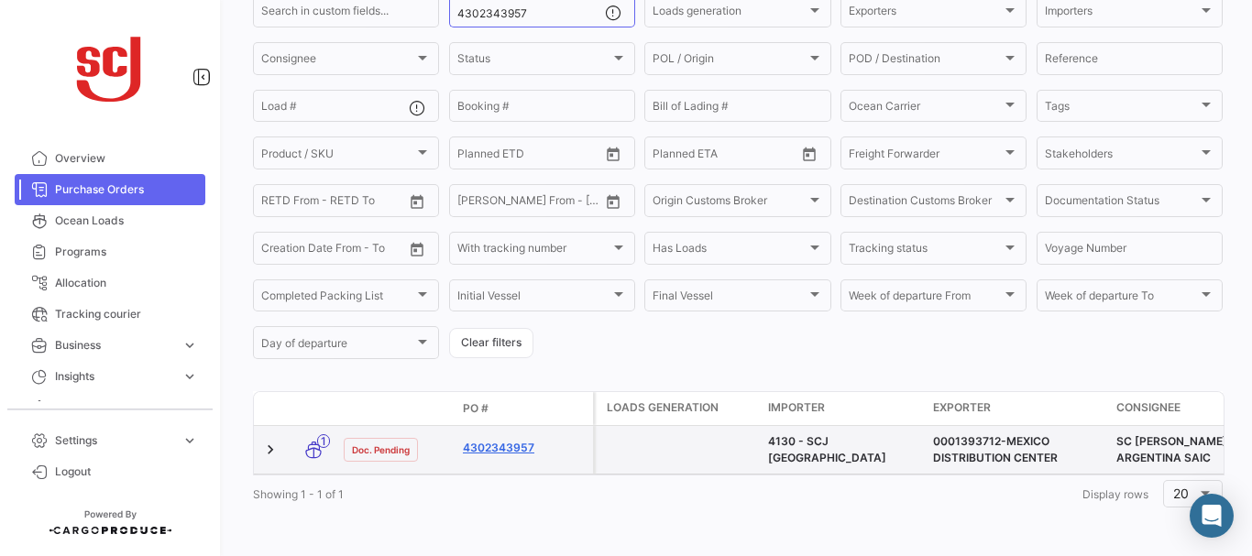
click at [517, 440] on link "4302343957" at bounding box center [524, 448] width 123 height 17
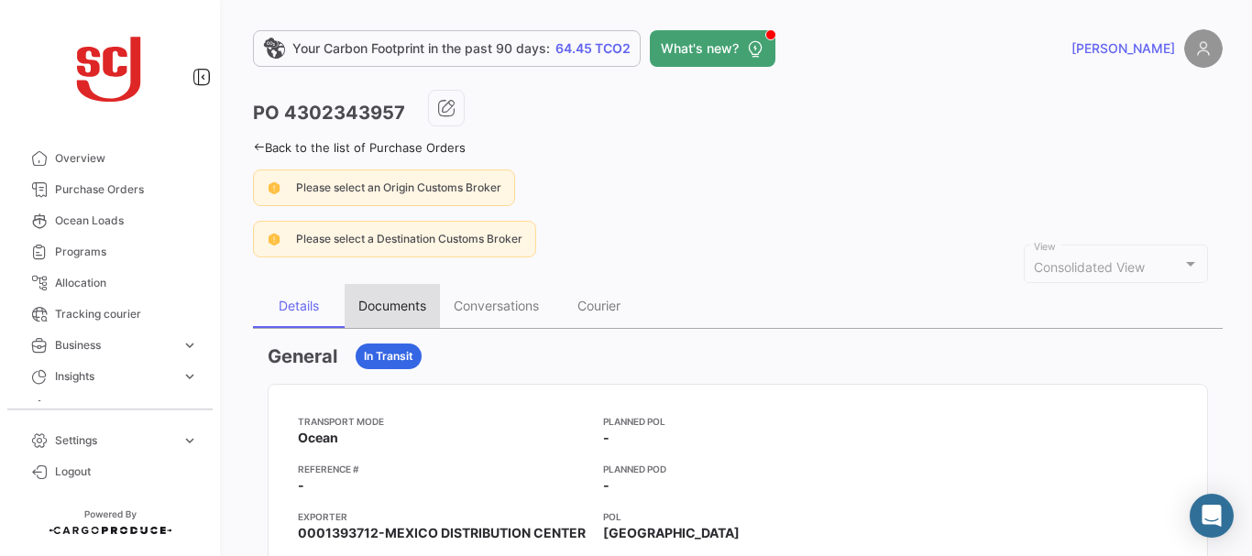
click at [379, 320] on div "Documents" at bounding box center [392, 306] width 95 height 44
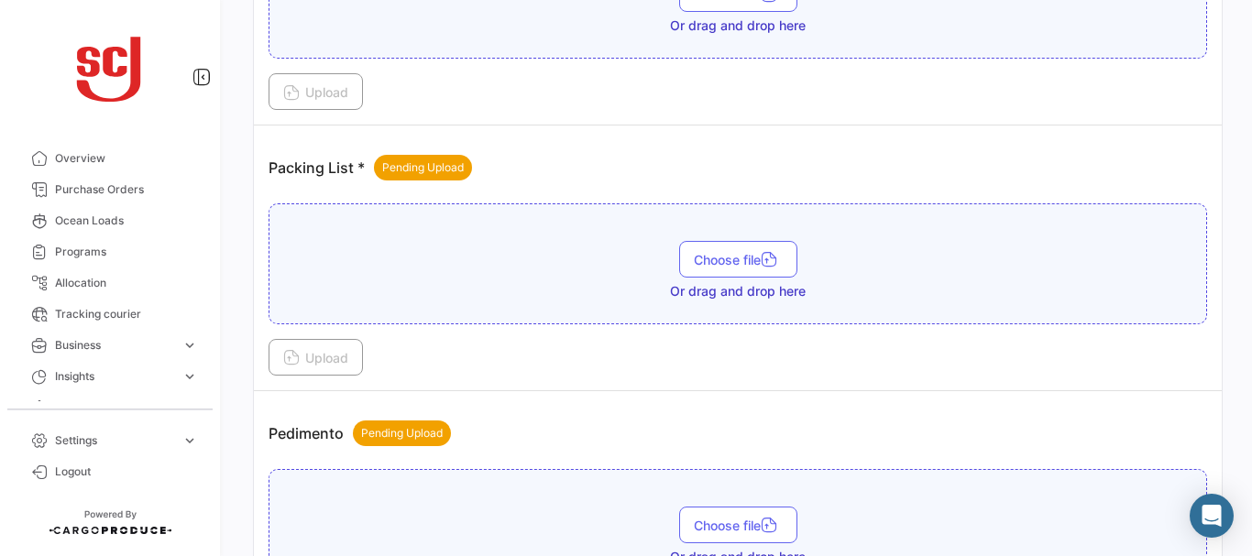
scroll to position [1675, 0]
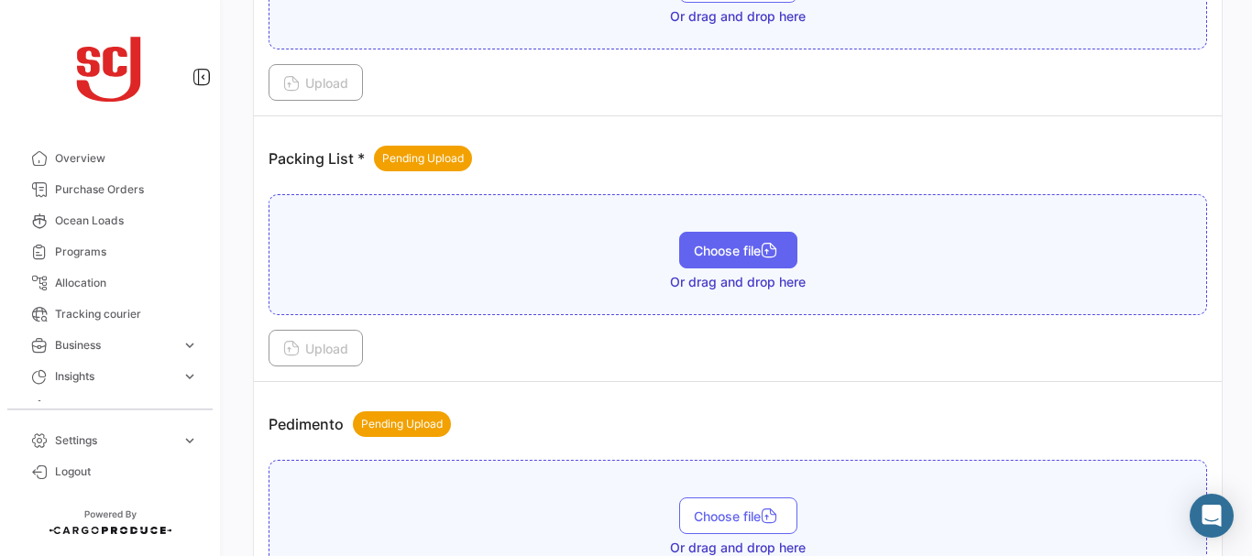
click at [722, 253] on span "Choose file" at bounding box center [738, 251] width 89 height 16
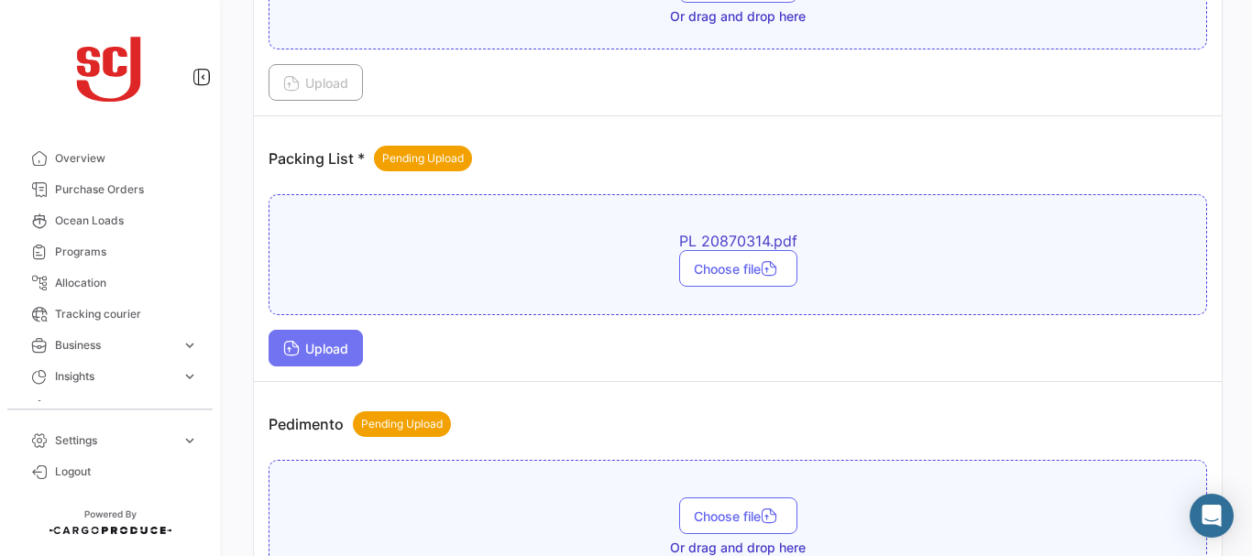
click at [322, 358] on button "Upload" at bounding box center [316, 348] width 94 height 37
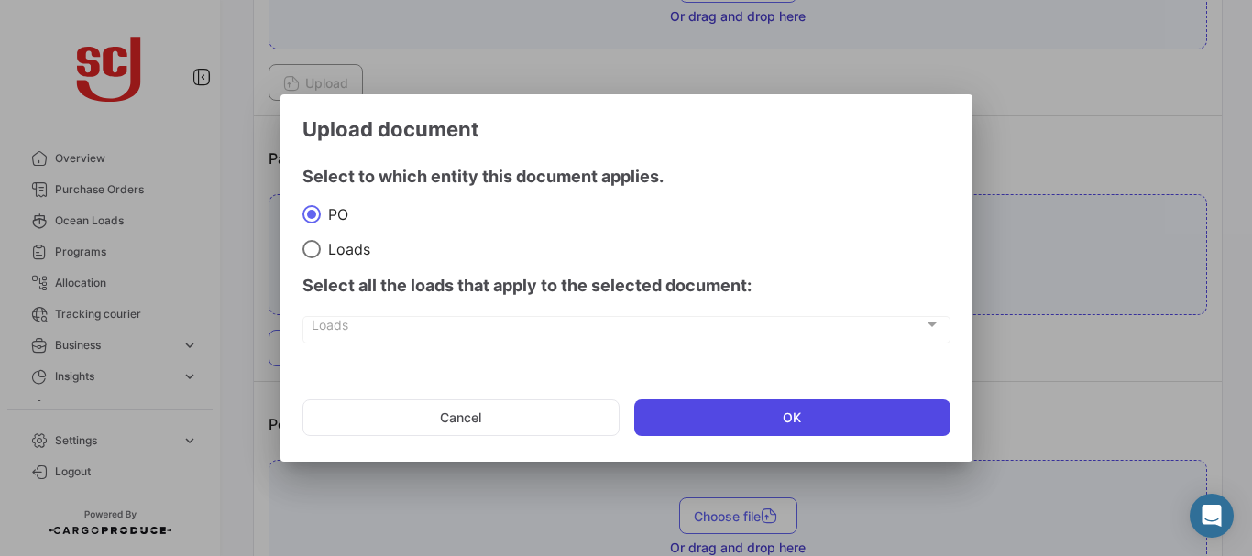
click at [744, 425] on button "OK" at bounding box center [792, 418] width 316 height 37
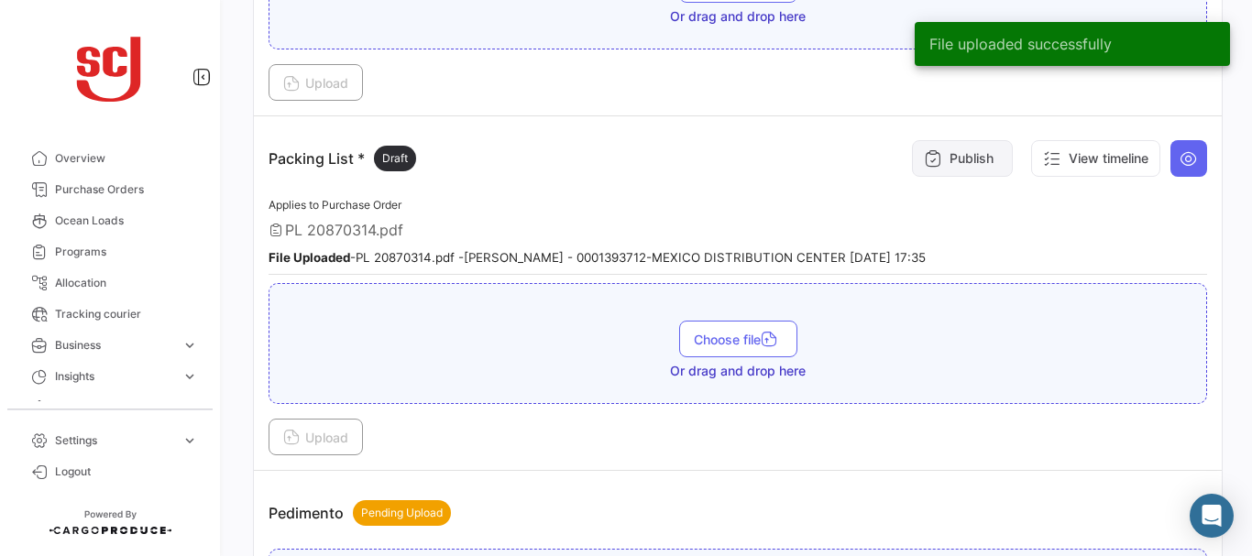
click at [953, 159] on button "Publish" at bounding box center [962, 158] width 101 height 37
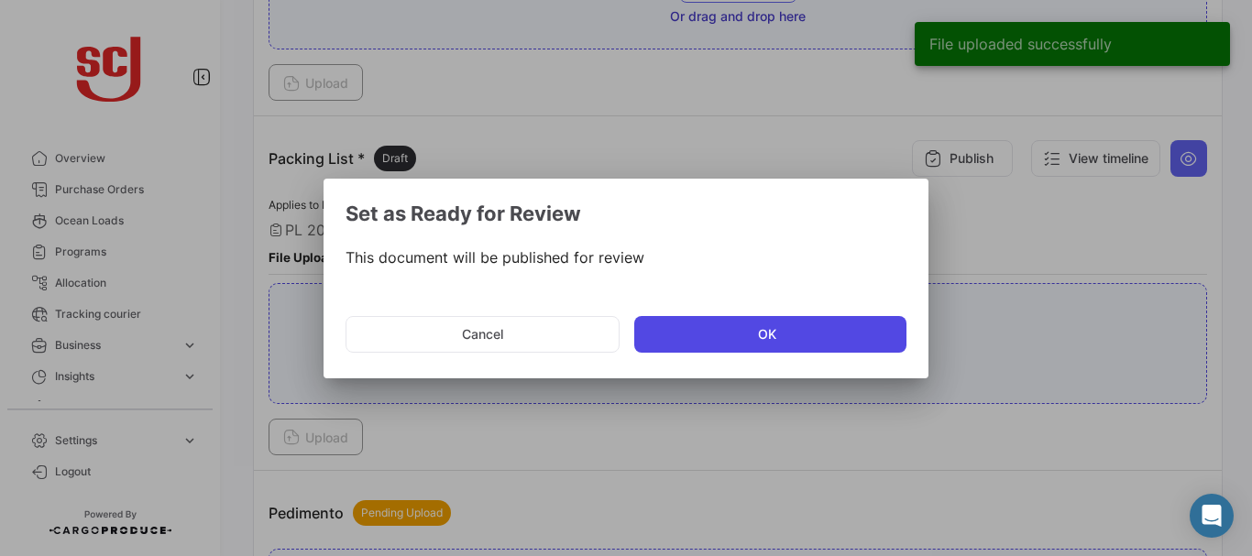
click at [698, 347] on button "OK" at bounding box center [770, 334] width 272 height 37
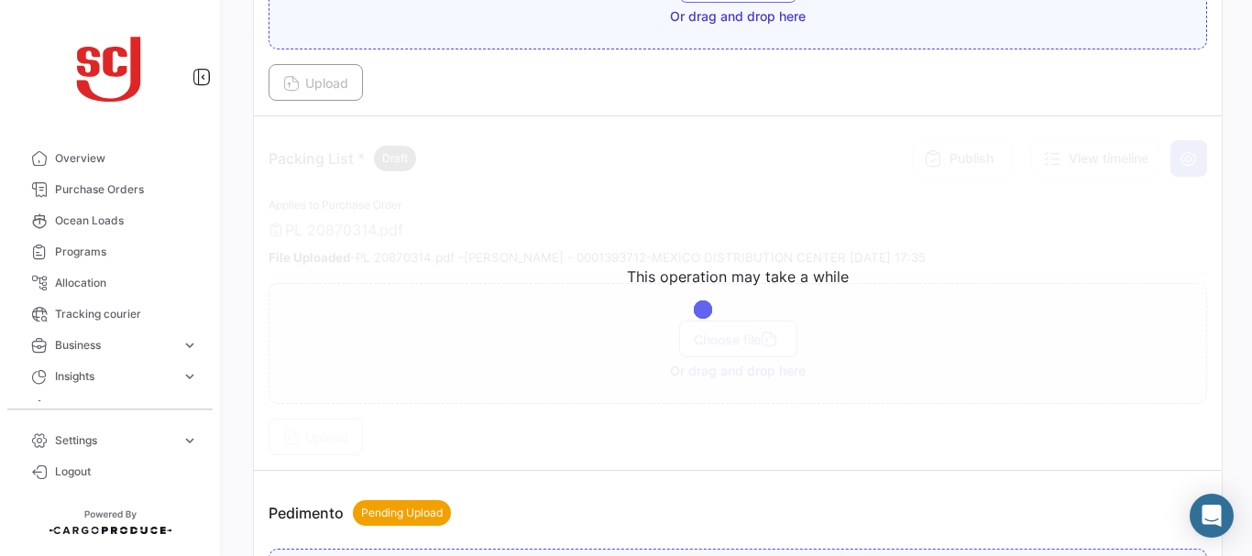
scroll to position [1188, 0]
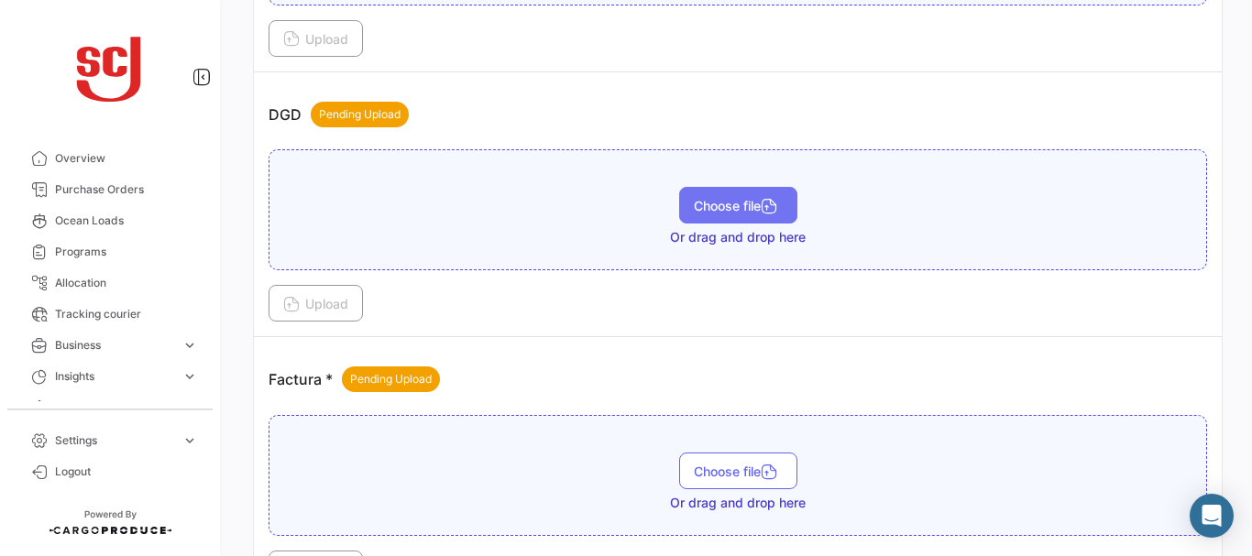
click at [748, 204] on span "Choose file" at bounding box center [738, 206] width 89 height 16
click at [722, 214] on button "Choose file" at bounding box center [738, 205] width 118 height 37
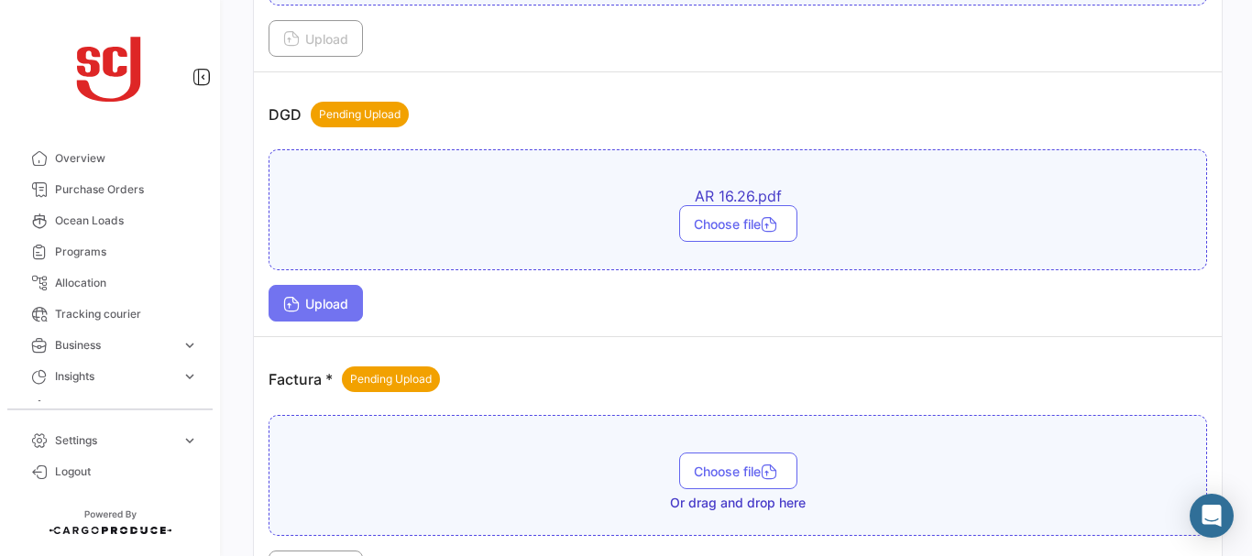
click at [325, 297] on span "Upload" at bounding box center [315, 304] width 65 height 16
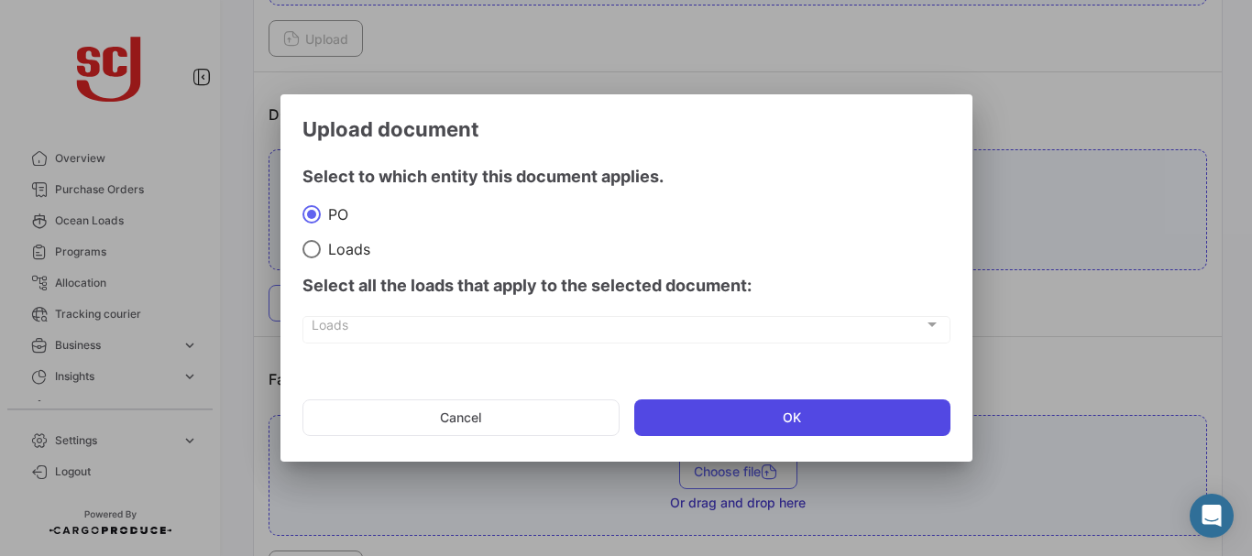
click at [705, 409] on button "OK" at bounding box center [792, 418] width 316 height 37
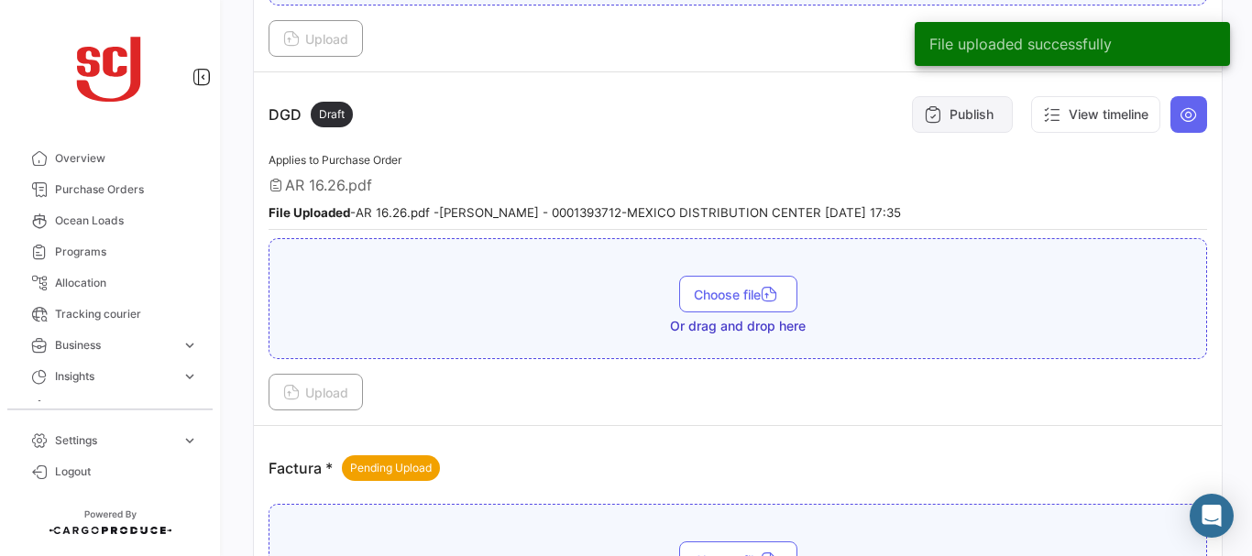
click at [952, 115] on button "Publish" at bounding box center [962, 114] width 101 height 37
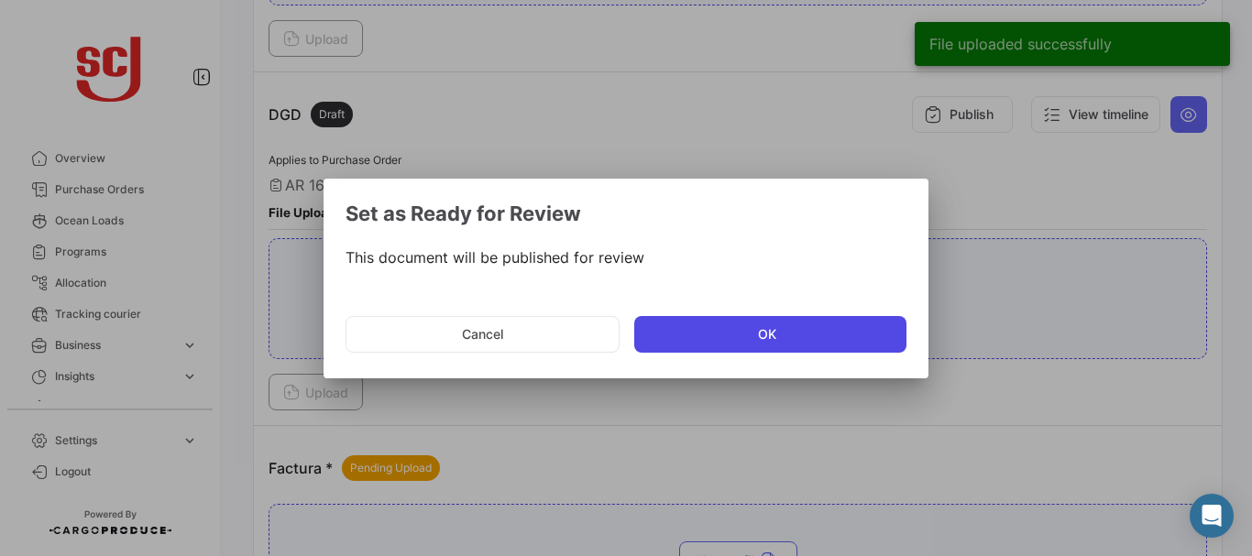
click at [674, 333] on button "OK" at bounding box center [770, 334] width 272 height 37
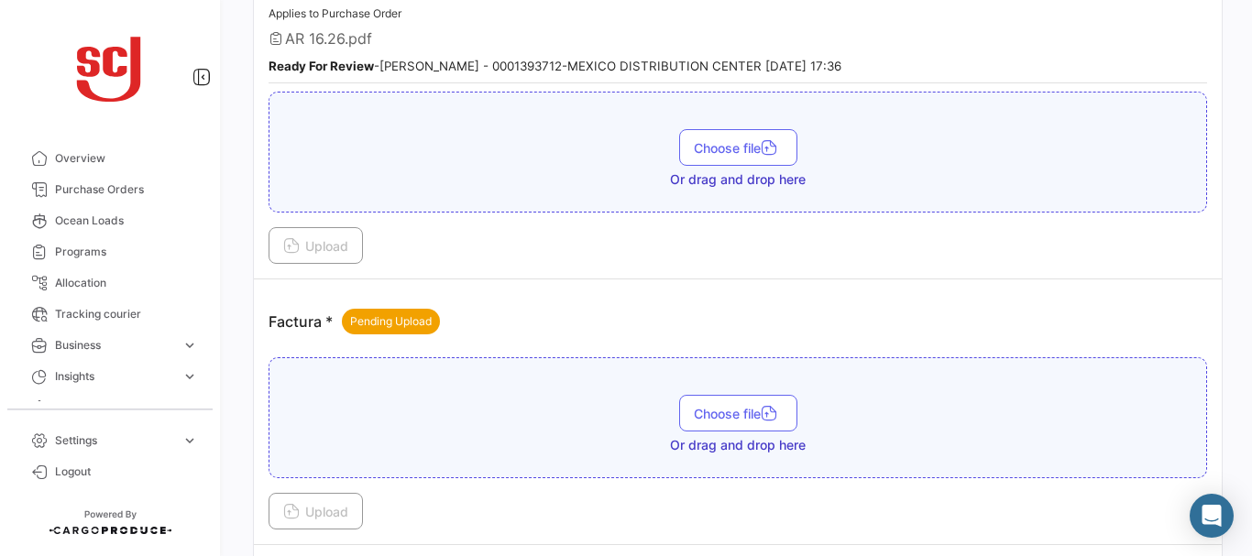
scroll to position [1295, 0]
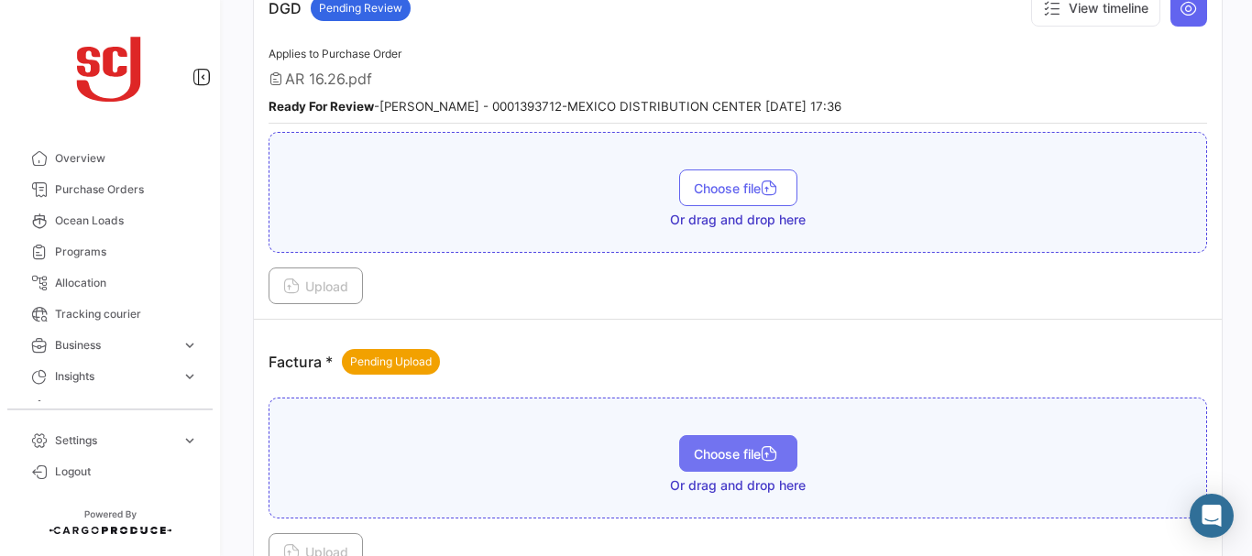
click at [723, 446] on span "Choose file" at bounding box center [738, 454] width 89 height 16
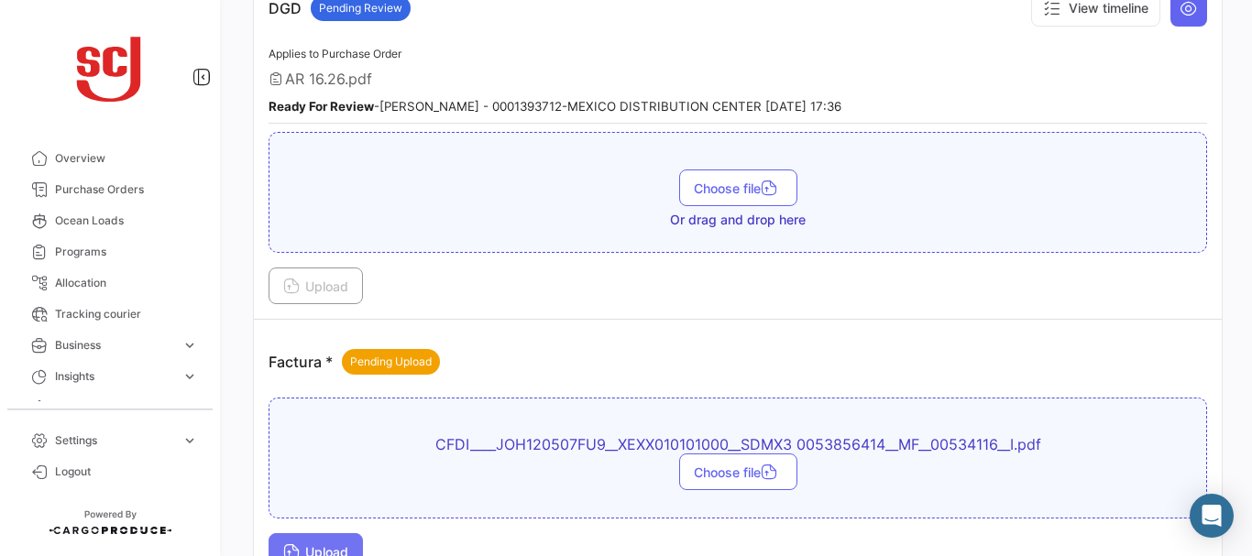
click at [336, 550] on span "Upload" at bounding box center [315, 553] width 65 height 16
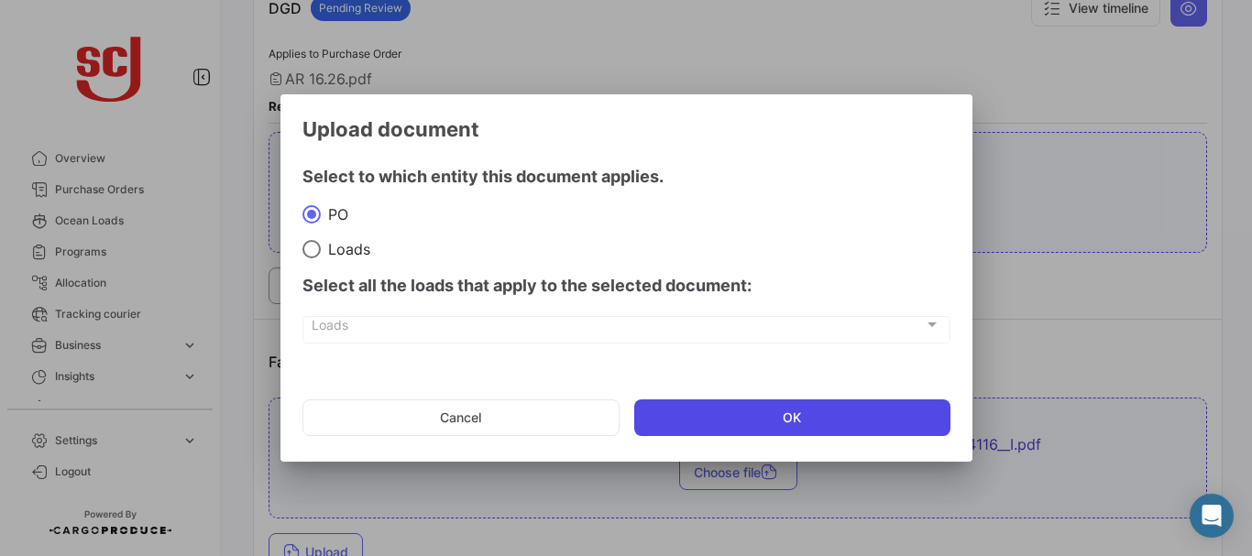
click at [735, 412] on button "OK" at bounding box center [792, 418] width 316 height 37
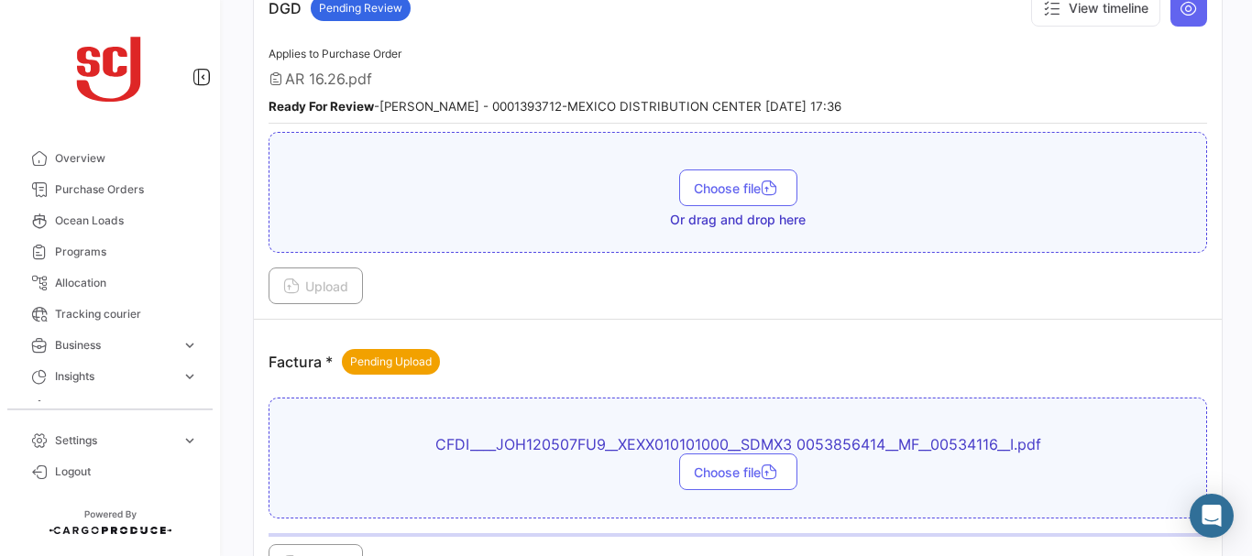
scroll to position [1308, 0]
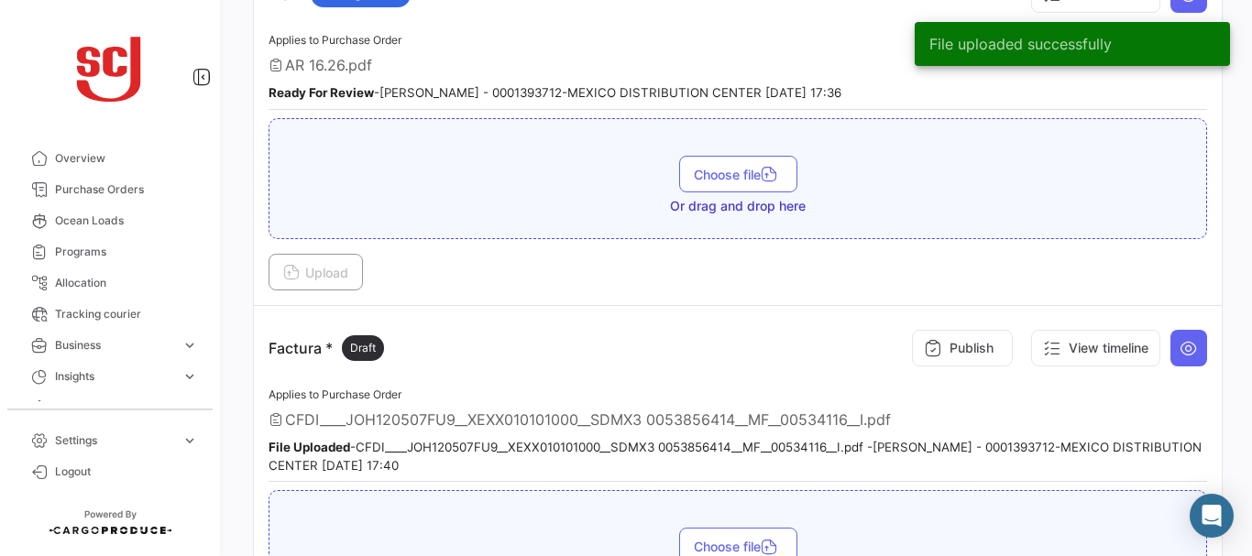
click at [968, 347] on button "Publish" at bounding box center [962, 348] width 101 height 37
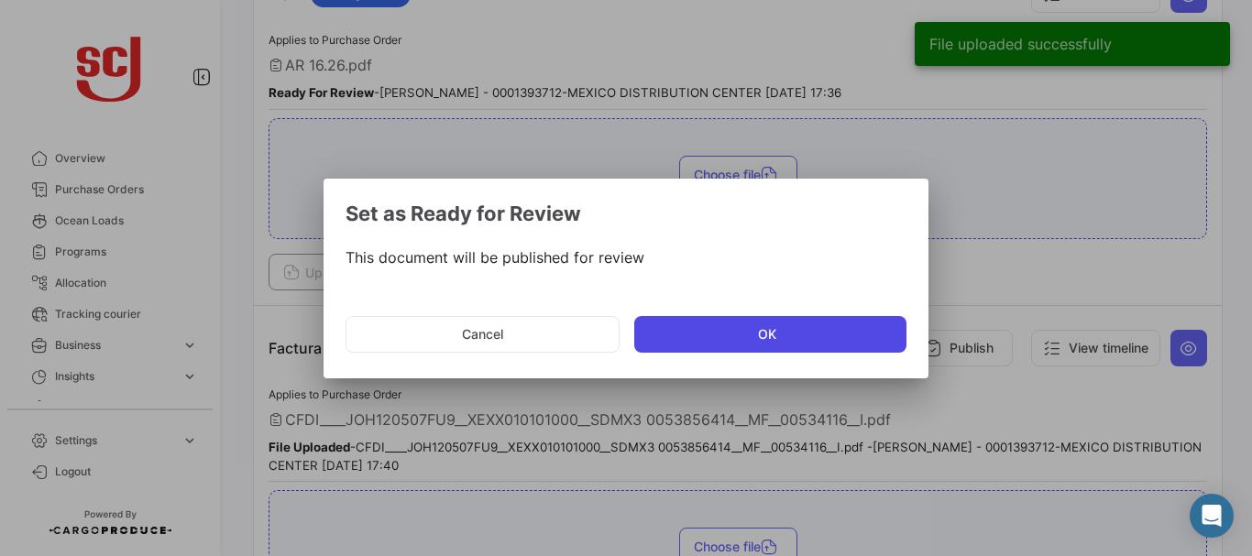
click at [754, 347] on button "OK" at bounding box center [770, 334] width 272 height 37
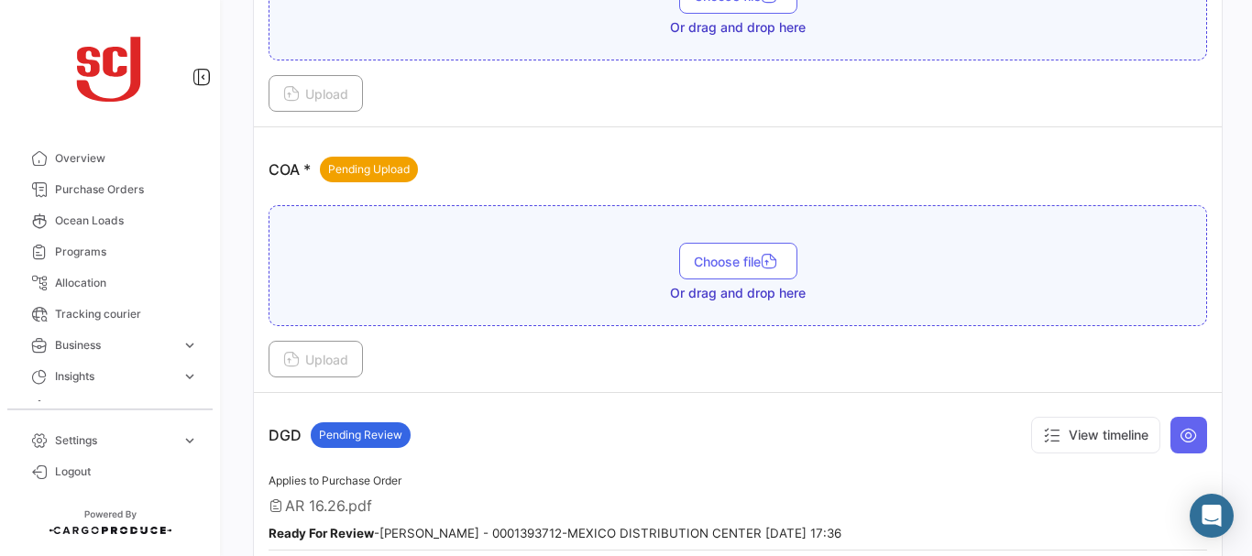
scroll to position [852, 0]
